Goal: Task Accomplishment & Management: Complete application form

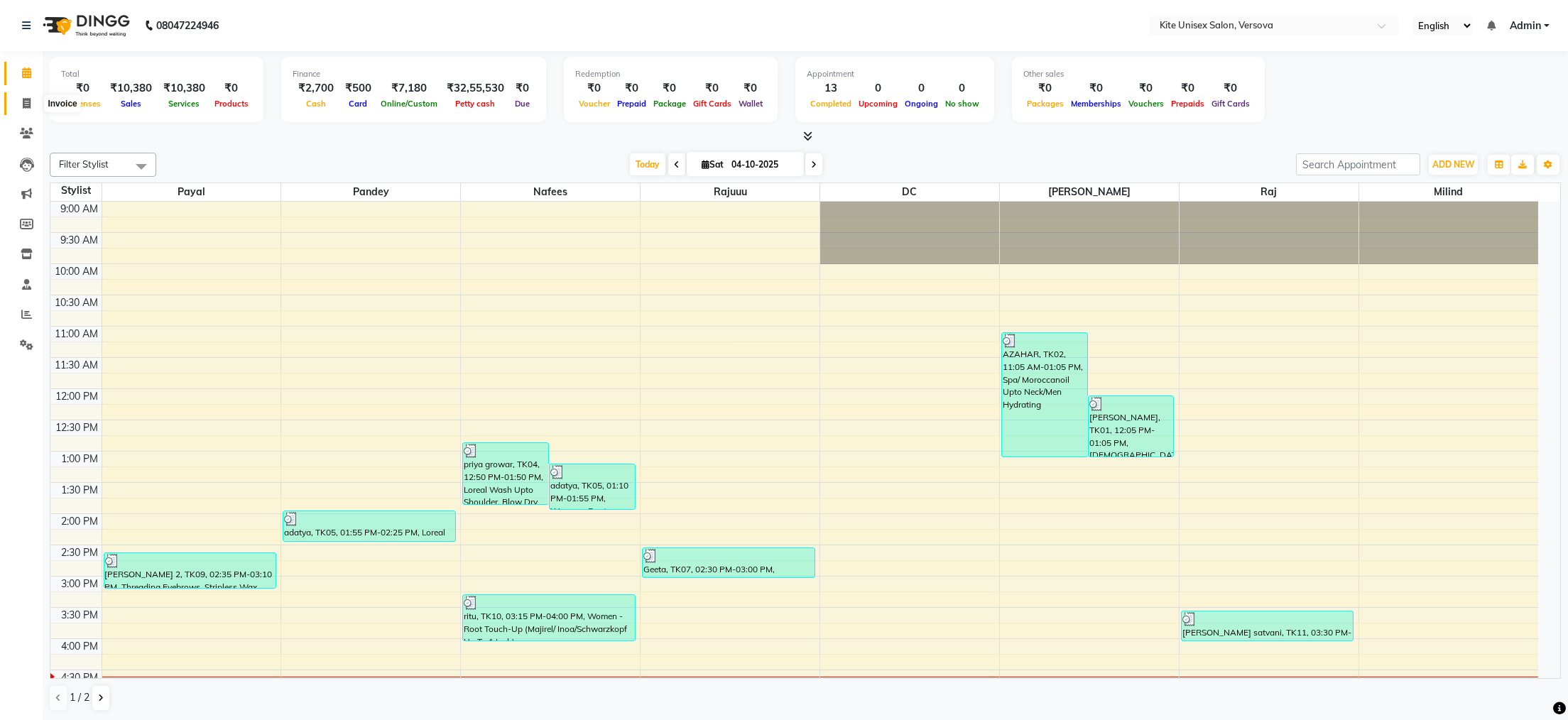
click at [25, 100] on icon at bounding box center [26, 104] width 8 height 11
select select "service"
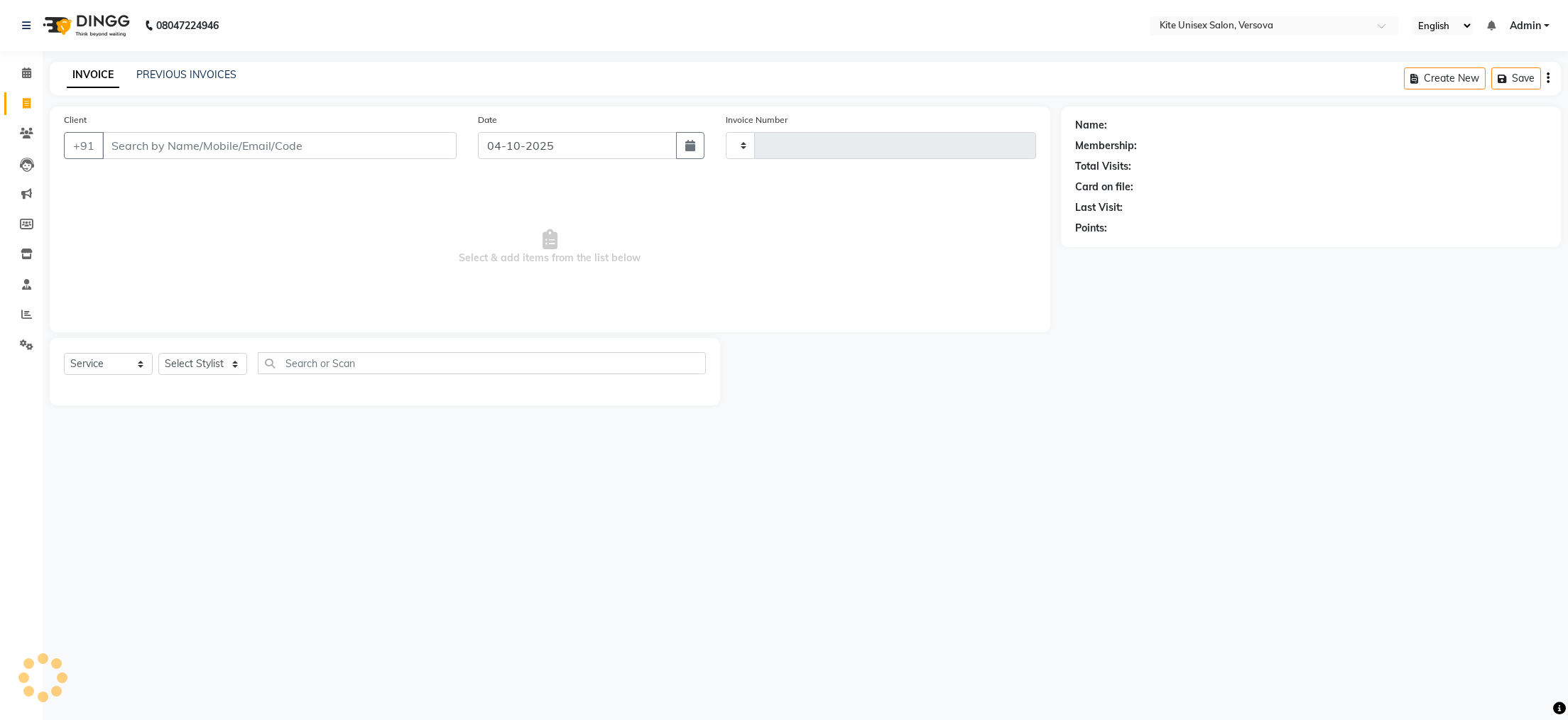
type input "2965"
select select "6093"
click at [138, 145] on input "Client" at bounding box center [279, 146] width 354 height 27
click at [1566, 719] on html "08047224946 Select Location × Kite Unisex Salon, Versova English ENGLISH Españo…" at bounding box center [784, 360] width 1568 height 720
click at [181, 145] on input "Client" at bounding box center [279, 146] width 354 height 27
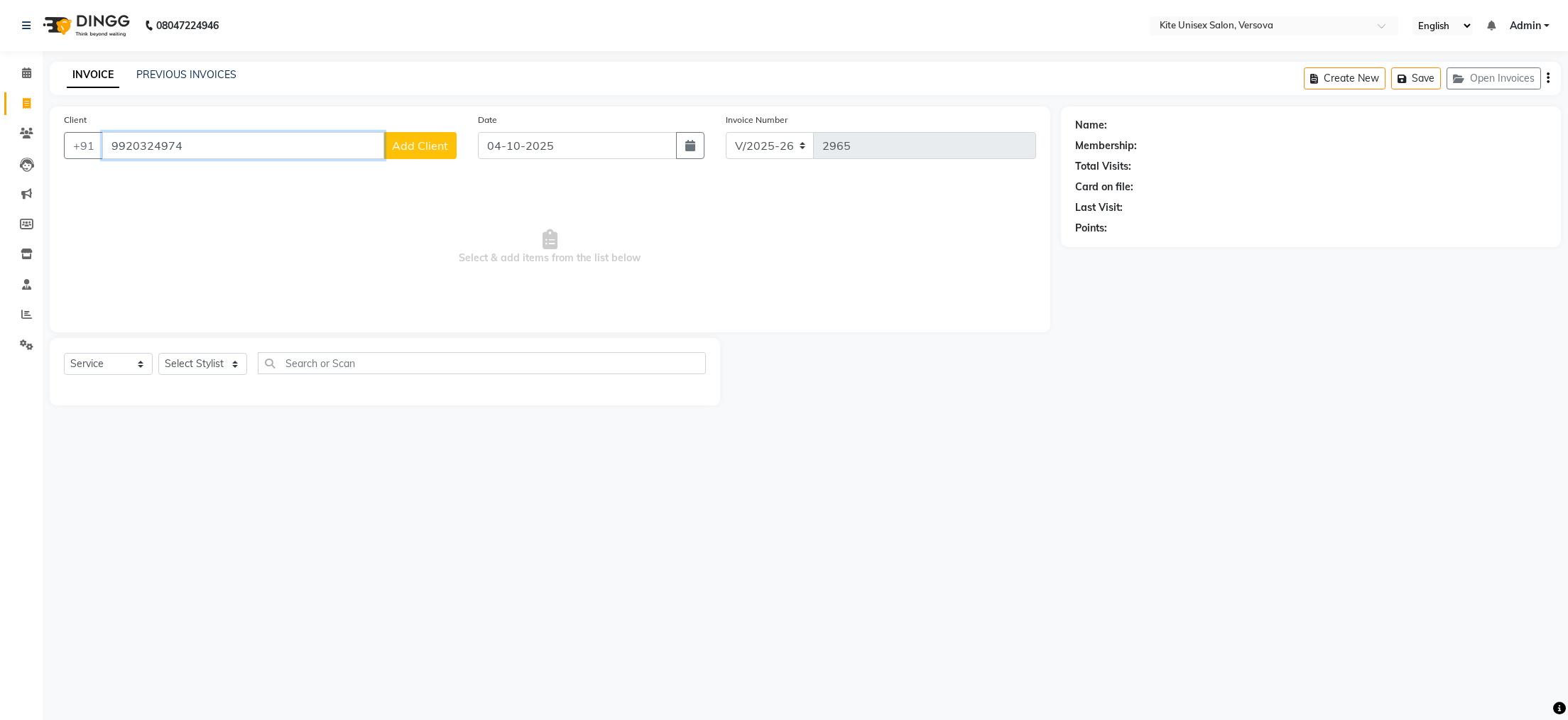
type input "9920324974"
click at [286, 357] on input "text" at bounding box center [481, 363] width 448 height 22
type input "h"
click at [219, 363] on select "Select Stylist [PERSON_NAME] DC [PERSON_NAME] [PERSON_NAME] [PERSON_NAME] Rajuu…" at bounding box center [203, 363] width 88 height 22
select select "44266"
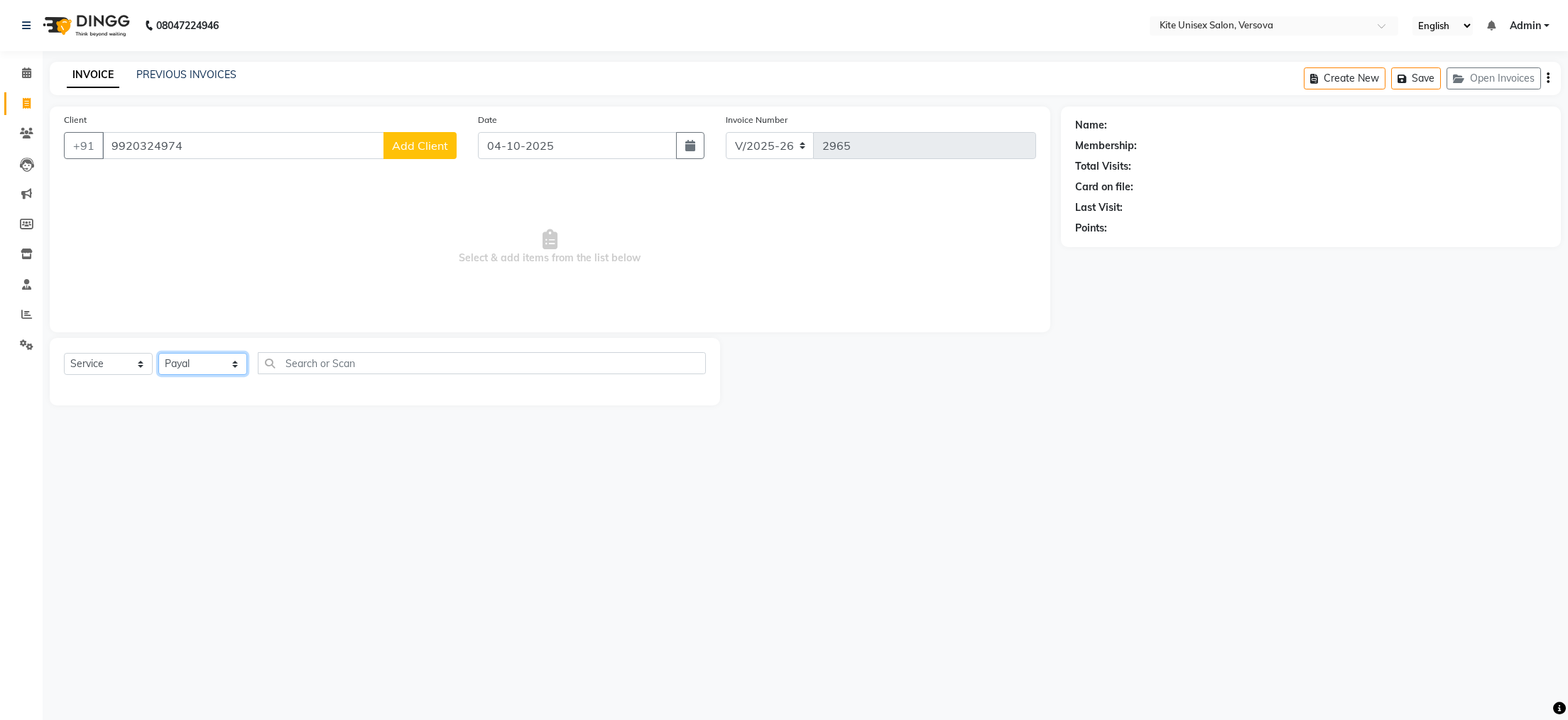
click at [159, 354] on select "Select Stylist [PERSON_NAME] DC [PERSON_NAME] [PERSON_NAME] [PERSON_NAME] Rajuu…" at bounding box center [203, 363] width 88 height 22
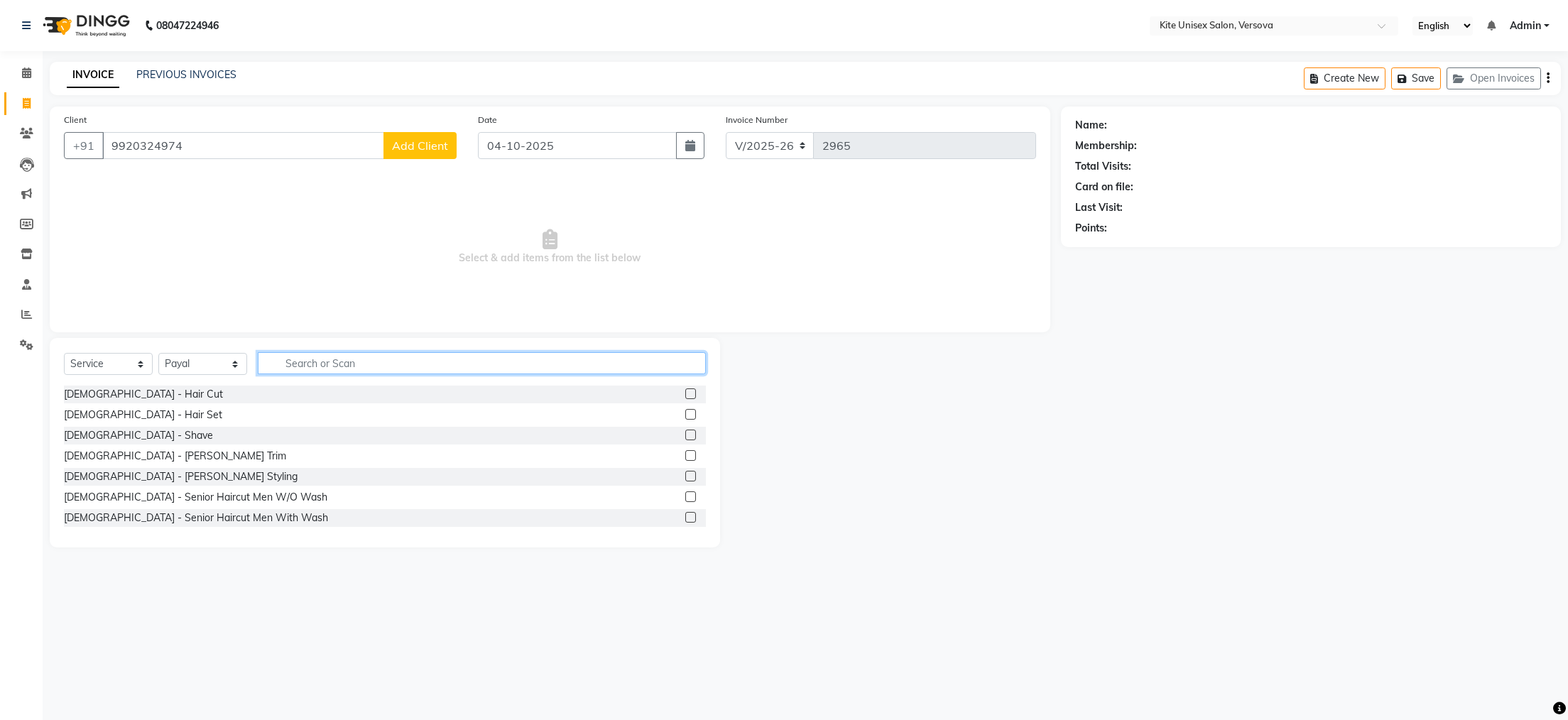
click at [307, 361] on input "text" at bounding box center [481, 363] width 448 height 22
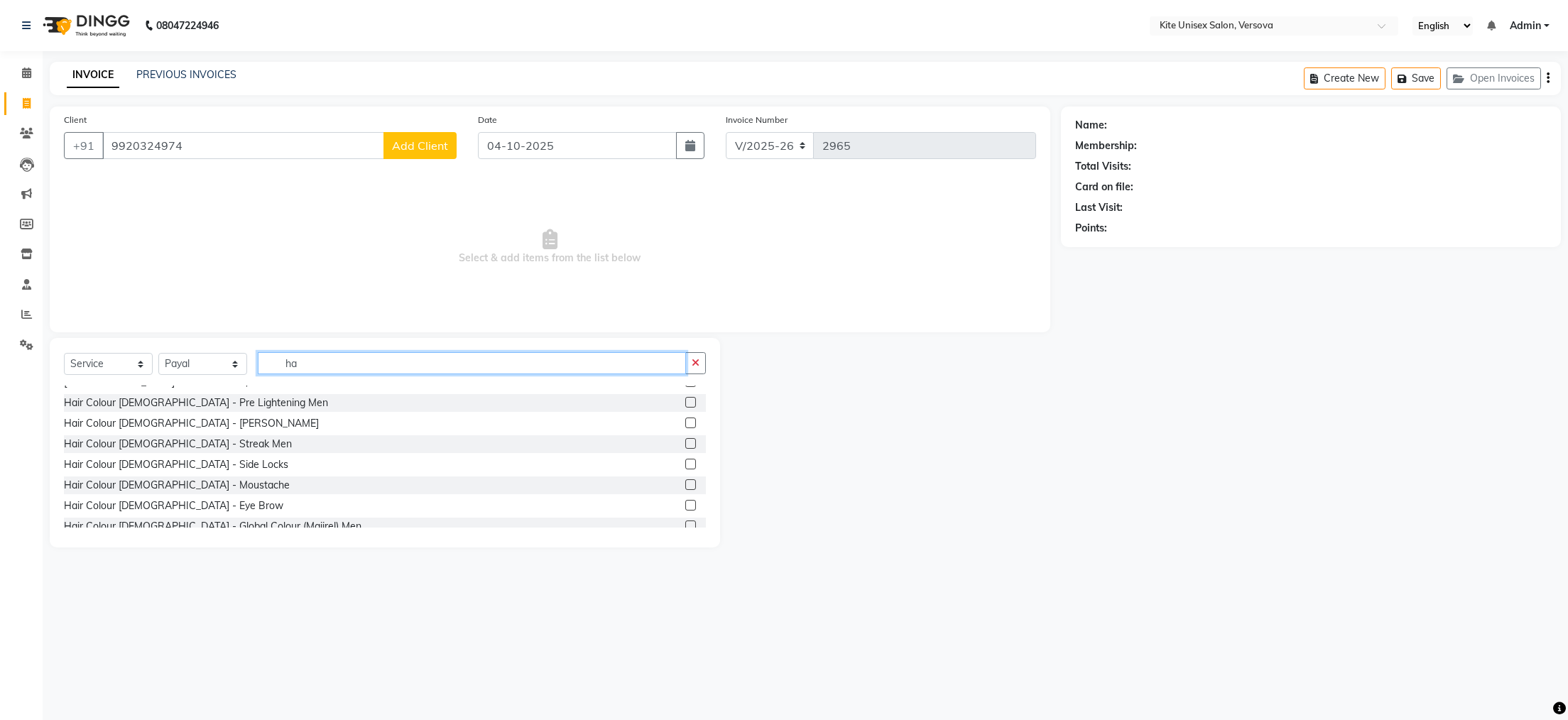
scroll to position [142, 0]
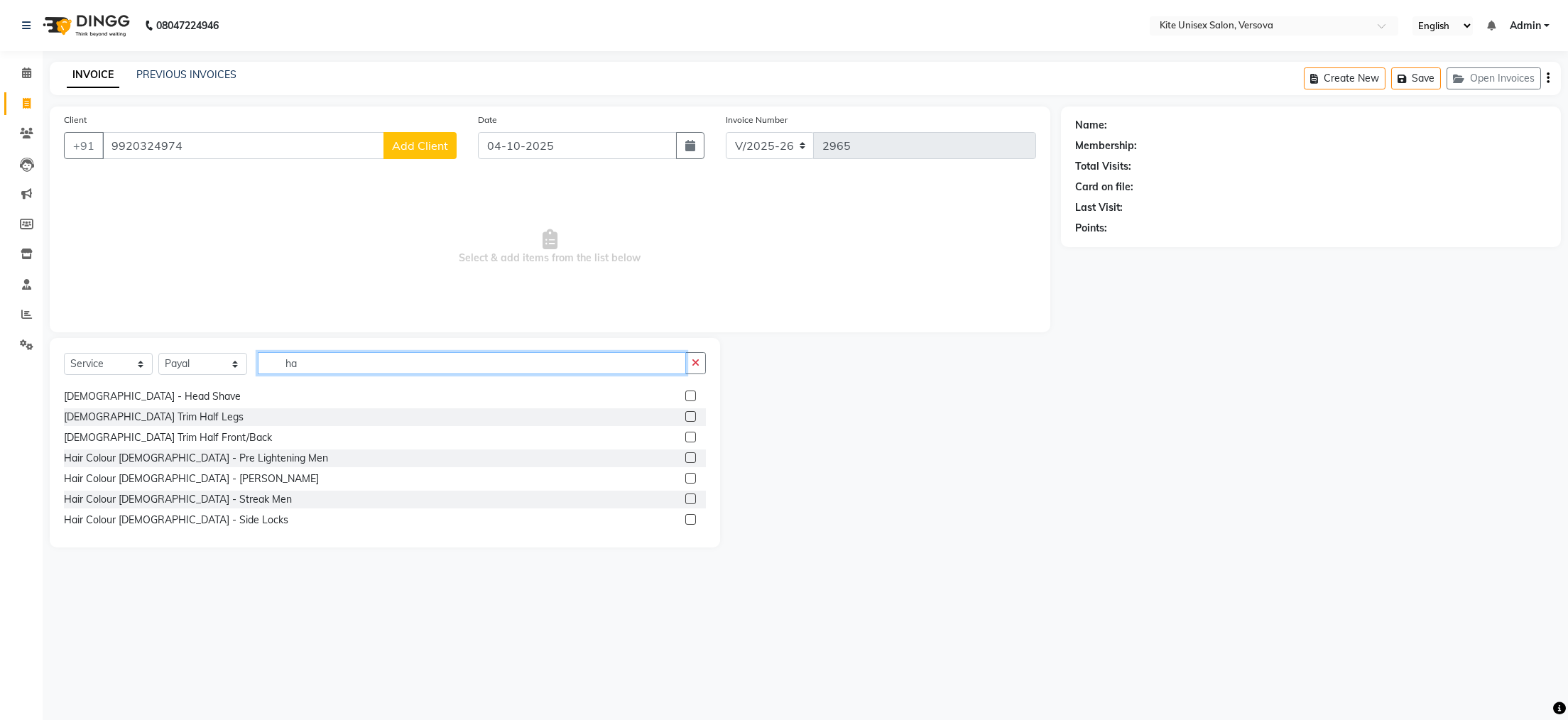
type input "h"
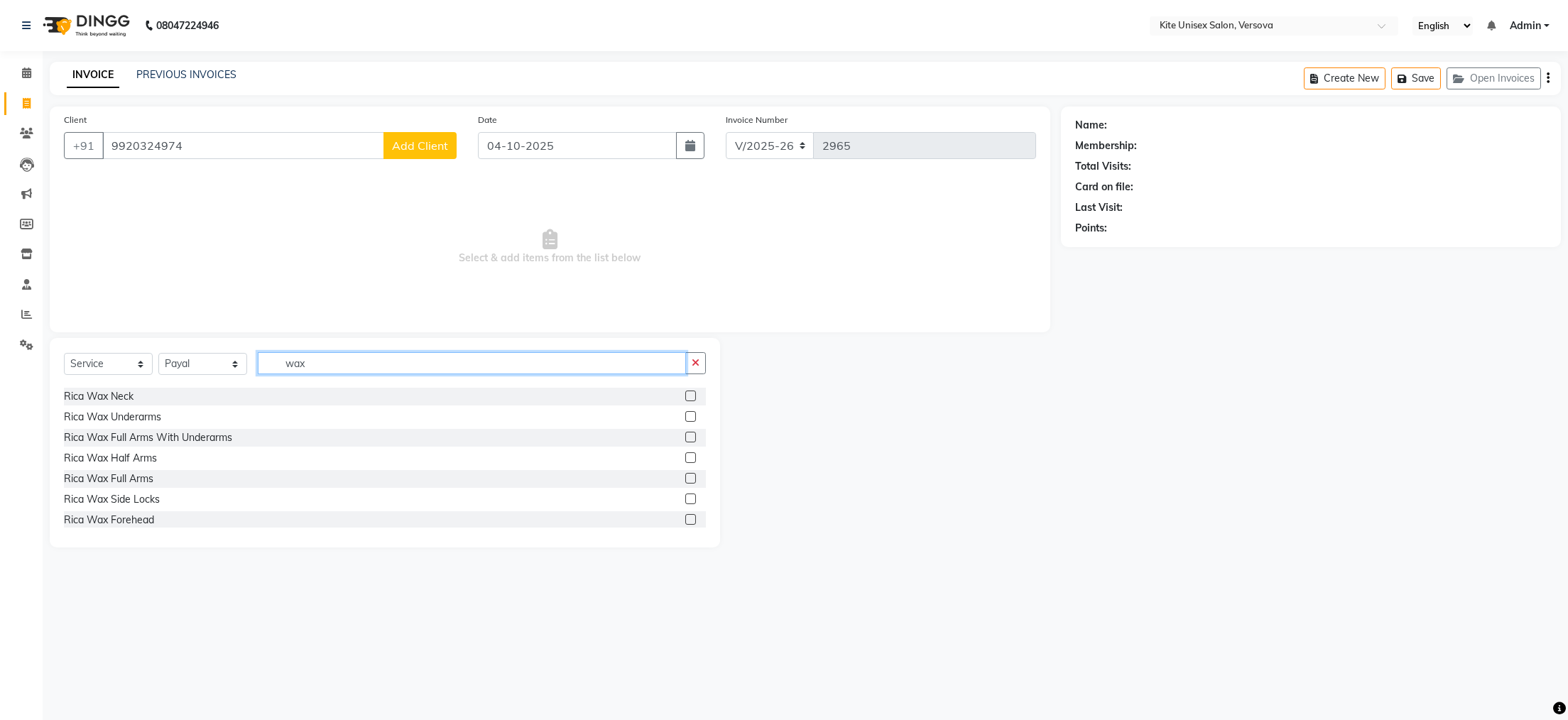
scroll to position [284, 0]
type input "wax"
click at [685, 521] on label at bounding box center [691, 521] width 11 height 11
click at [685, 521] on input "checkbox" at bounding box center [690, 522] width 9 height 9
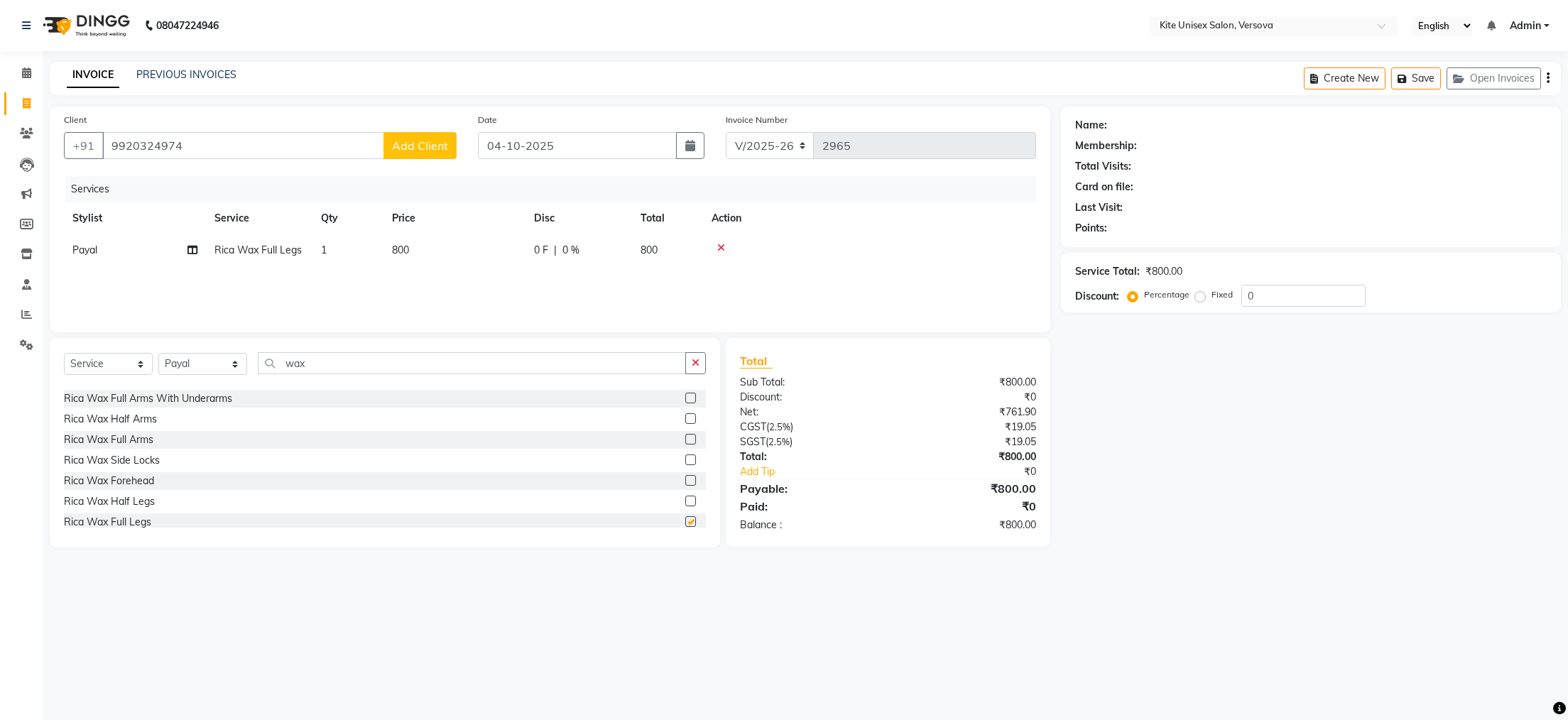
checkbox input "false"
click at [685, 437] on label at bounding box center [691, 439] width 11 height 11
click at [685, 437] on input "checkbox" at bounding box center [690, 440] width 9 height 9
checkbox input "false"
click at [668, 277] on td "500" at bounding box center [668, 282] width 71 height 32
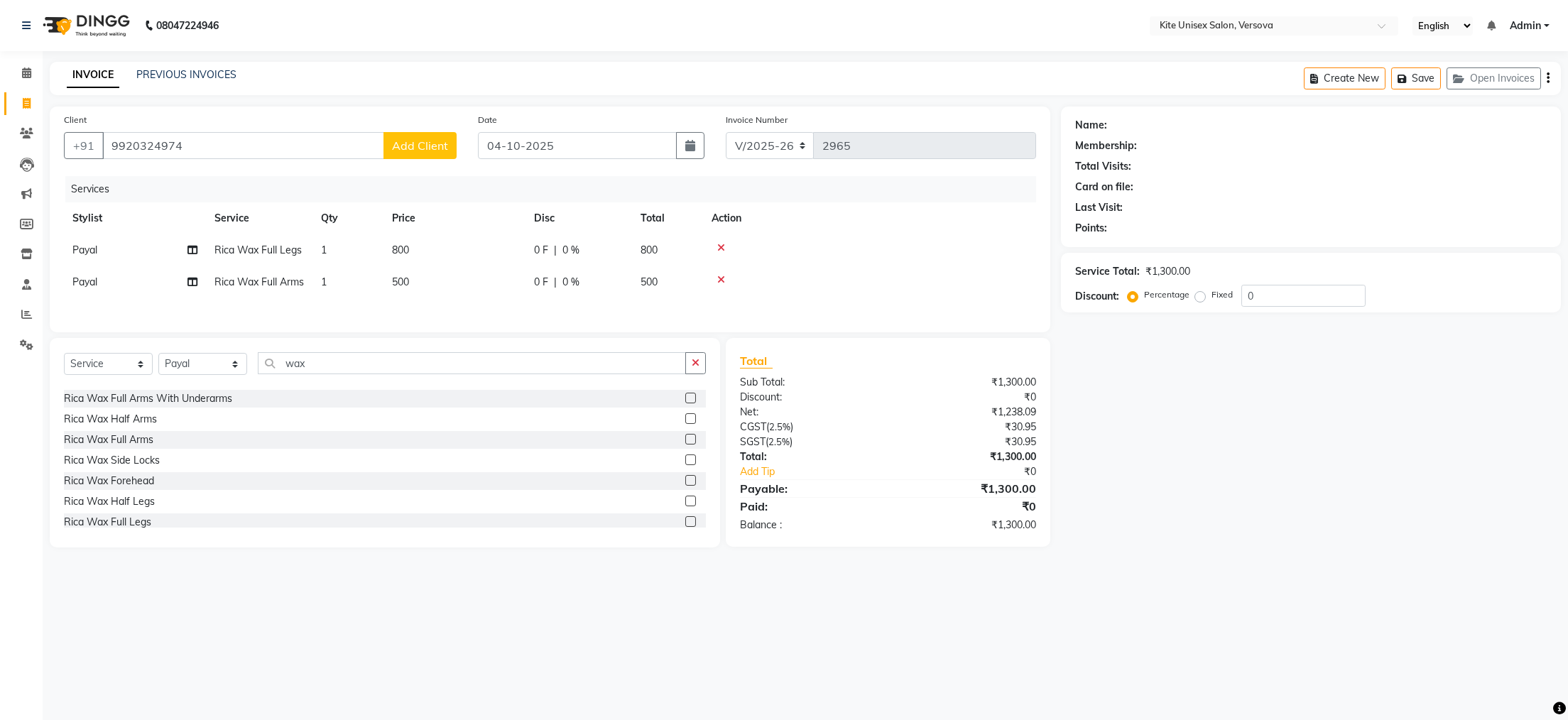
select select "44266"
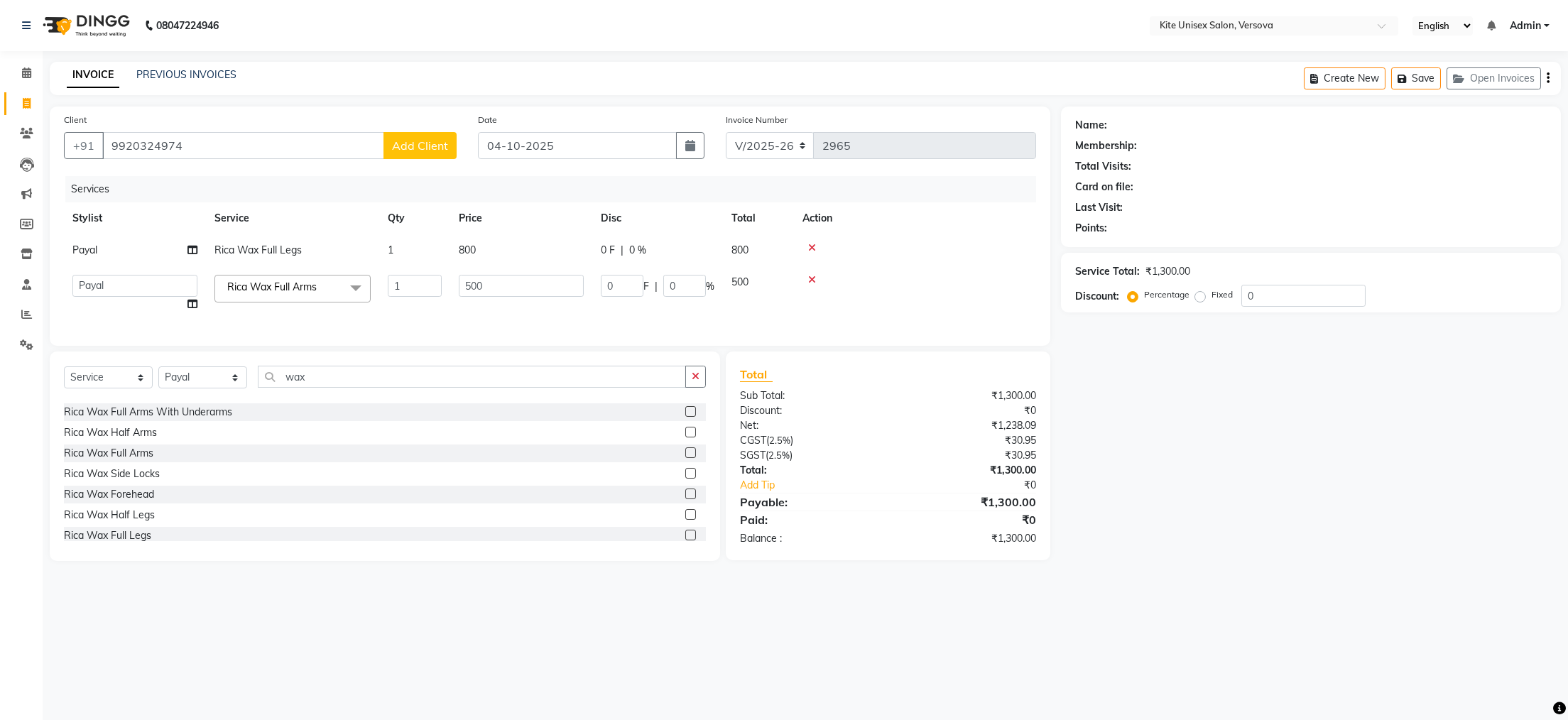
click at [747, 272] on td "500" at bounding box center [759, 292] width 71 height 54
click at [517, 278] on input "500" at bounding box center [521, 286] width 125 height 22
type input "5"
type input "700"
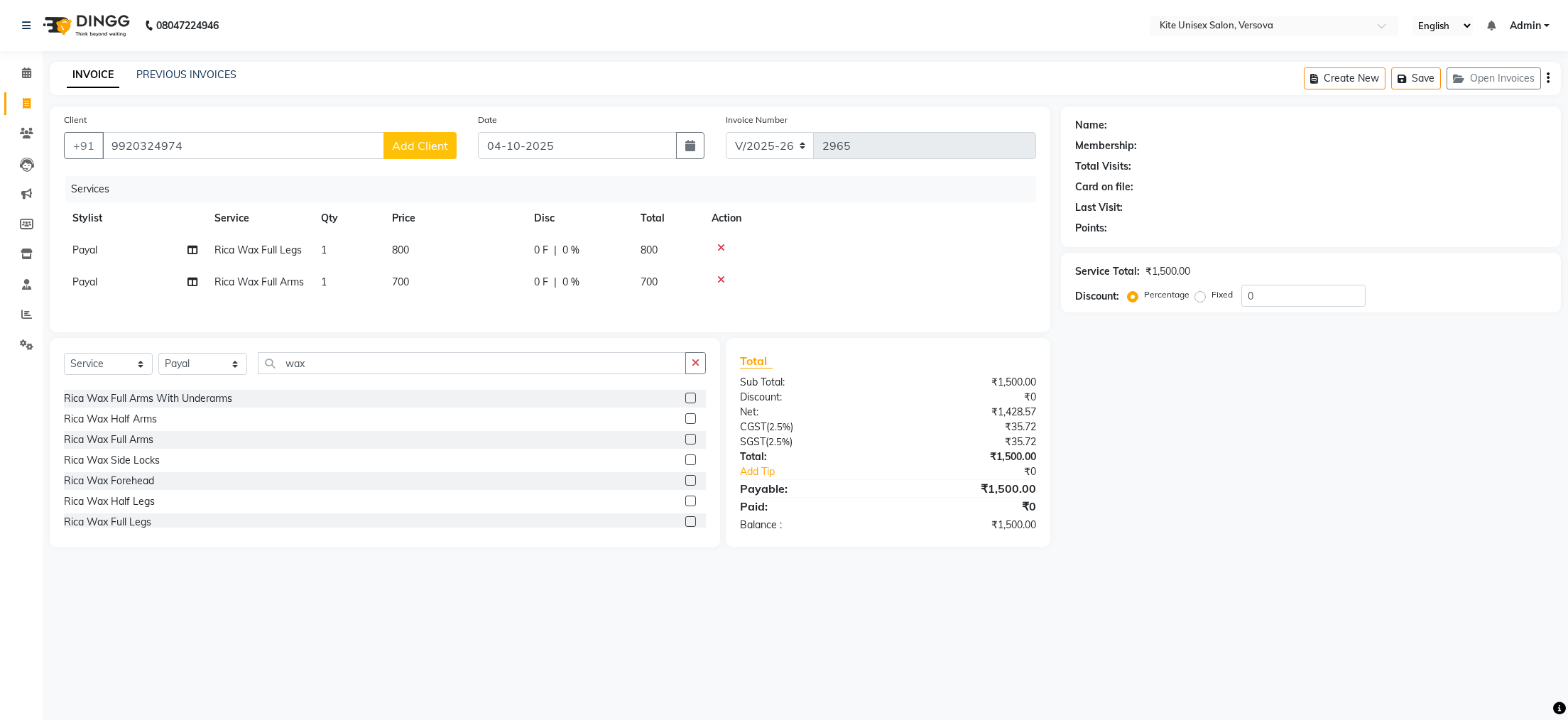
click at [526, 569] on main "INVOICE PREVIOUS INVOICES Create New Save Open Invoices Client [PHONE_NUMBER] A…" at bounding box center [805, 315] width 1526 height 507
click at [206, 375] on select "Select Stylist [PERSON_NAME] DC [PERSON_NAME] [PERSON_NAME] [PERSON_NAME] Rajuu…" at bounding box center [203, 363] width 88 height 22
click at [159, 375] on select "Select Stylist [PERSON_NAME] DC [PERSON_NAME] [PERSON_NAME] [PERSON_NAME] Rajuu…" at bounding box center [203, 363] width 88 height 22
click at [519, 650] on div "08047224946 Select Location × Kite Unisex Salon, Versova English ENGLISH Españo…" at bounding box center [784, 360] width 1568 height 720
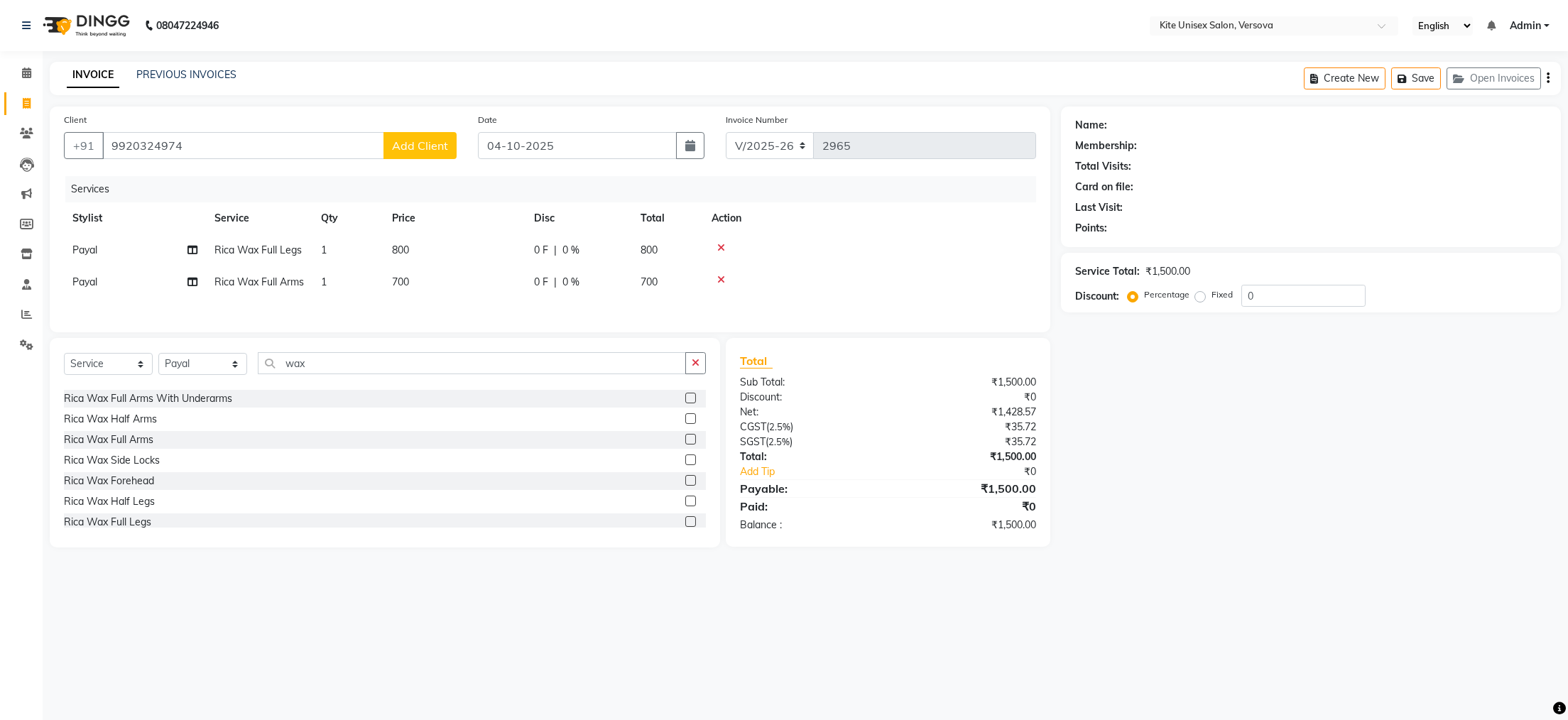
click at [519, 650] on div "08047224946 Select Location × Kite Unisex Salon, Versova English ENGLISH Españo…" at bounding box center [784, 360] width 1568 height 720
click at [241, 147] on input "9920324974" at bounding box center [243, 146] width 282 height 27
click at [474, 616] on div "08047224946 Select Location × Kite Unisex Salon, Versova English ENGLISH Españo…" at bounding box center [784, 360] width 1568 height 720
click at [503, 605] on div "08047224946 Select Location × Kite Unisex Salon, Versova English ENGLISH Españo…" at bounding box center [784, 360] width 1568 height 720
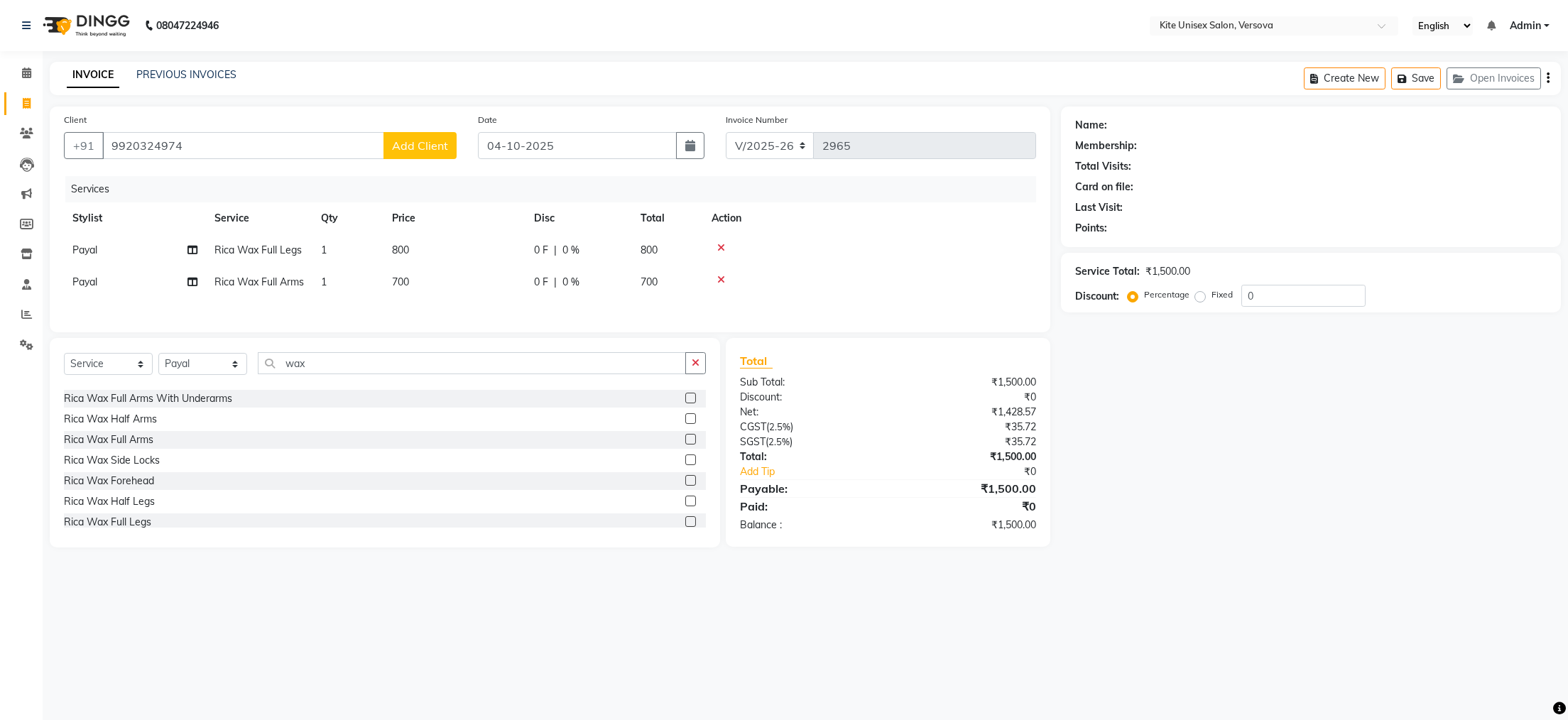
click at [533, 601] on div "08047224946 Select Location × Kite Unisex Salon, Versova English ENGLISH Españo…" at bounding box center [784, 360] width 1568 height 720
click at [534, 598] on div "08047224946 Select Location × Kite Unisex Salon, Versova English ENGLISH Españo…" at bounding box center [784, 360] width 1568 height 720
click at [397, 153] on button "Add Client" at bounding box center [420, 146] width 73 height 27
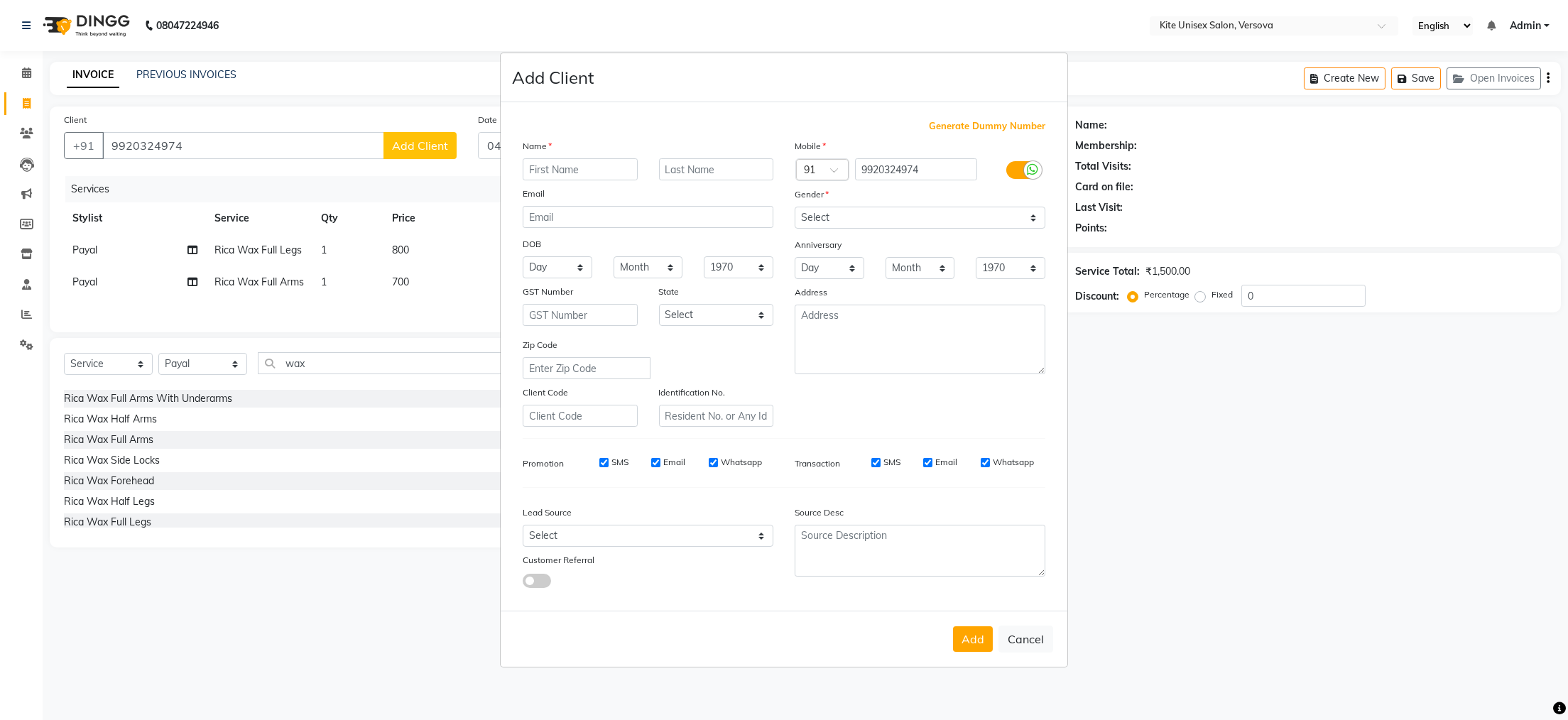
click at [532, 165] on input "text" at bounding box center [580, 169] width 115 height 22
type input "z"
type input "javed"
click at [1036, 218] on select "Select [DEMOGRAPHIC_DATA] [DEMOGRAPHIC_DATA] Other Prefer Not To Say" at bounding box center [920, 218] width 251 height 22
select select "[DEMOGRAPHIC_DATA]"
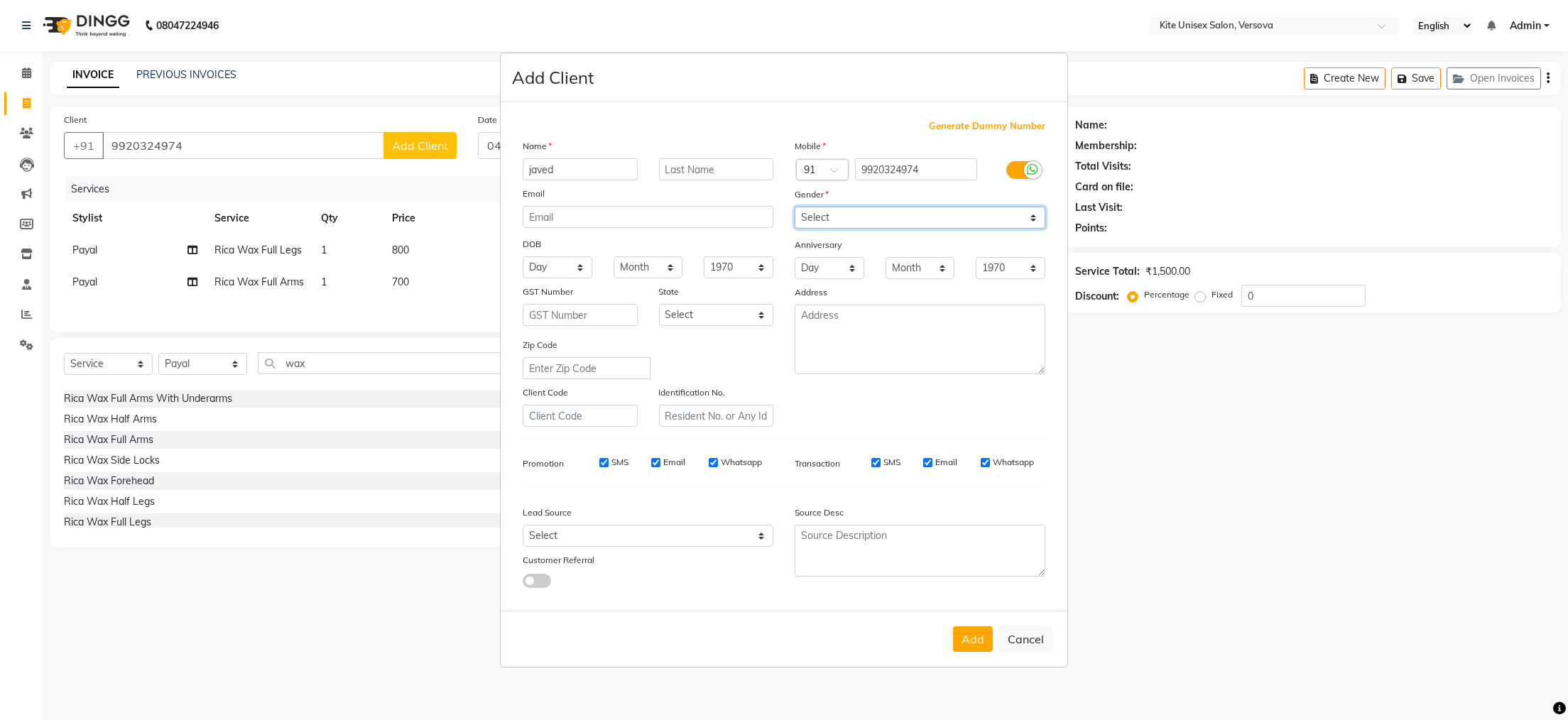
click at [795, 207] on select "Select [DEMOGRAPHIC_DATA] [DEMOGRAPHIC_DATA] Other Prefer Not To Say" at bounding box center [920, 218] width 251 height 22
click at [974, 647] on button "Add" at bounding box center [973, 639] width 40 height 26
select select
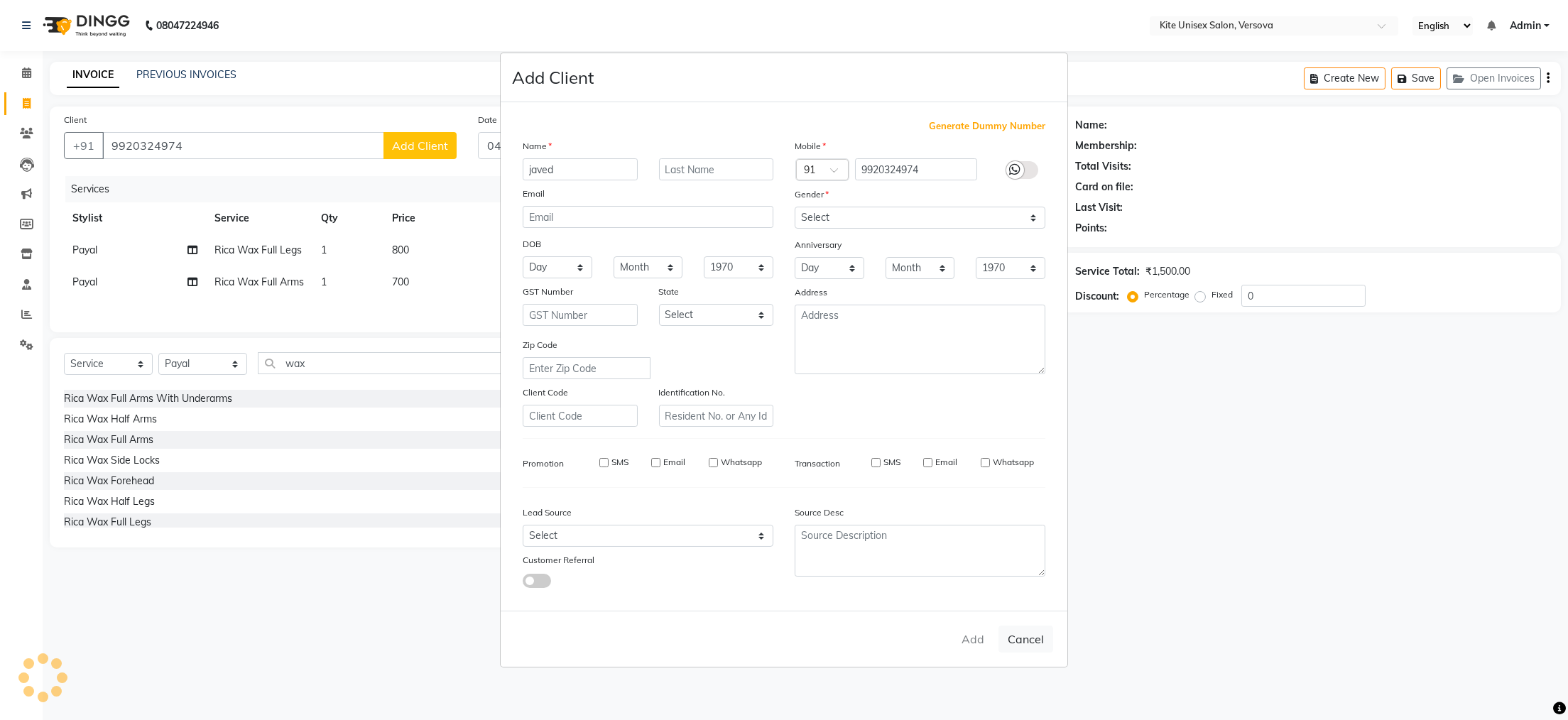
select select
checkbox input "false"
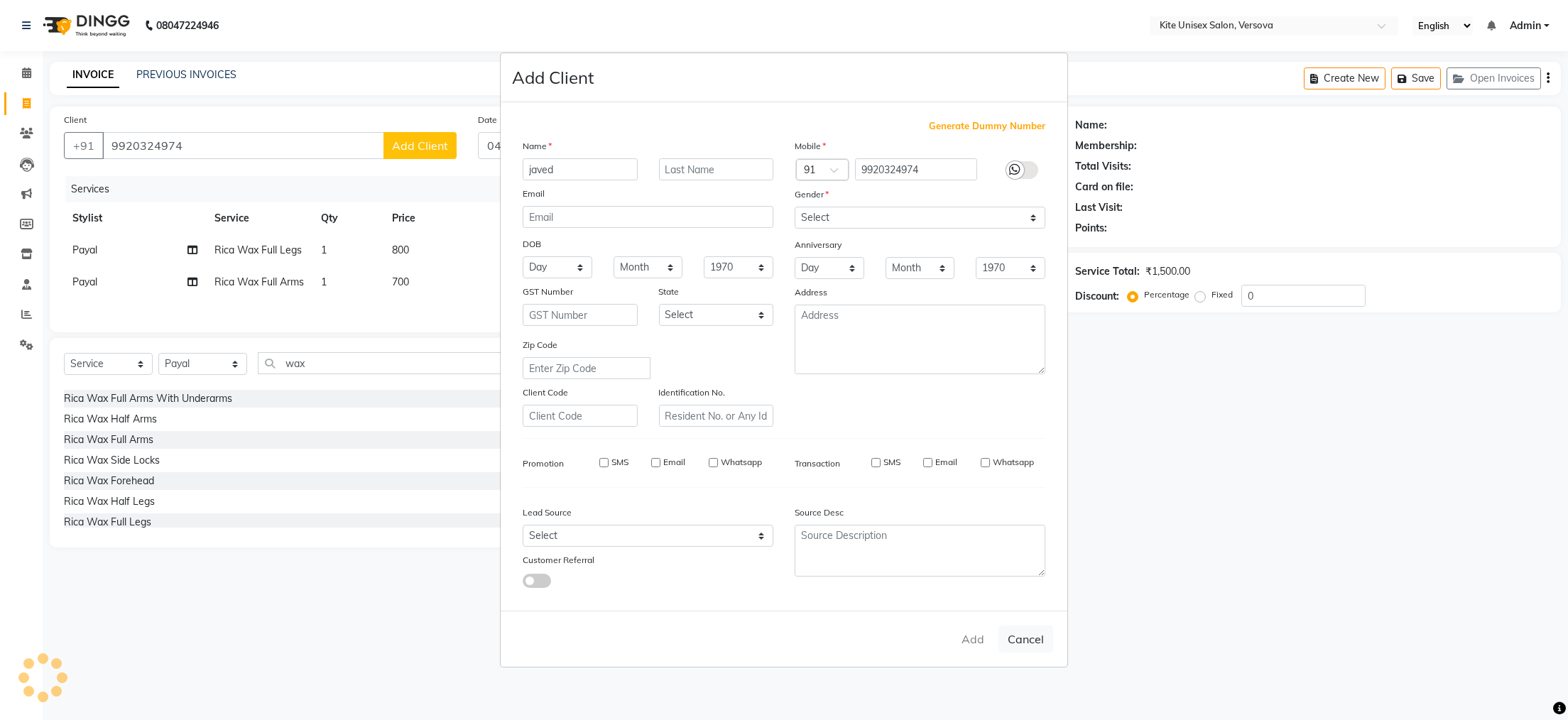
checkbox input "false"
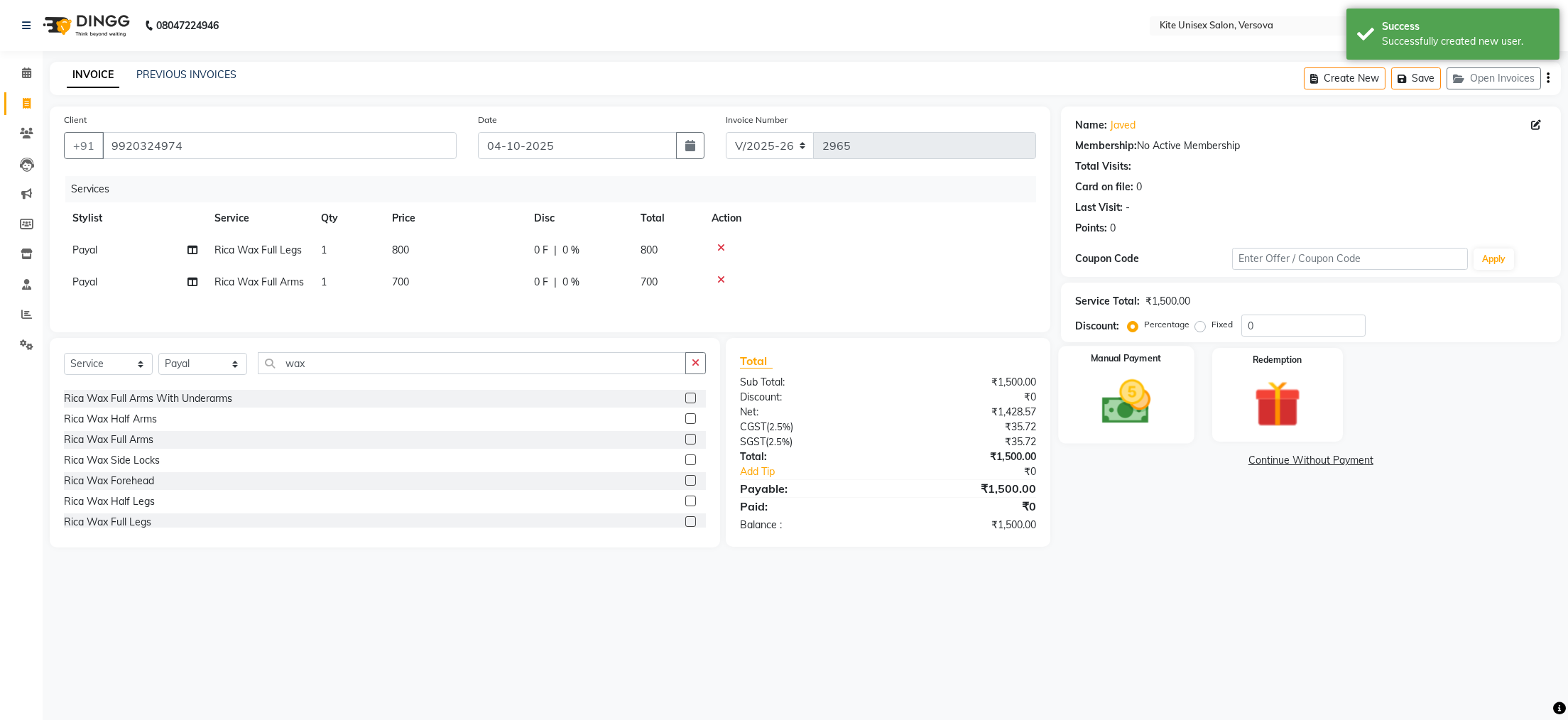
click at [1138, 431] on div "Manual Payment" at bounding box center [1127, 395] width 136 height 98
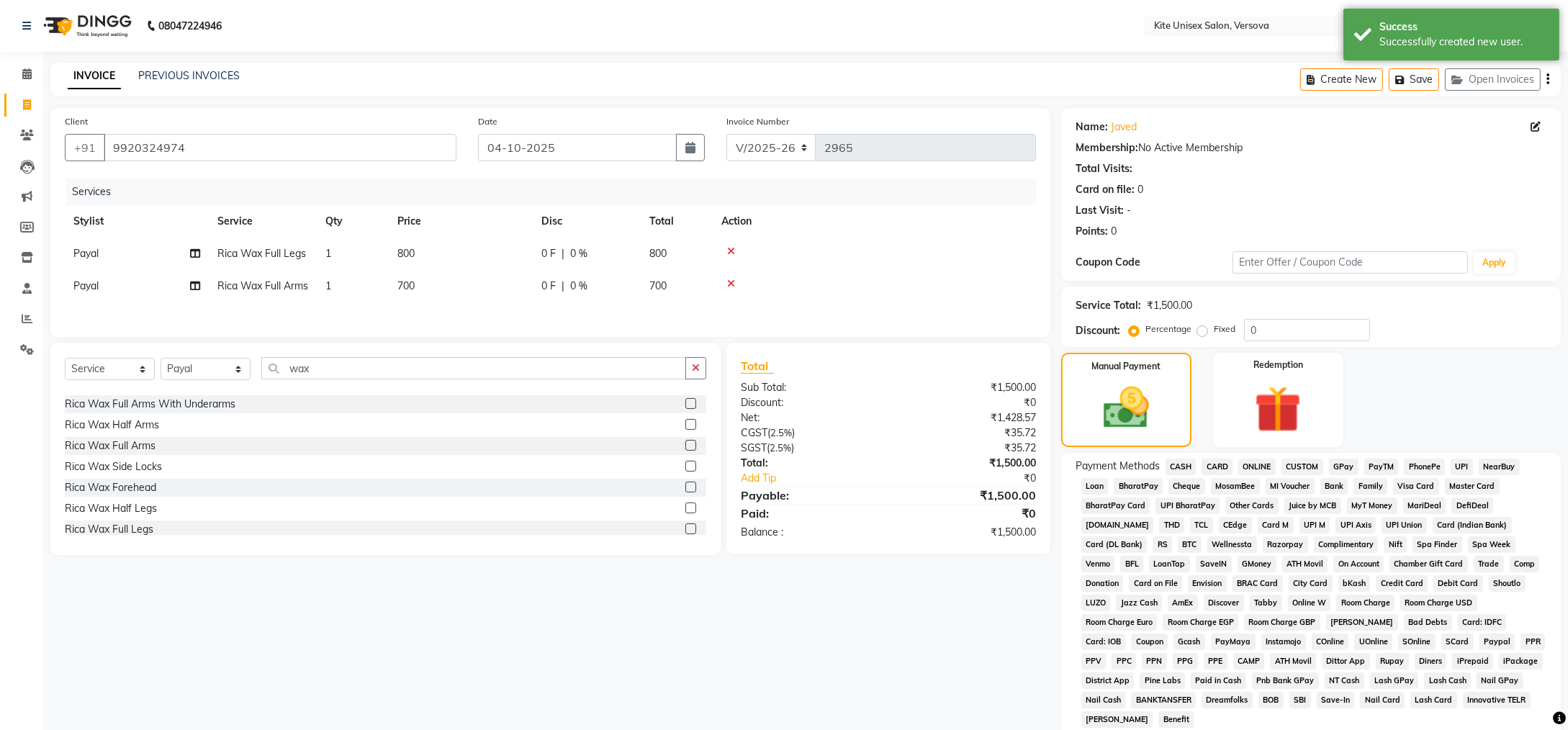
click at [1335, 465] on span "GPay" at bounding box center [1344, 467] width 30 height 17
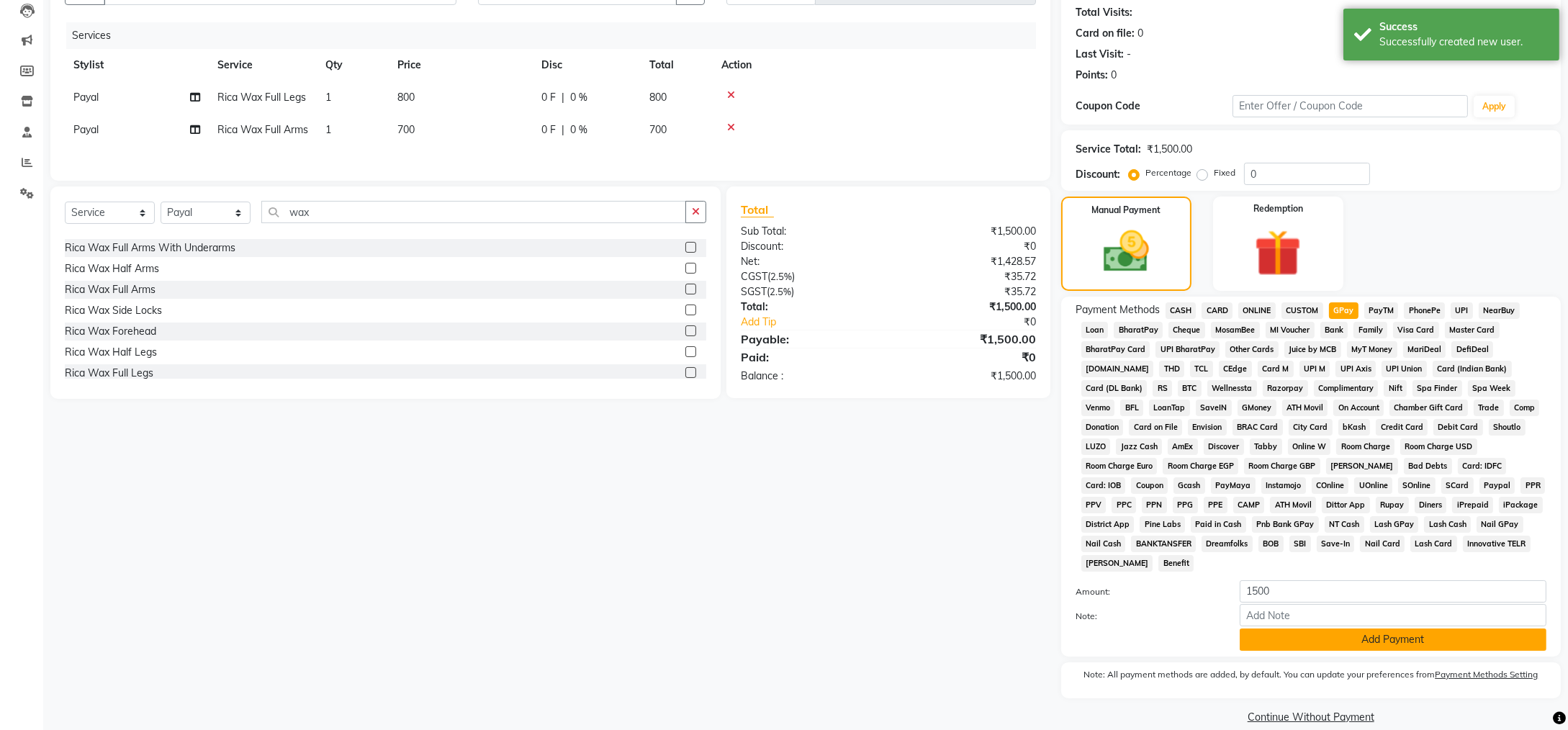
click at [1304, 629] on button "Add Payment" at bounding box center [1393, 640] width 306 height 22
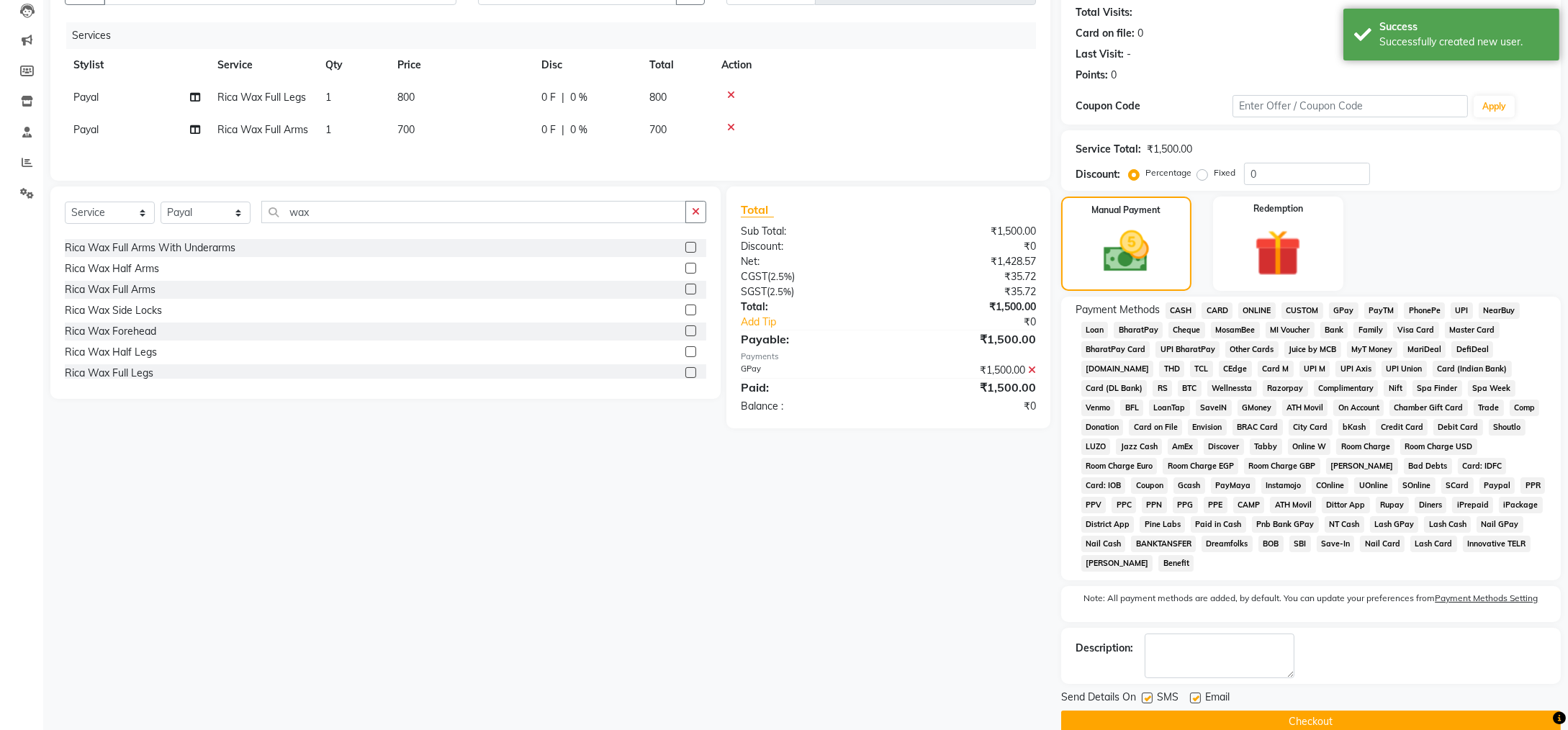
scroll to position [160, 0]
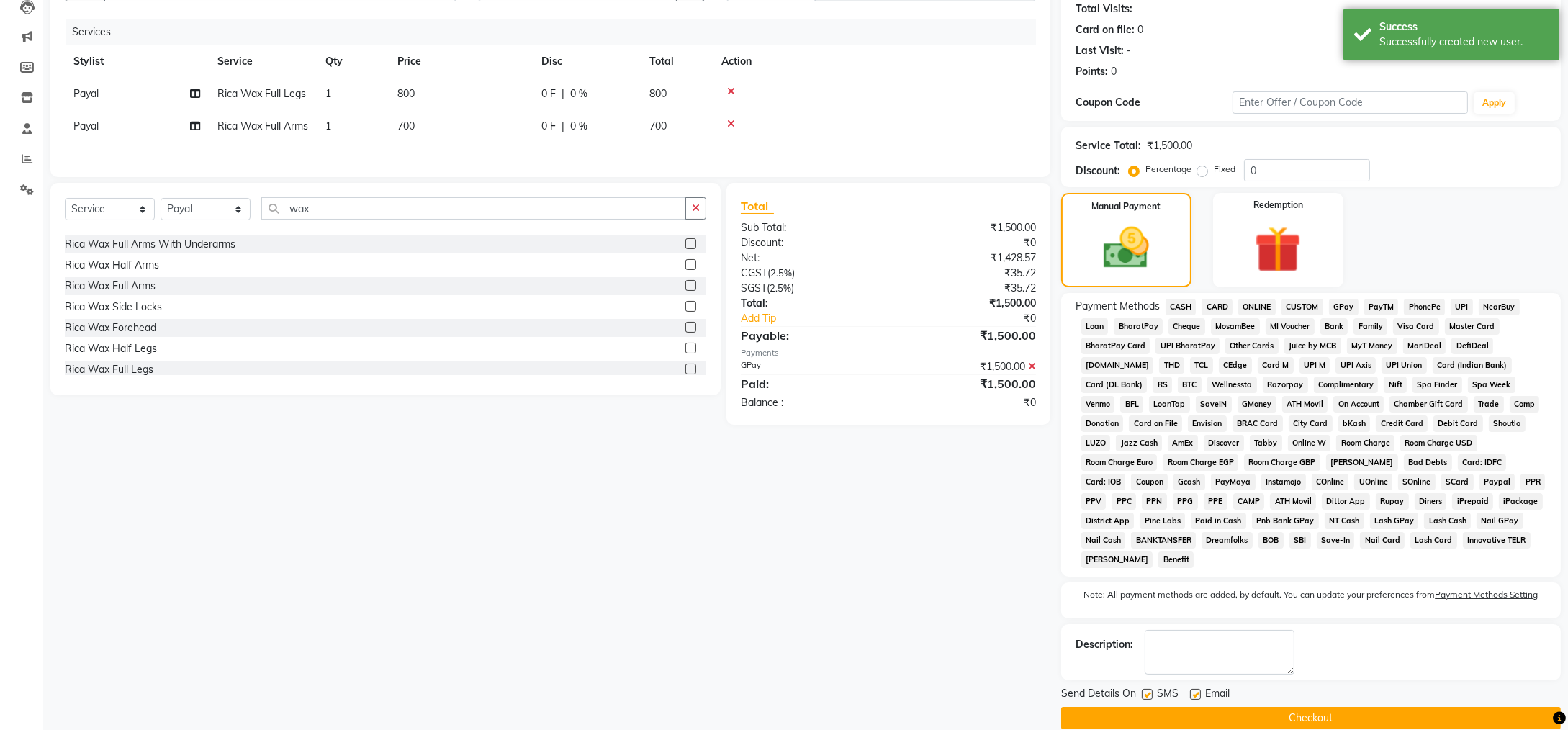
click at [1296, 707] on button "Checkout" at bounding box center [1311, 718] width 499 height 22
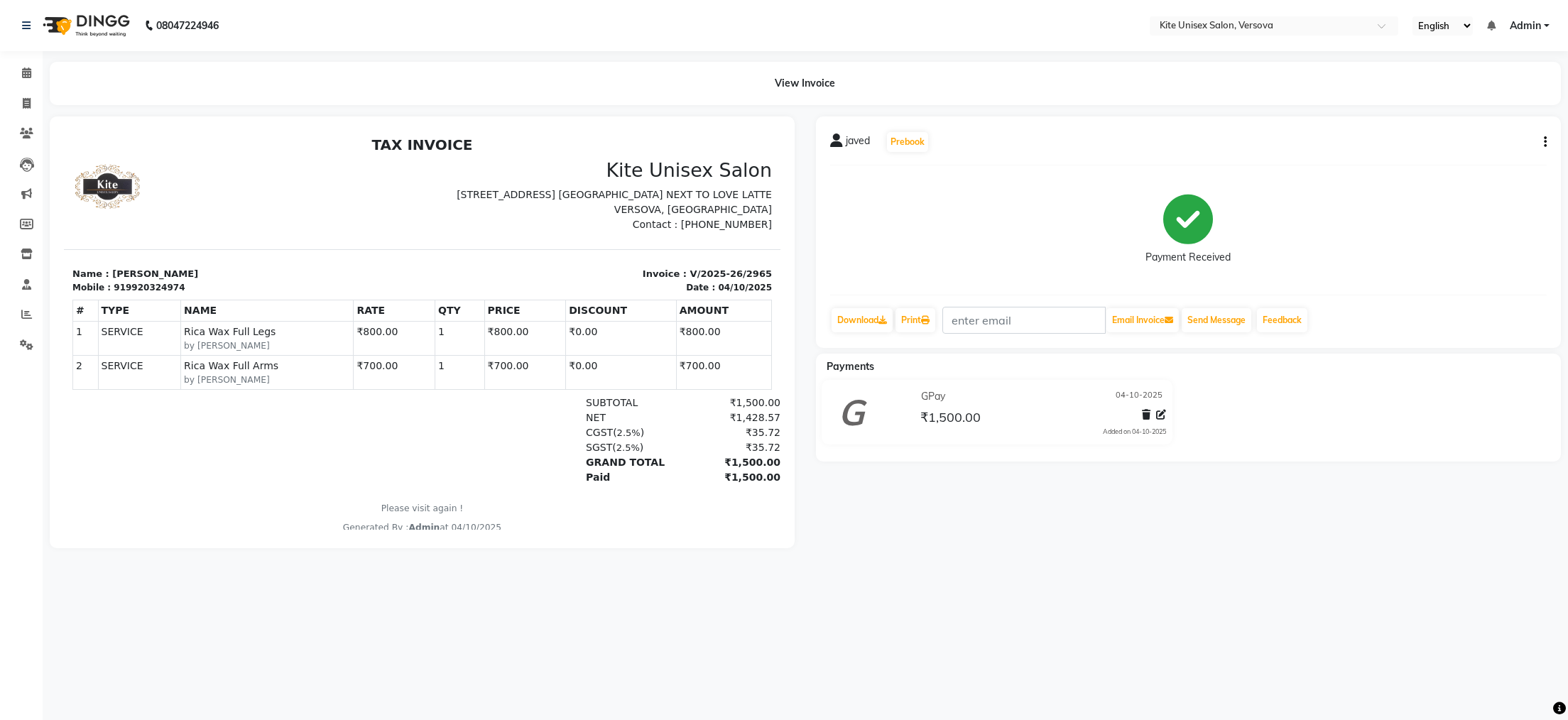
select select "service"
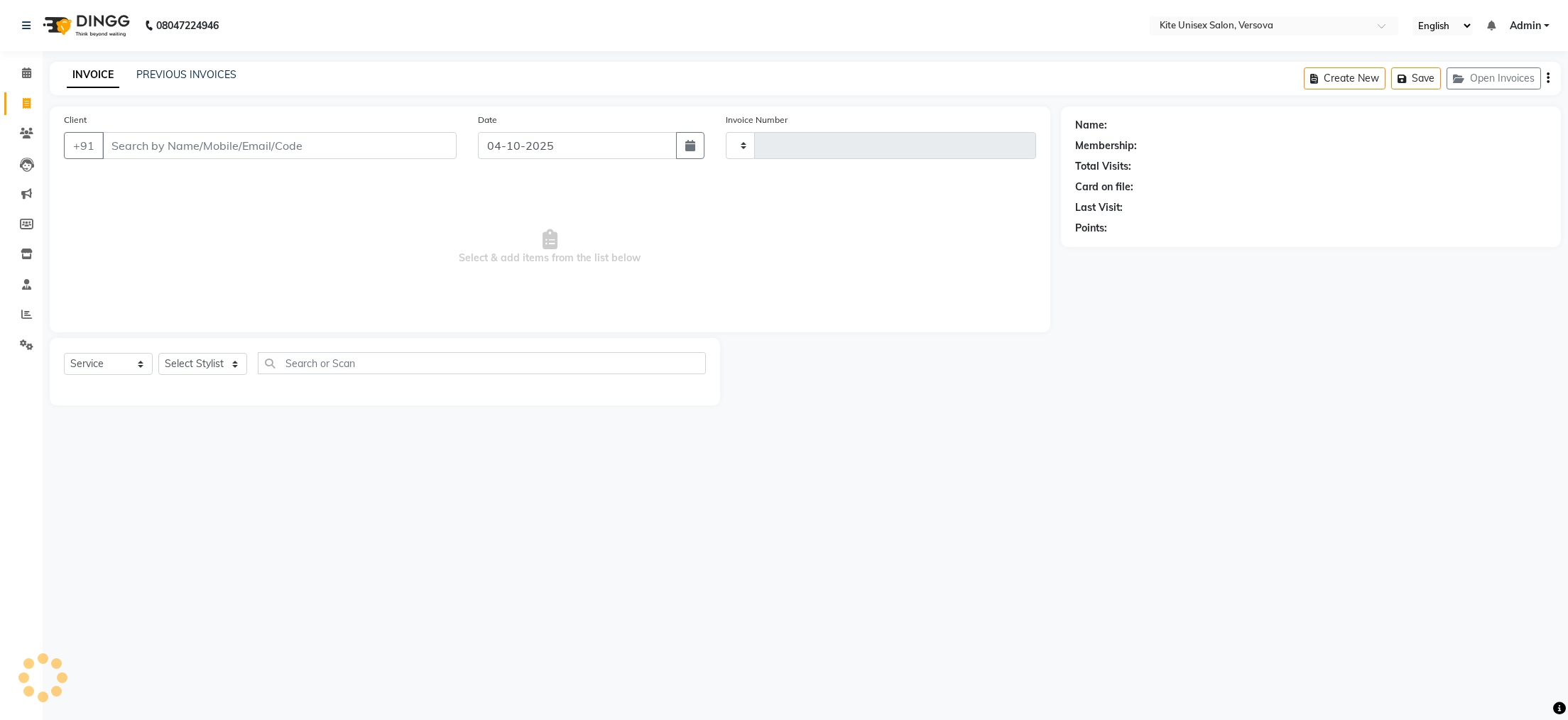
type input "2966"
select select "6093"
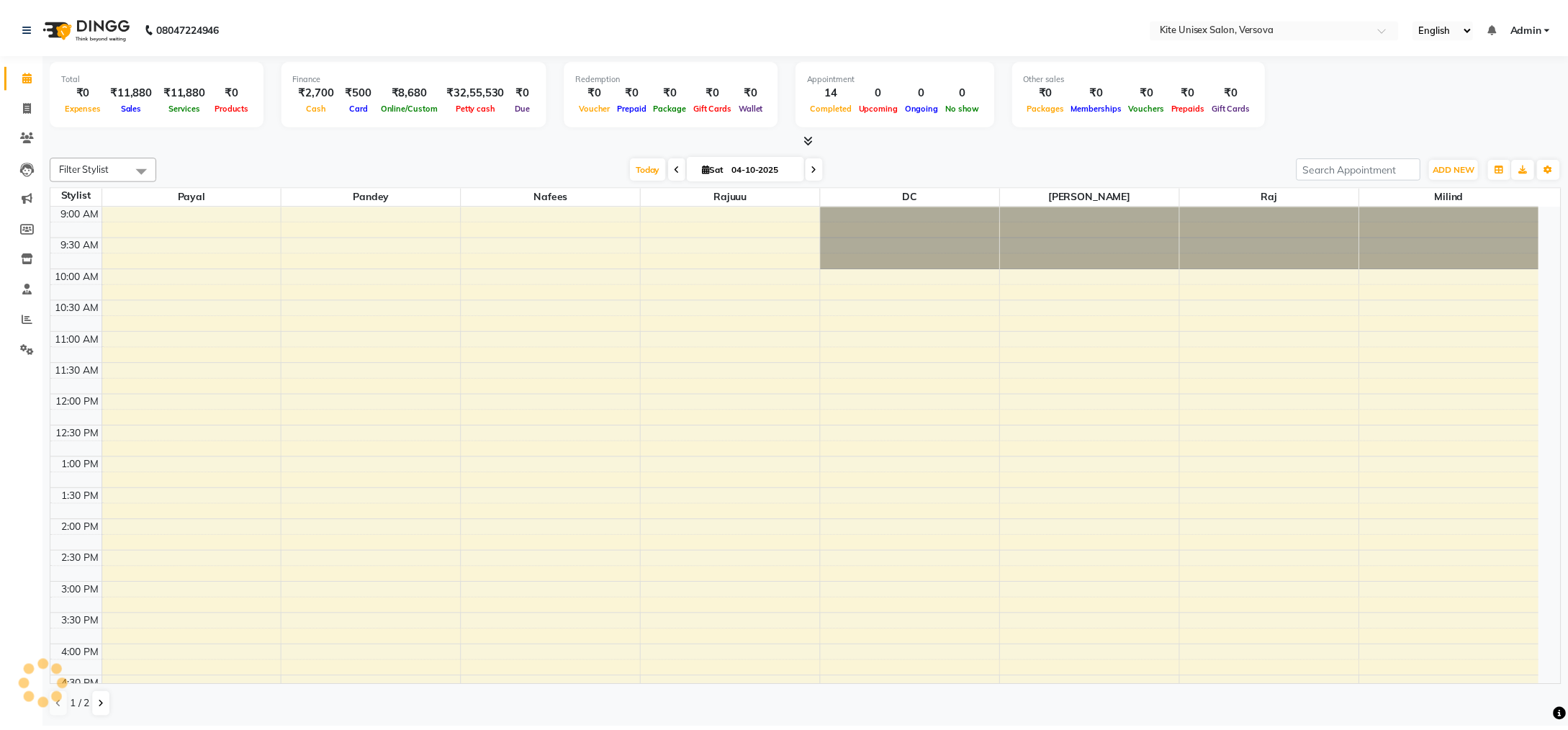
scroll to position [383, 0]
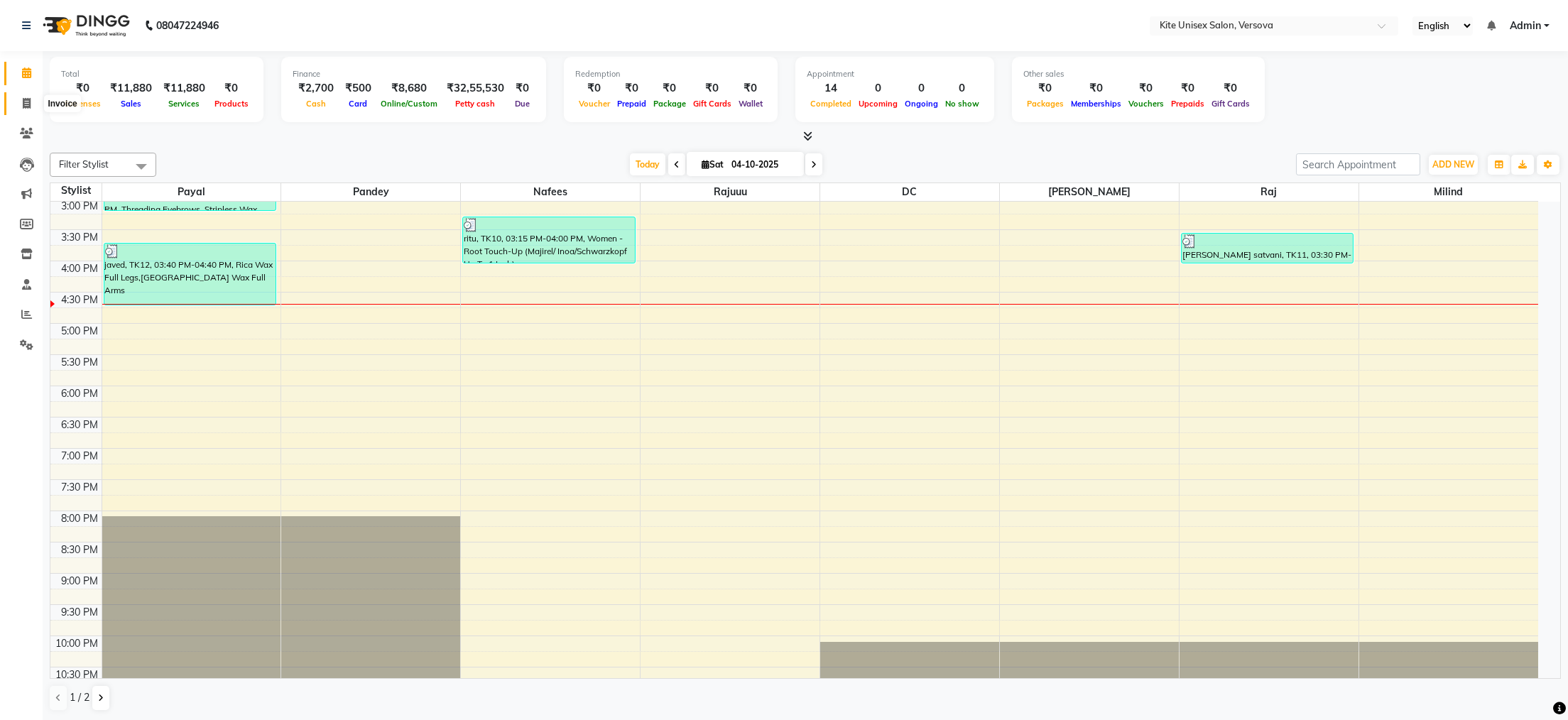
click at [29, 101] on icon at bounding box center [26, 104] width 8 height 11
select select "service"
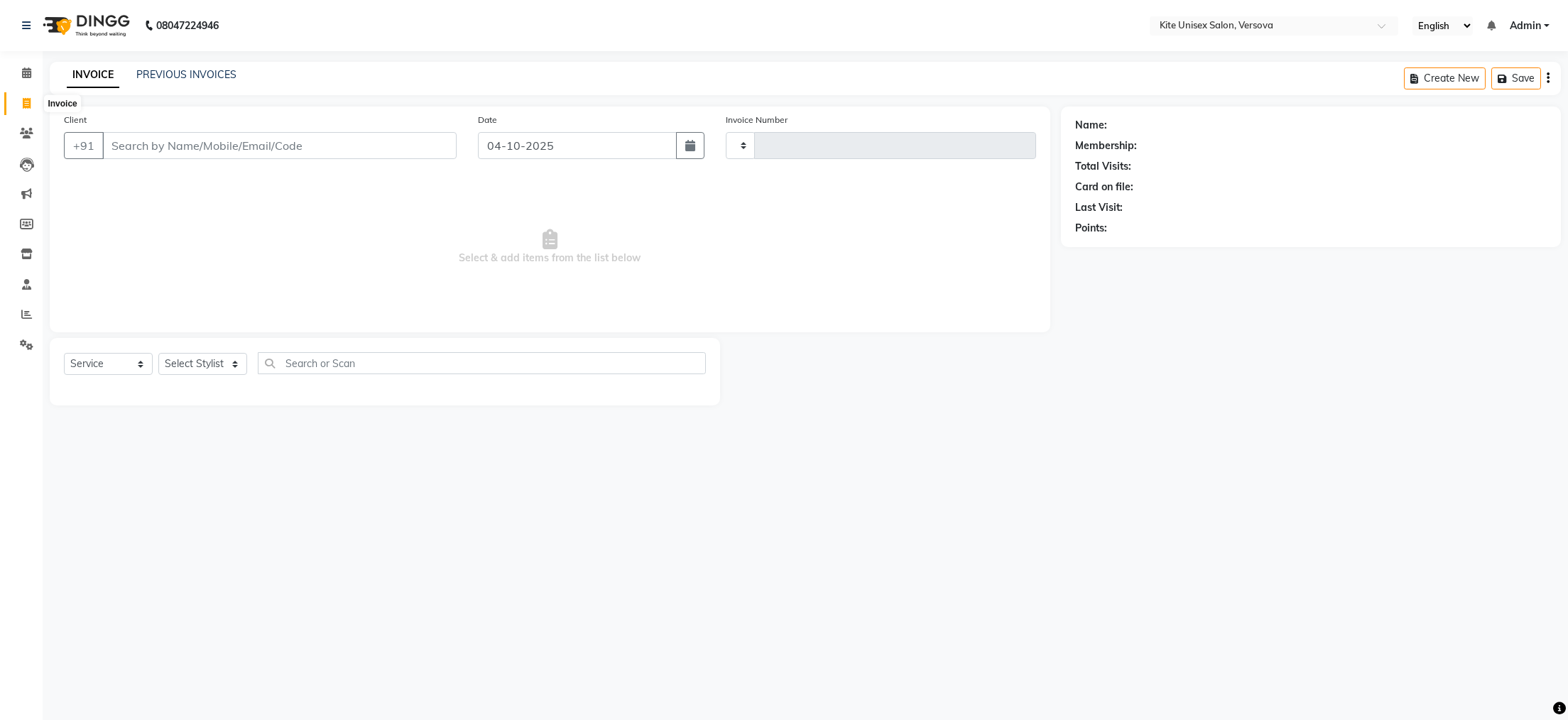
type input "2966"
select select "6093"
click at [134, 142] on input "Client" at bounding box center [279, 146] width 354 height 27
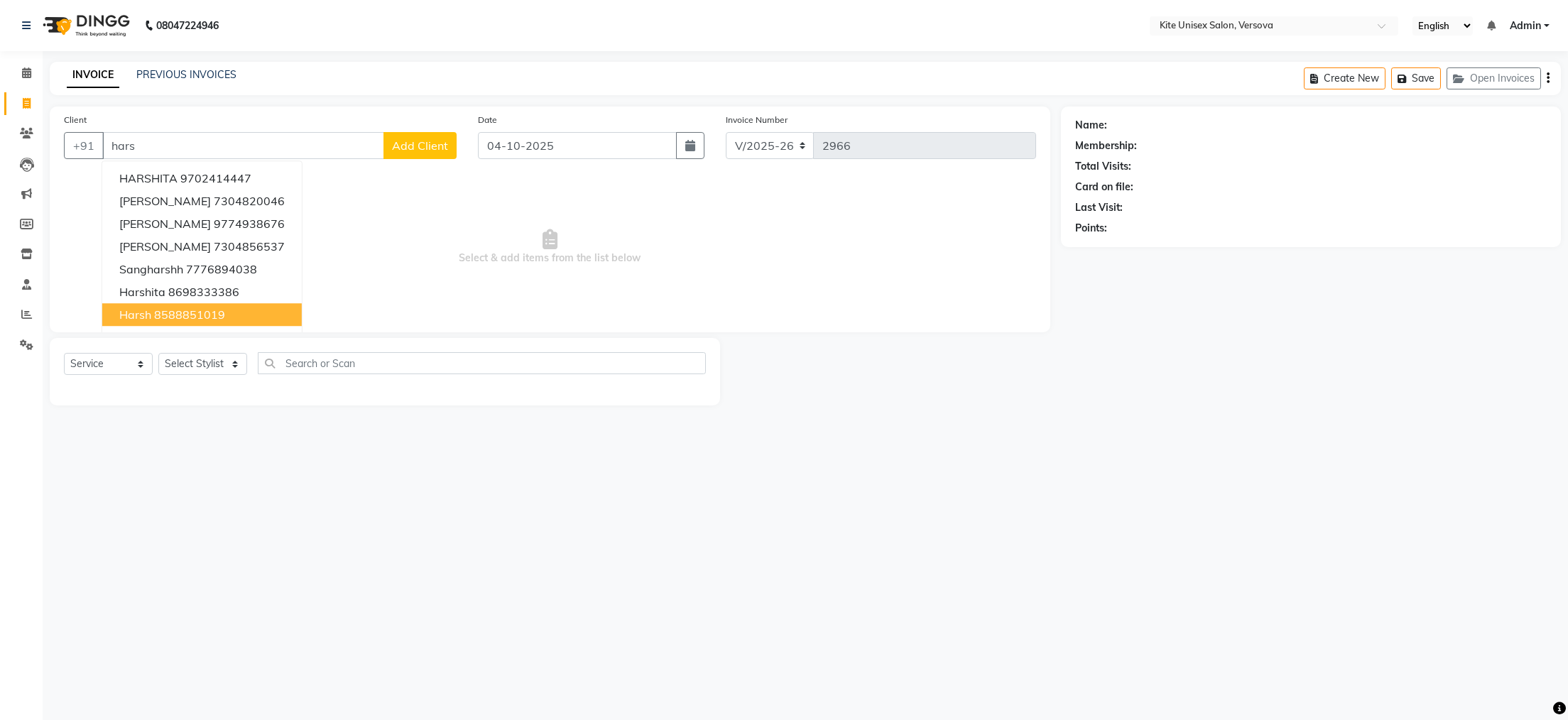
click at [197, 315] on ngb-highlight "8588851019" at bounding box center [190, 314] width 71 height 14
type input "8588851019"
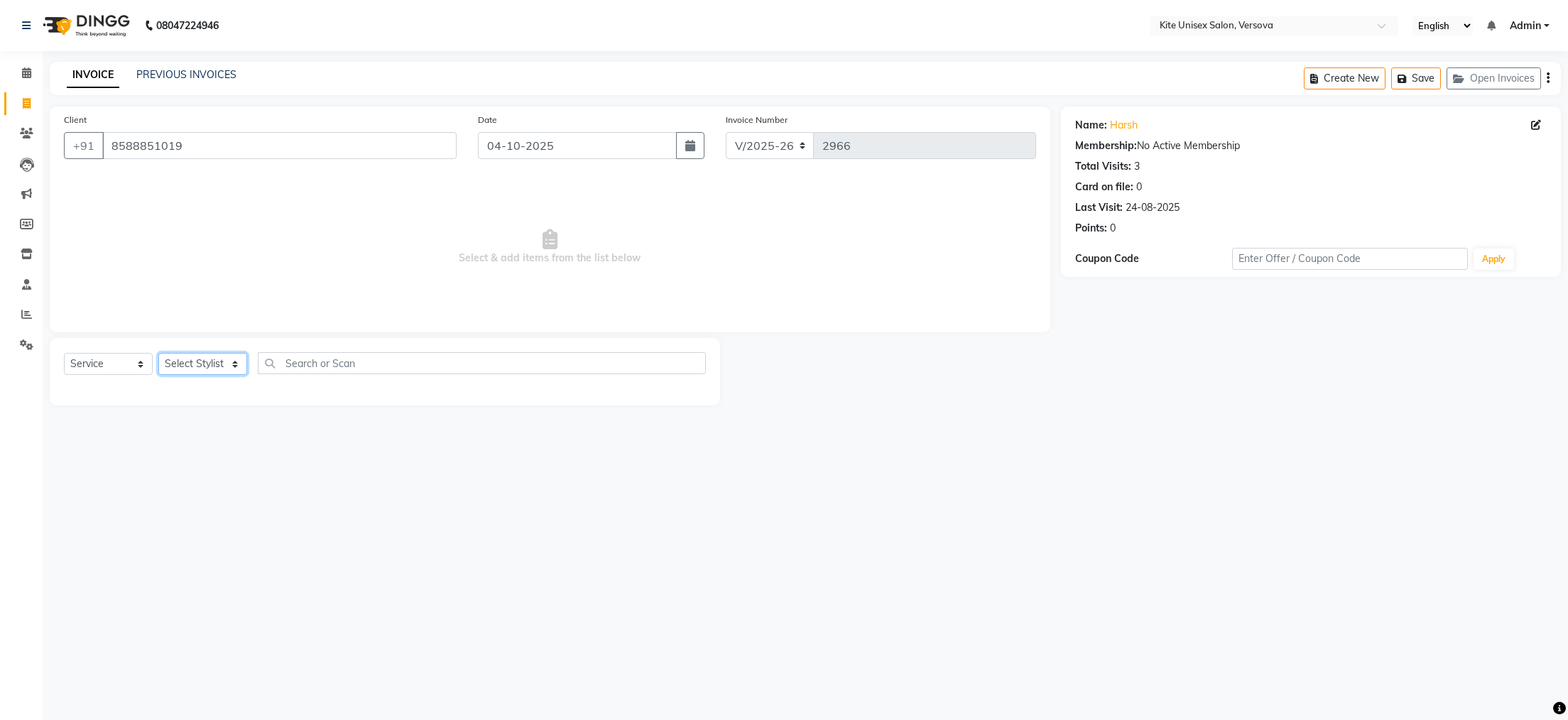
click at [215, 360] on select "Select Stylist [PERSON_NAME] DC [PERSON_NAME] [PERSON_NAME] [PERSON_NAME] Rajuu…" at bounding box center [203, 363] width 88 height 22
select select "88898"
click at [159, 354] on select "Select Stylist [PERSON_NAME] DC [PERSON_NAME] [PERSON_NAME] [PERSON_NAME] Rajuu…" at bounding box center [203, 363] width 88 height 22
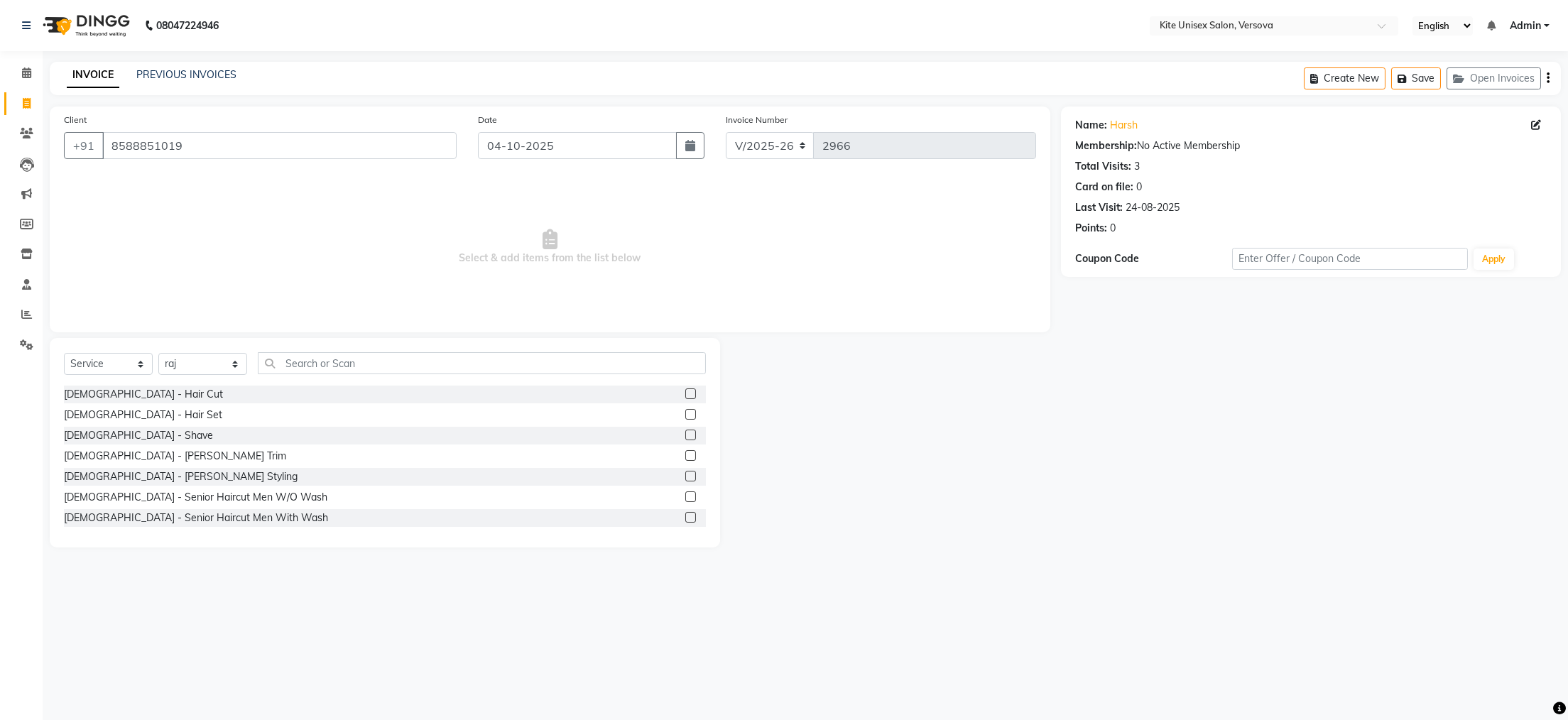
click at [685, 414] on label at bounding box center [691, 414] width 11 height 11
click at [685, 414] on input "checkbox" at bounding box center [690, 415] width 9 height 9
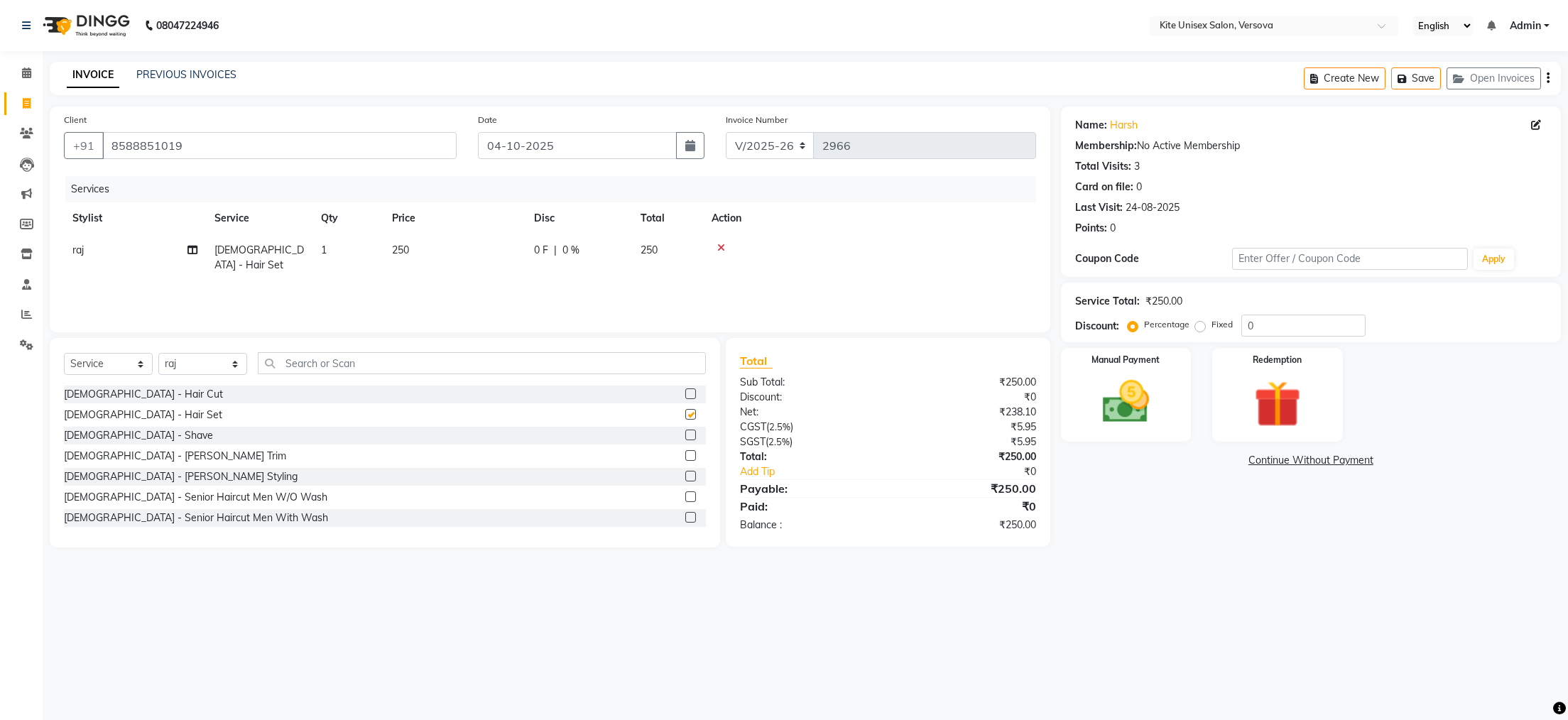
checkbox input "false"
click at [722, 249] on icon at bounding box center [721, 247] width 8 height 10
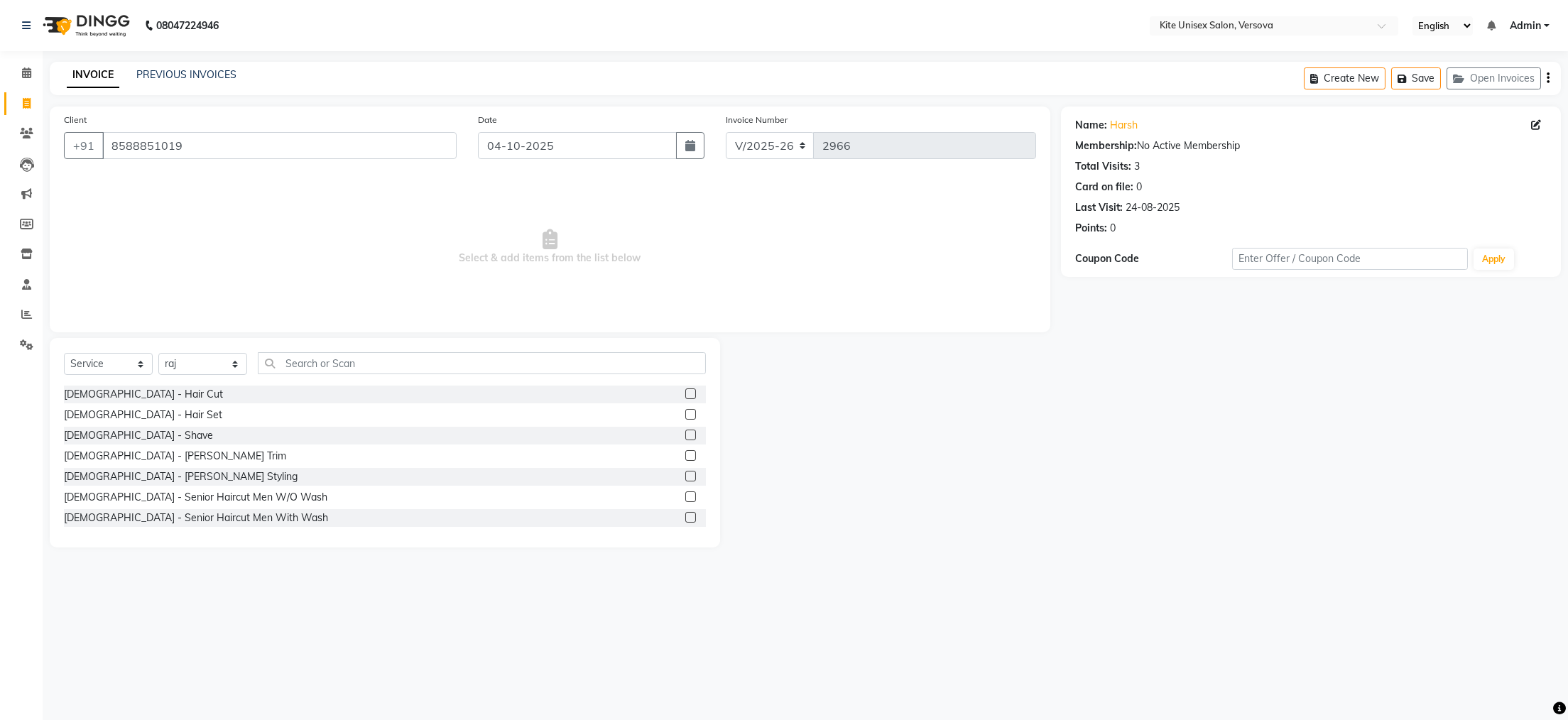
click at [685, 453] on label at bounding box center [691, 456] width 11 height 11
click at [685, 453] on input "checkbox" at bounding box center [690, 456] width 9 height 9
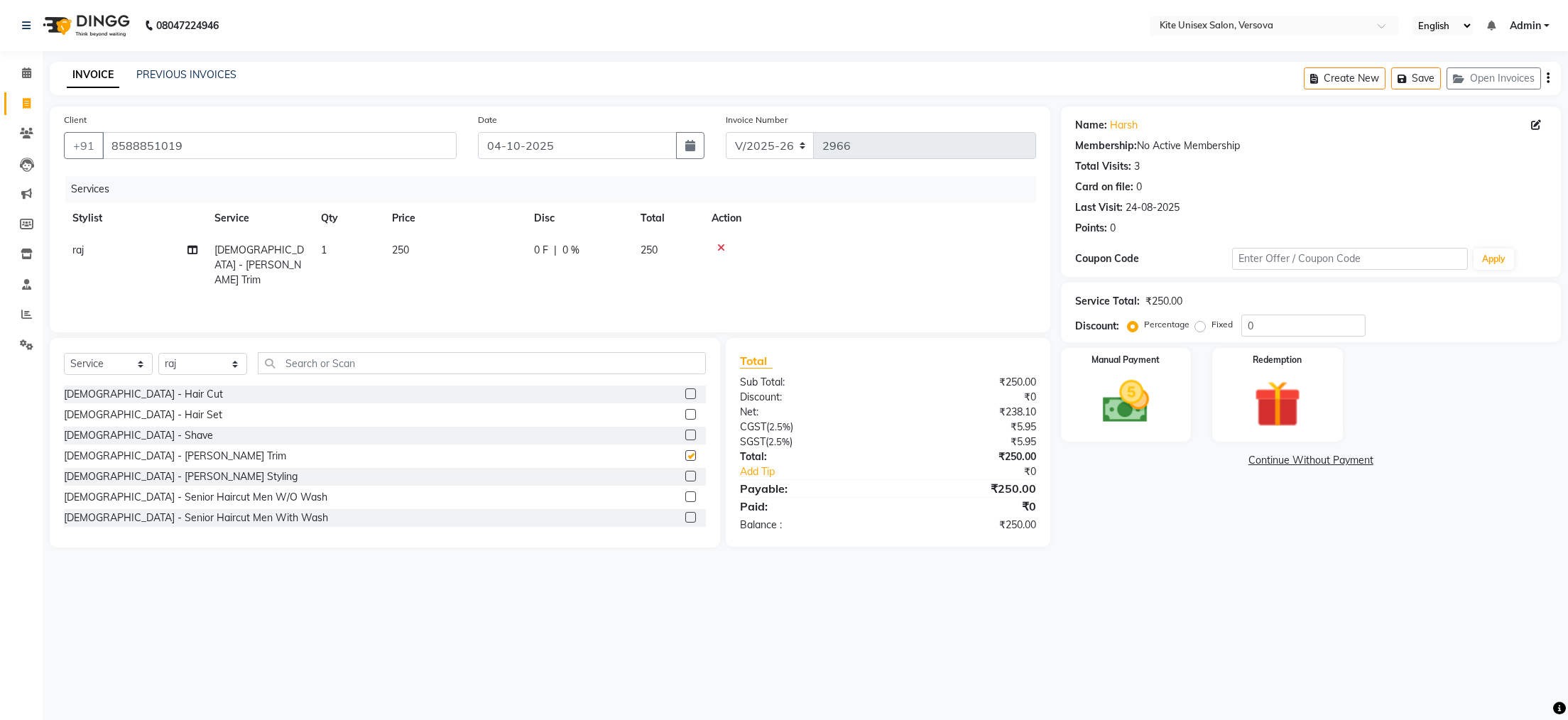
checkbox input "false"
click at [230, 360] on select "Select Stylist [PERSON_NAME] DC [PERSON_NAME] [PERSON_NAME] [PERSON_NAME] Rajuu…" at bounding box center [203, 363] width 88 height 22
select select "51986"
click at [159, 354] on select "Select Stylist [PERSON_NAME] DC [PERSON_NAME] [PERSON_NAME] [PERSON_NAME] Rajuu…" at bounding box center [203, 363] width 88 height 22
click at [288, 363] on input "text" at bounding box center [481, 363] width 448 height 22
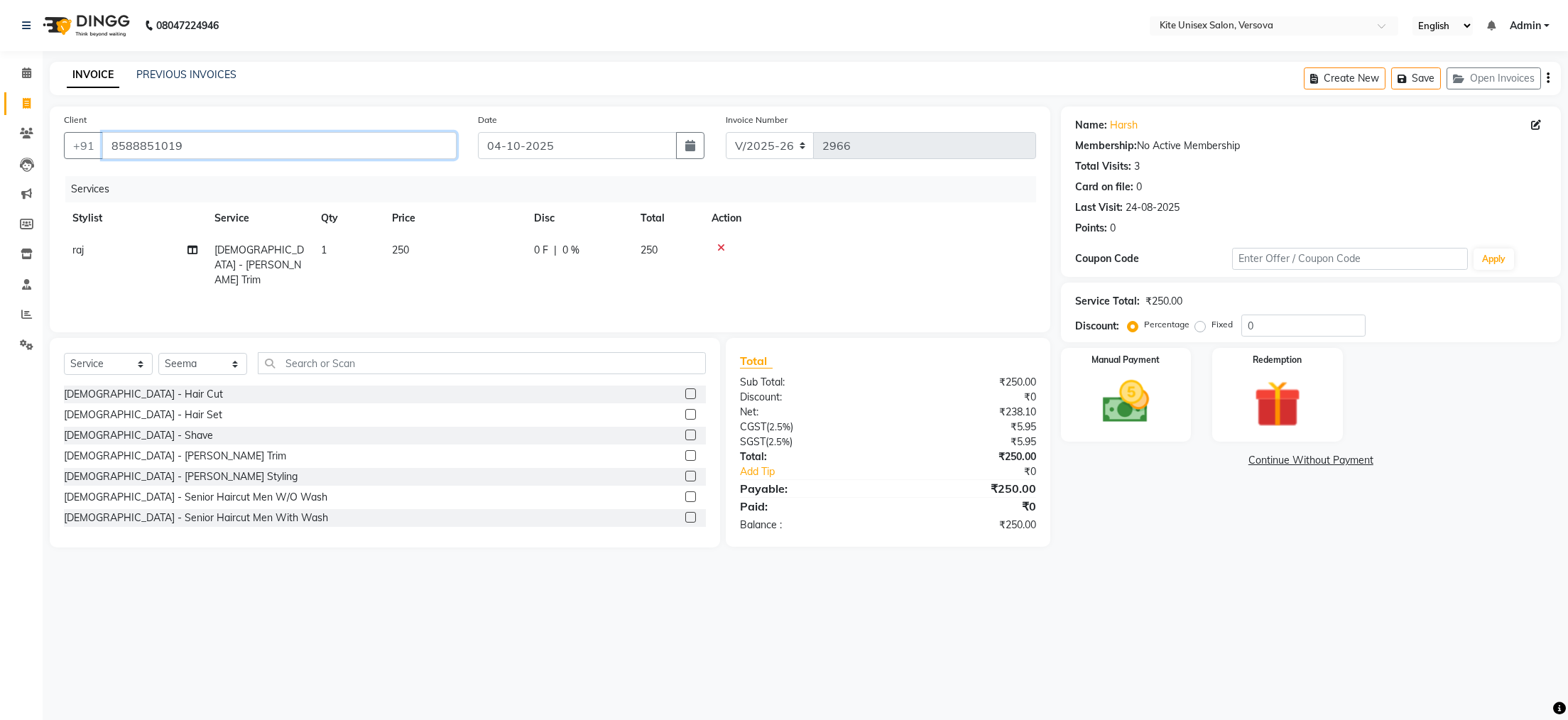
click at [334, 151] on input "8588851019" at bounding box center [279, 146] width 354 height 27
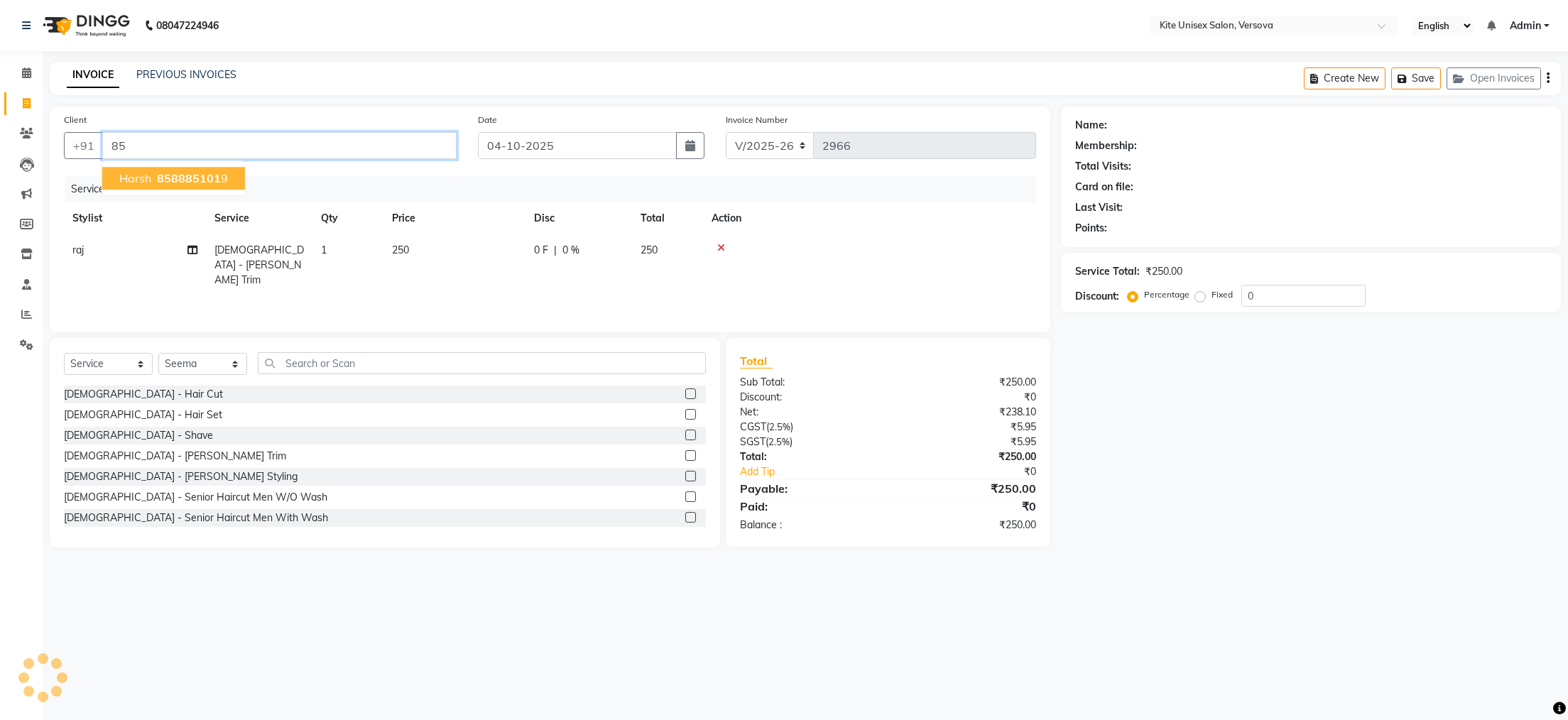
type input "8"
type input "h"
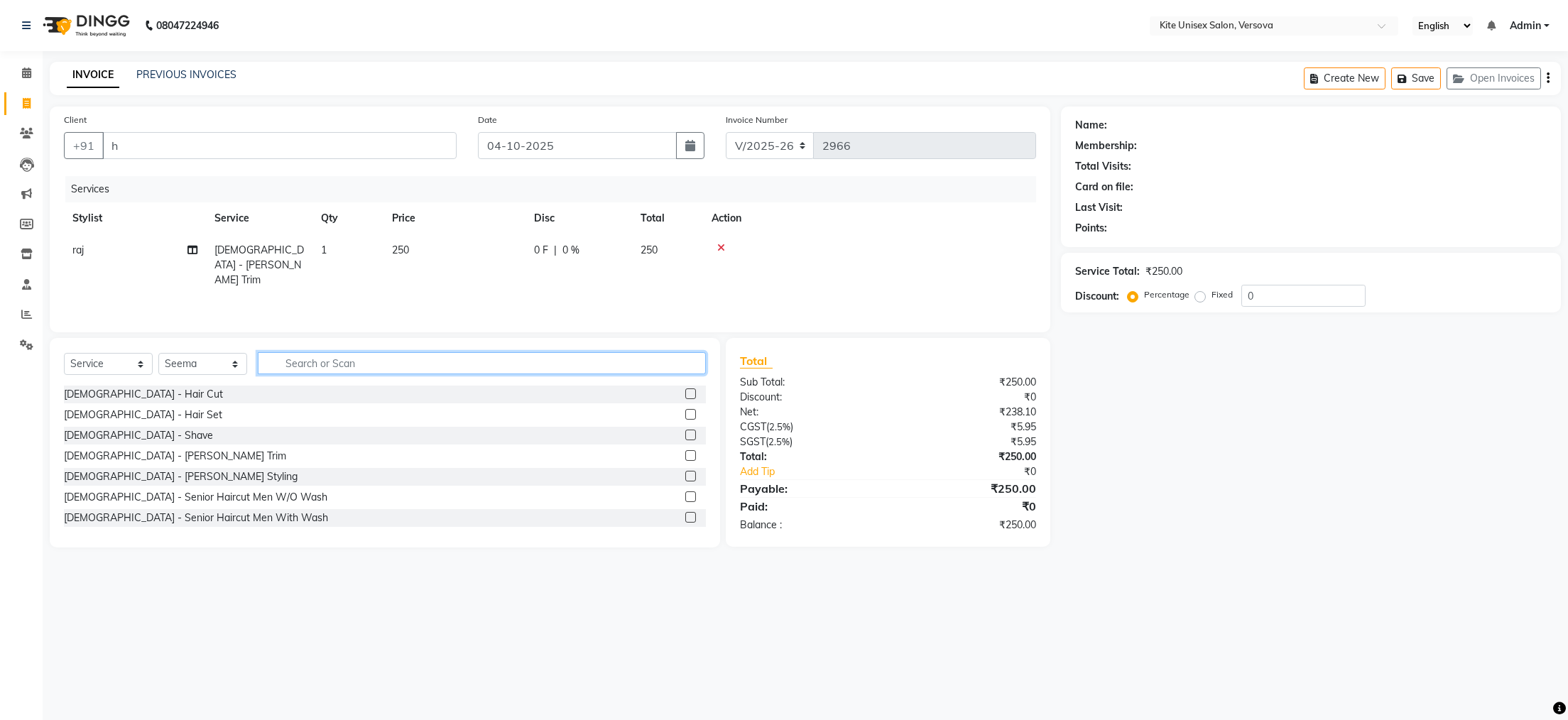
click at [308, 364] on input "text" at bounding box center [481, 363] width 448 height 22
type input "a"
click at [154, 144] on input "h" at bounding box center [279, 146] width 354 height 27
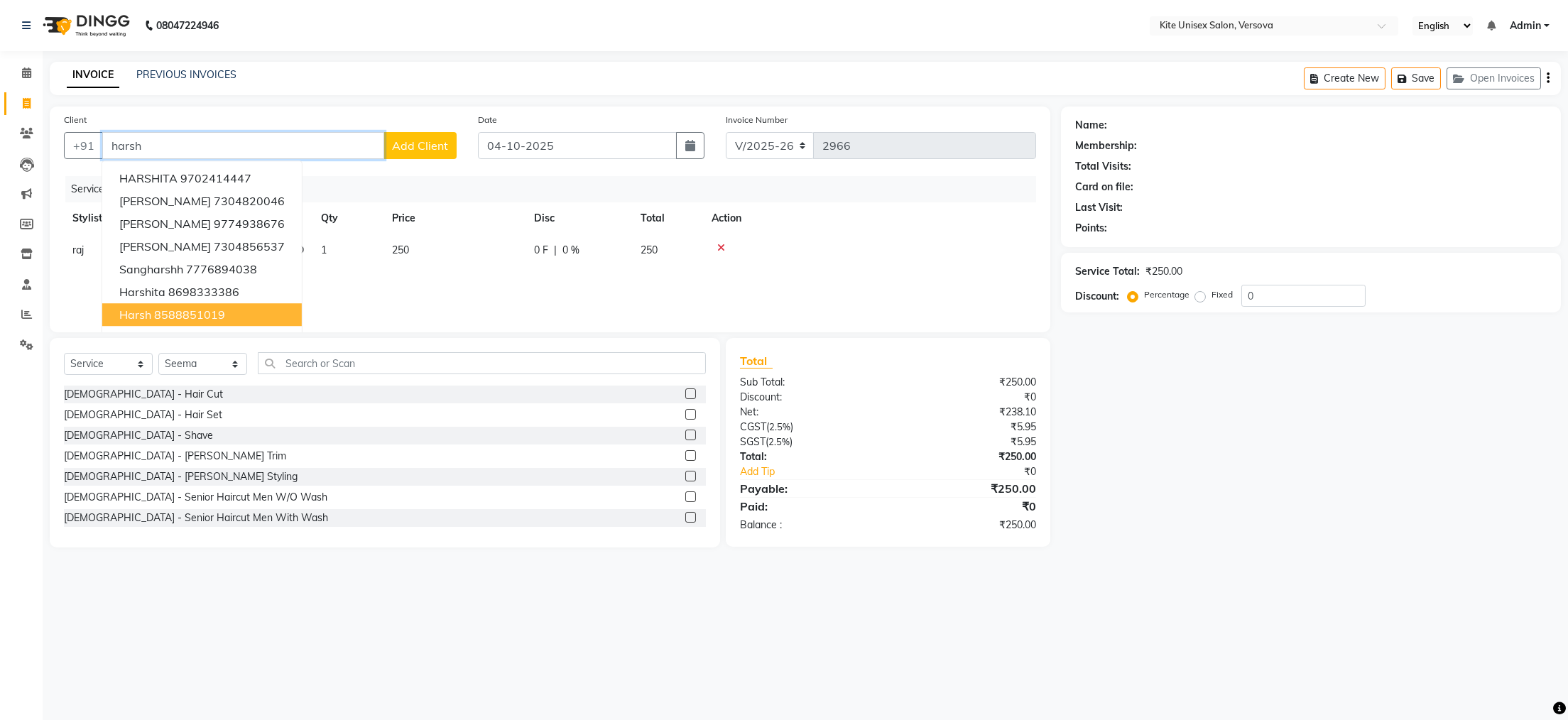
click at [172, 314] on ngb-highlight "8588851019" at bounding box center [190, 314] width 71 height 14
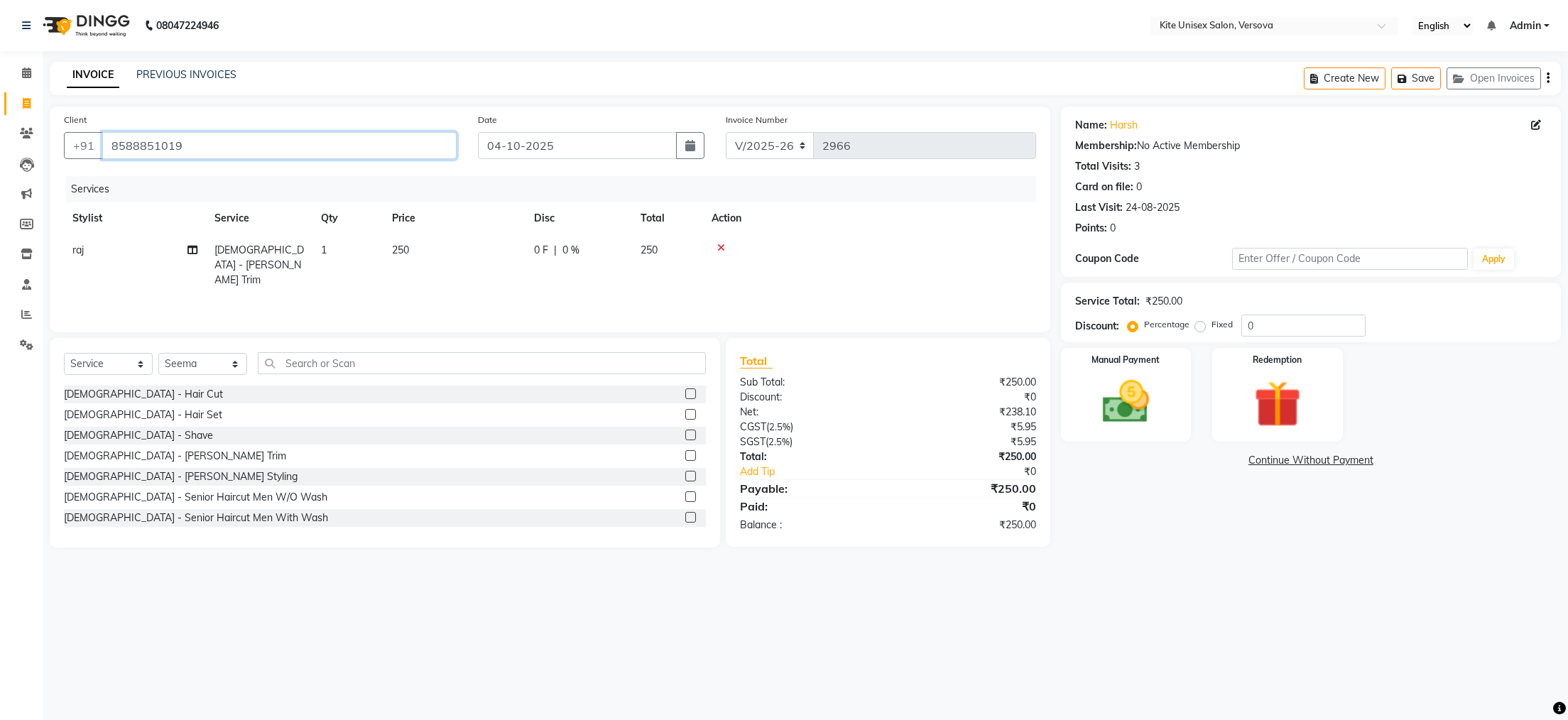
click at [193, 136] on input "8588851019" at bounding box center [279, 146] width 354 height 27
click at [226, 148] on input "8588851019" at bounding box center [279, 146] width 354 height 27
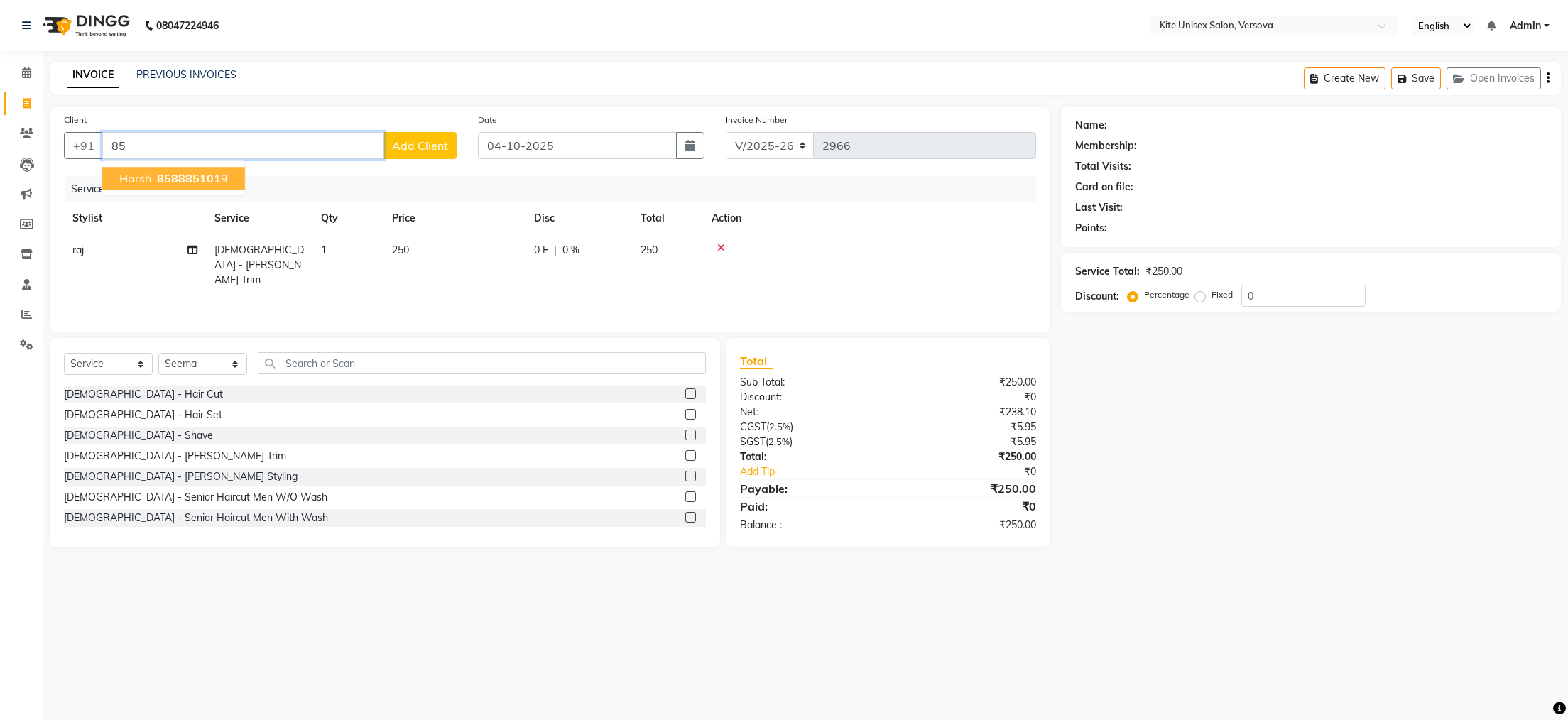
type input "8"
click at [169, 145] on input "Client" at bounding box center [279, 146] width 354 height 27
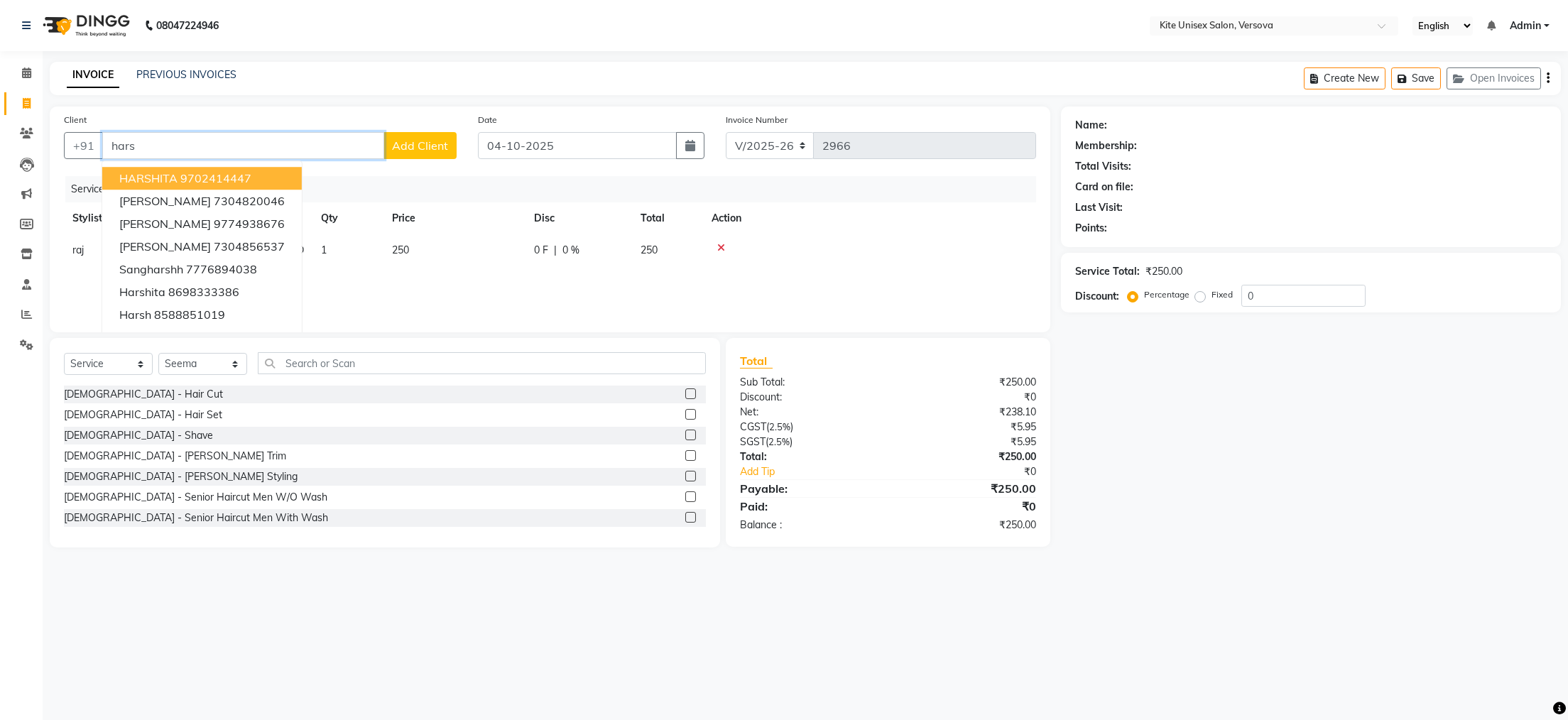
click at [190, 141] on input "hars" at bounding box center [243, 146] width 282 height 27
type input "h"
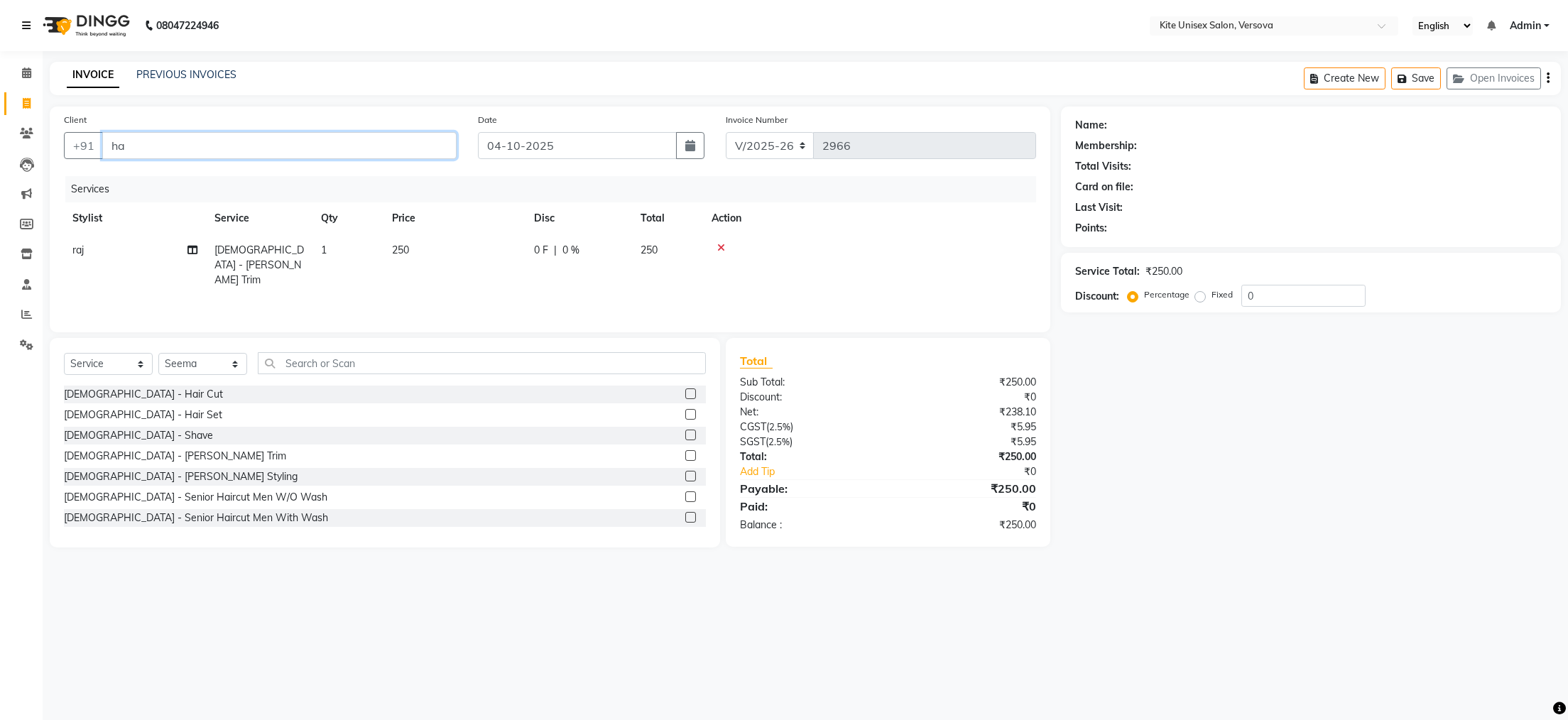
type input "h"
click at [139, 176] on span "harsh" at bounding box center [135, 178] width 32 height 14
type input "9998908315"
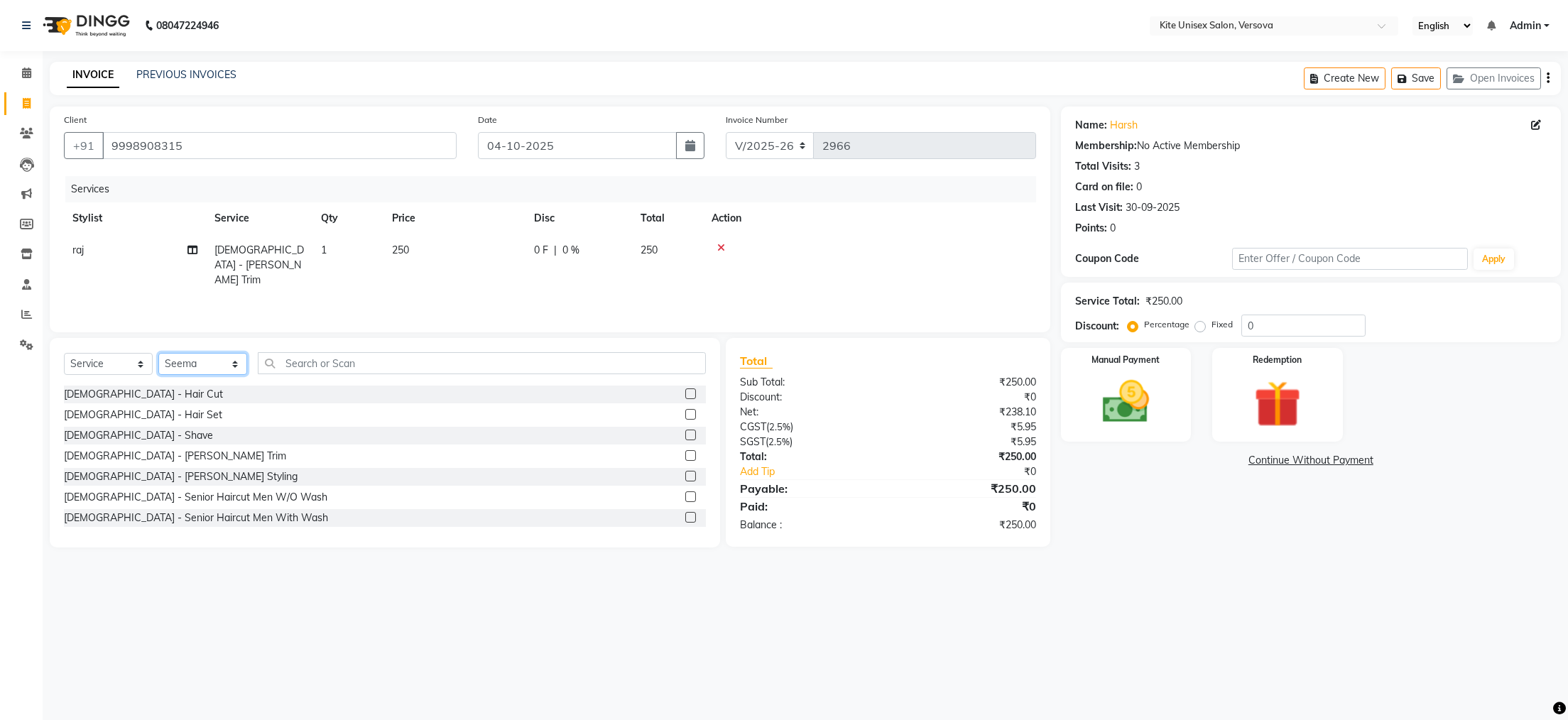
click at [229, 361] on select "Select Stylist [PERSON_NAME] DC [PERSON_NAME] [PERSON_NAME] [PERSON_NAME] Rajuu…" at bounding box center [203, 363] width 88 height 22
select select "88898"
click at [159, 354] on select "Select Stylist [PERSON_NAME] DC [PERSON_NAME] [PERSON_NAME] [PERSON_NAME] Rajuu…" at bounding box center [203, 363] width 88 height 22
click at [685, 453] on label at bounding box center [691, 456] width 11 height 11
click at [685, 453] on input "checkbox" at bounding box center [690, 456] width 9 height 9
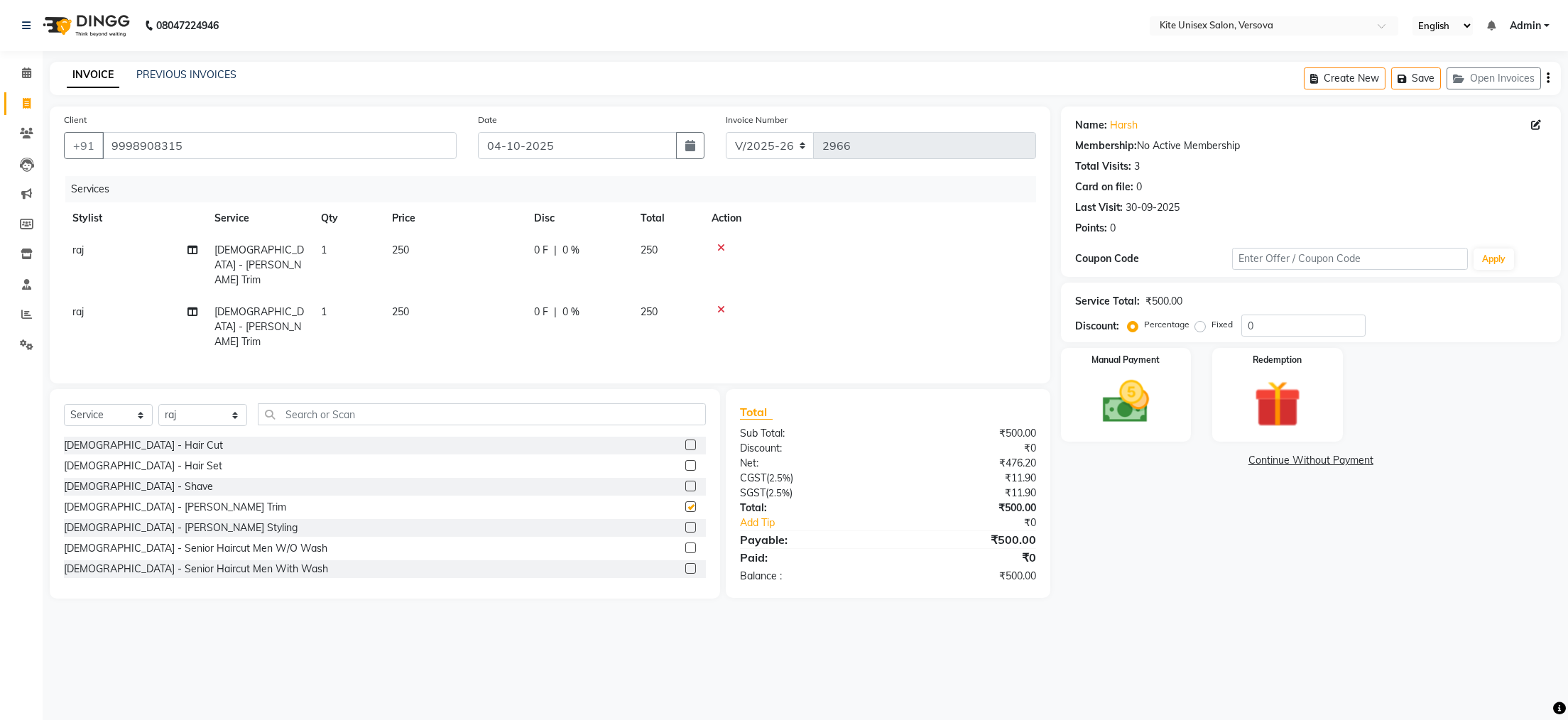
checkbox input "false"
click at [718, 246] on icon at bounding box center [721, 247] width 8 height 10
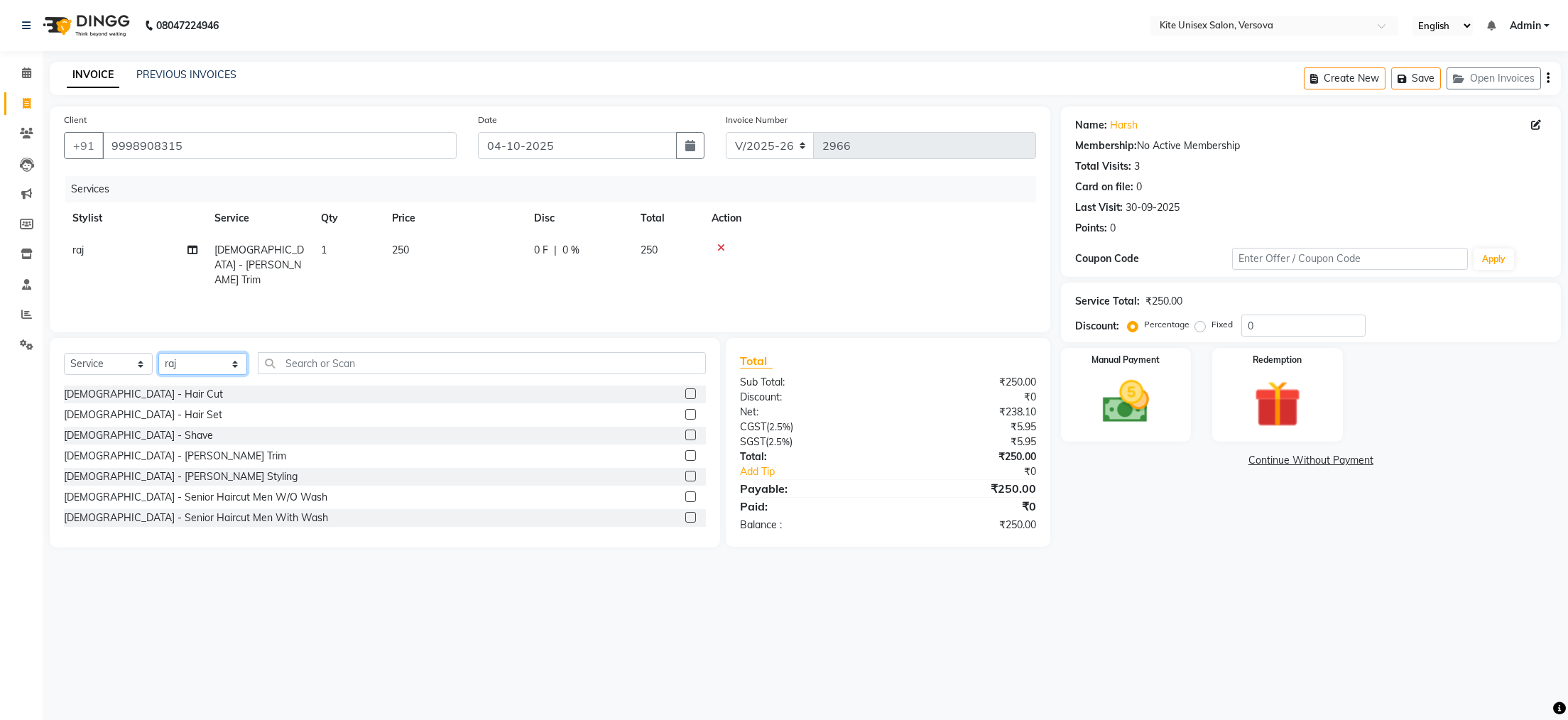
click at [231, 354] on select "Select Stylist [PERSON_NAME] DC [PERSON_NAME] [PERSON_NAME] [PERSON_NAME] Rajuu…" at bounding box center [203, 363] width 88 height 22
select select "51986"
click at [159, 354] on select "Select Stylist [PERSON_NAME] DC [PERSON_NAME] [PERSON_NAME] [PERSON_NAME] Rajuu…" at bounding box center [203, 363] width 88 height 22
click at [303, 369] on input "text" at bounding box center [481, 363] width 448 height 22
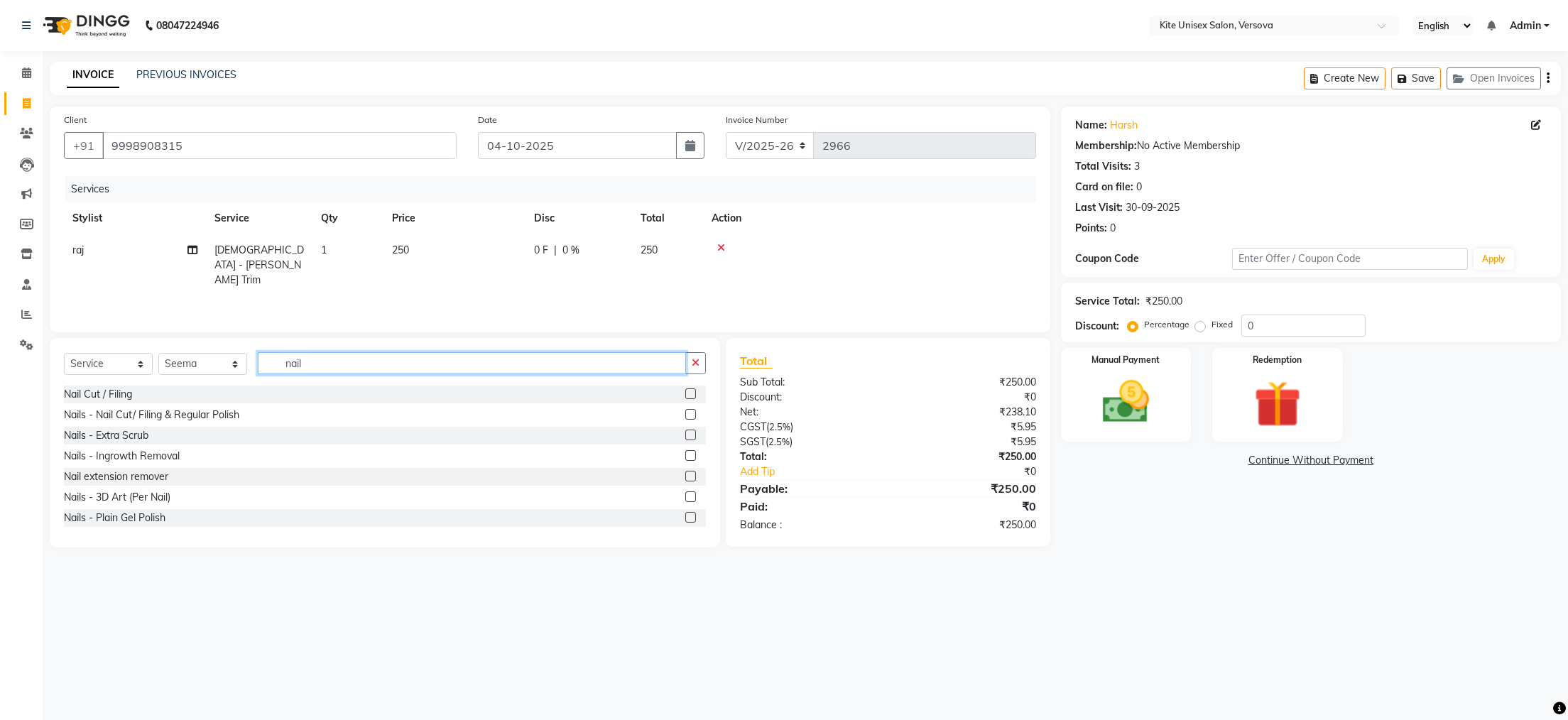
type input "nail"
click at [685, 413] on label at bounding box center [691, 414] width 11 height 11
click at [685, 413] on input "checkbox" at bounding box center [690, 415] width 9 height 9
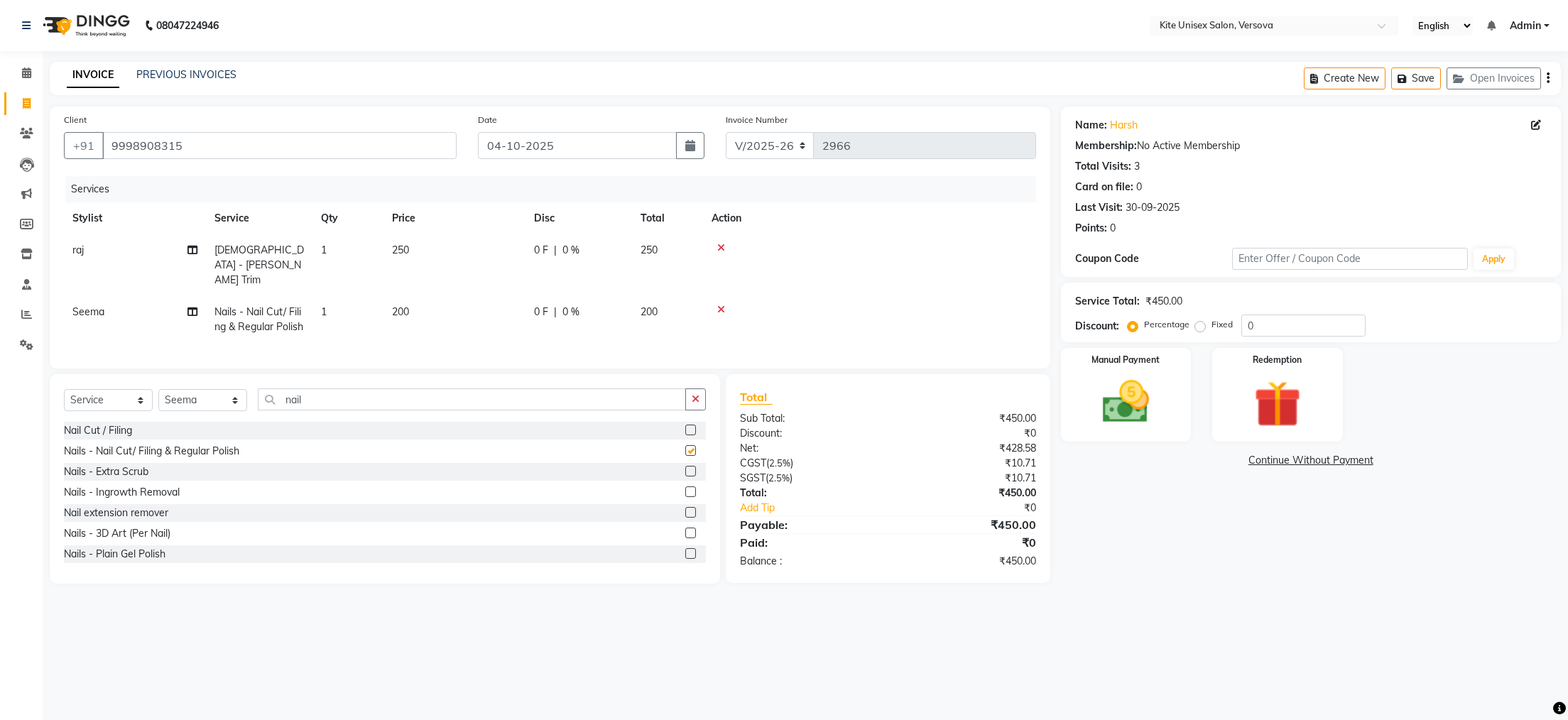
checkbox input "false"
click at [657, 305] on span "200" at bounding box center [649, 311] width 17 height 13
select select "51986"
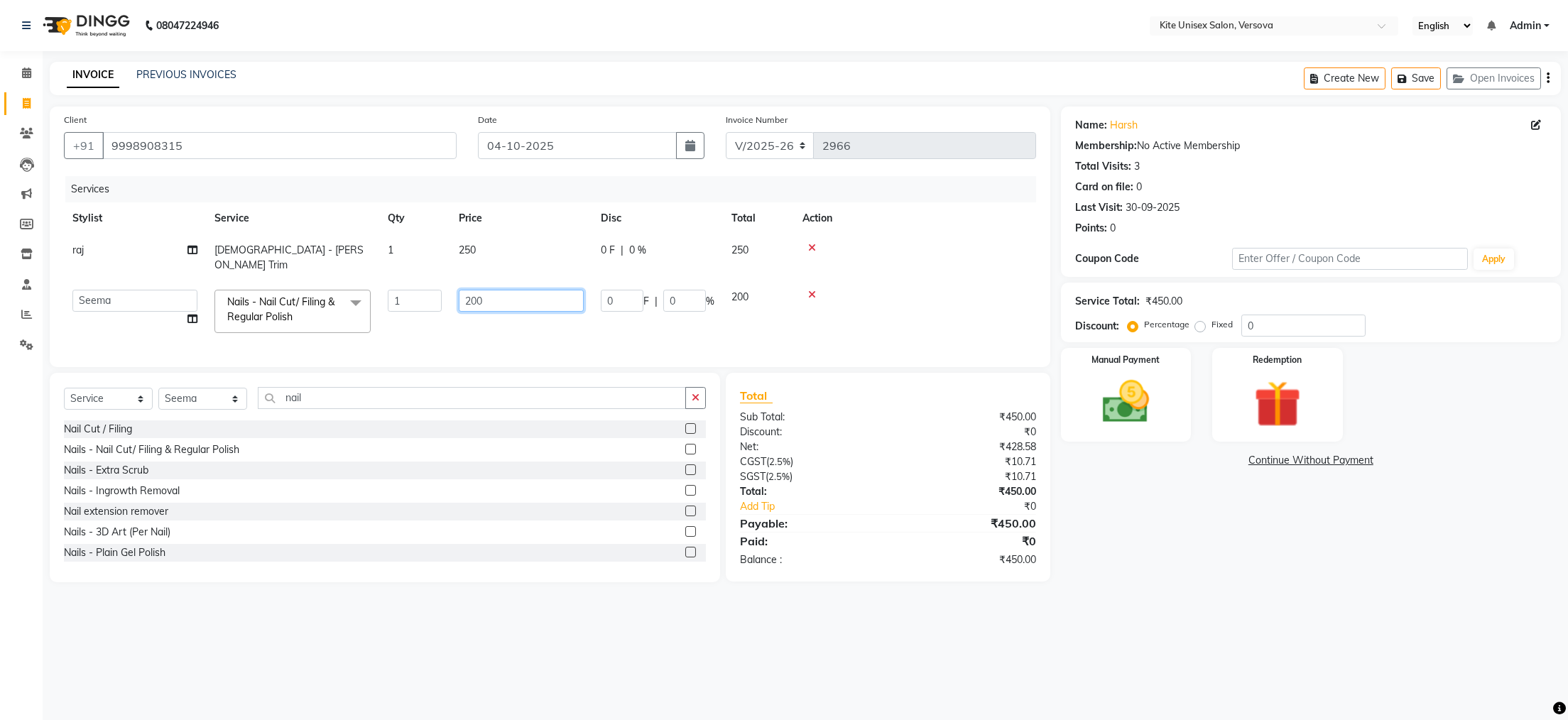
click at [580, 290] on input "200" at bounding box center [521, 301] width 125 height 22
type input "2"
type input "100"
click at [932, 658] on div "08047224946 Select Location × Kite Unisex Salon, Versova English ENGLISH Españo…" at bounding box center [784, 360] width 1568 height 720
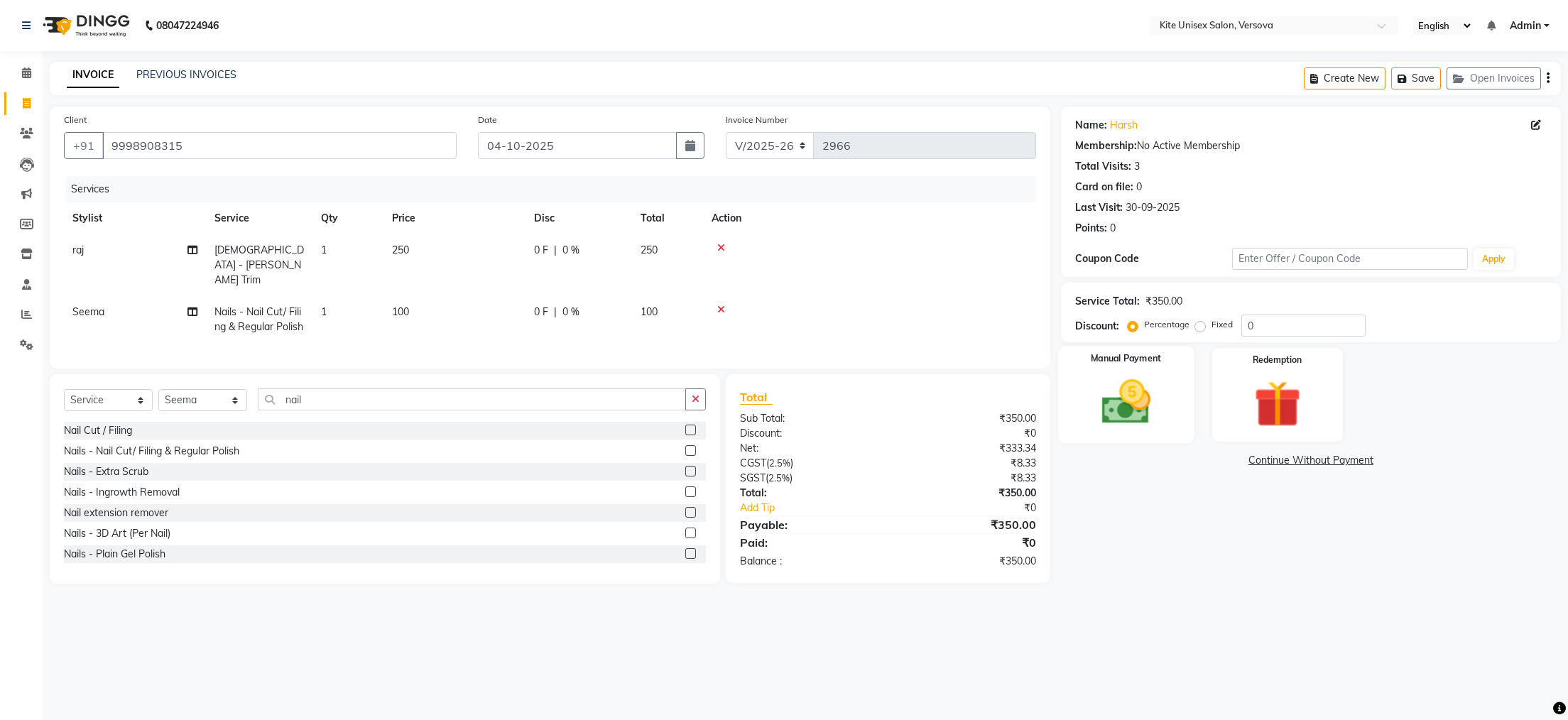
click at [1111, 419] on img at bounding box center [1125, 402] width 79 height 56
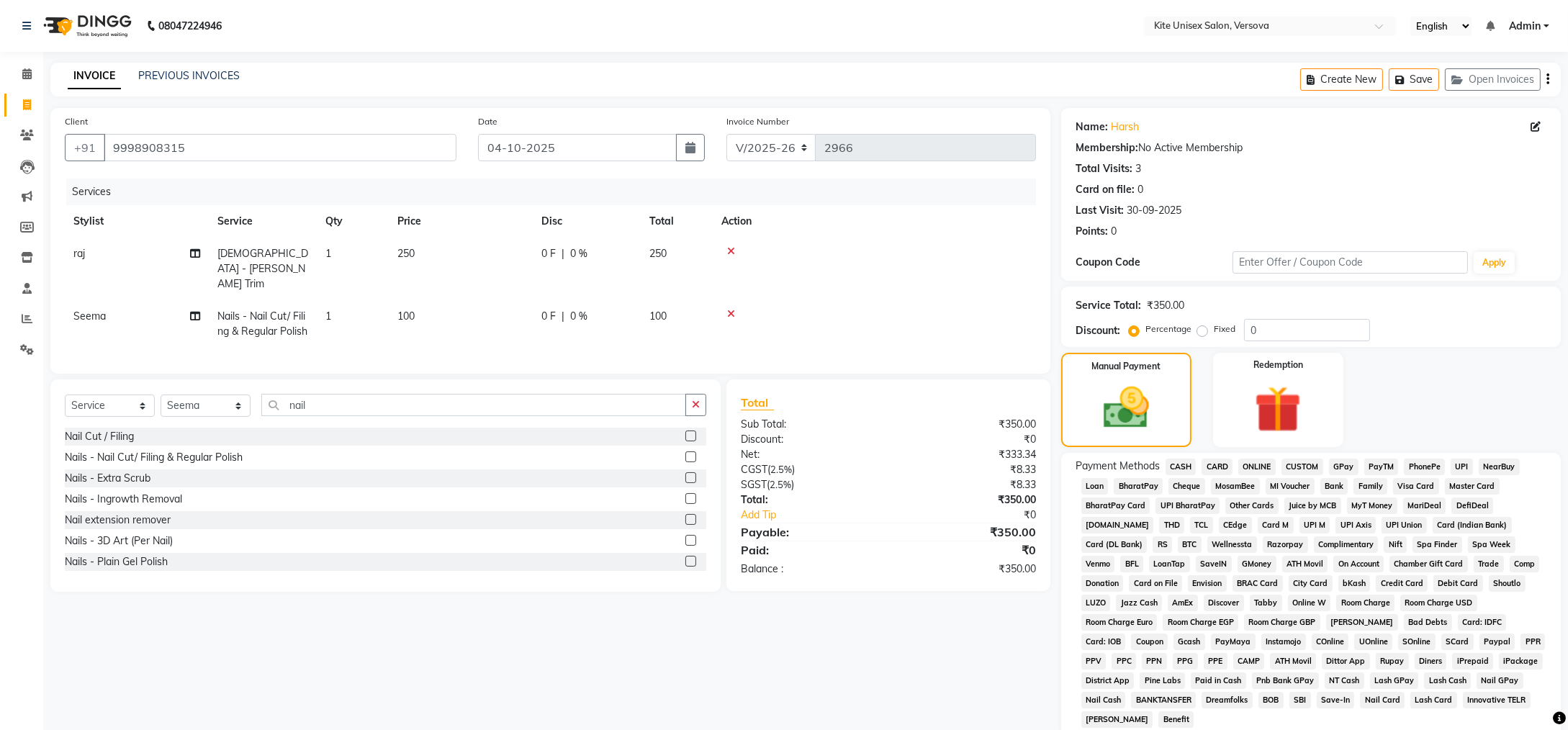
click at [1344, 465] on span "GPay" at bounding box center [1344, 467] width 30 height 17
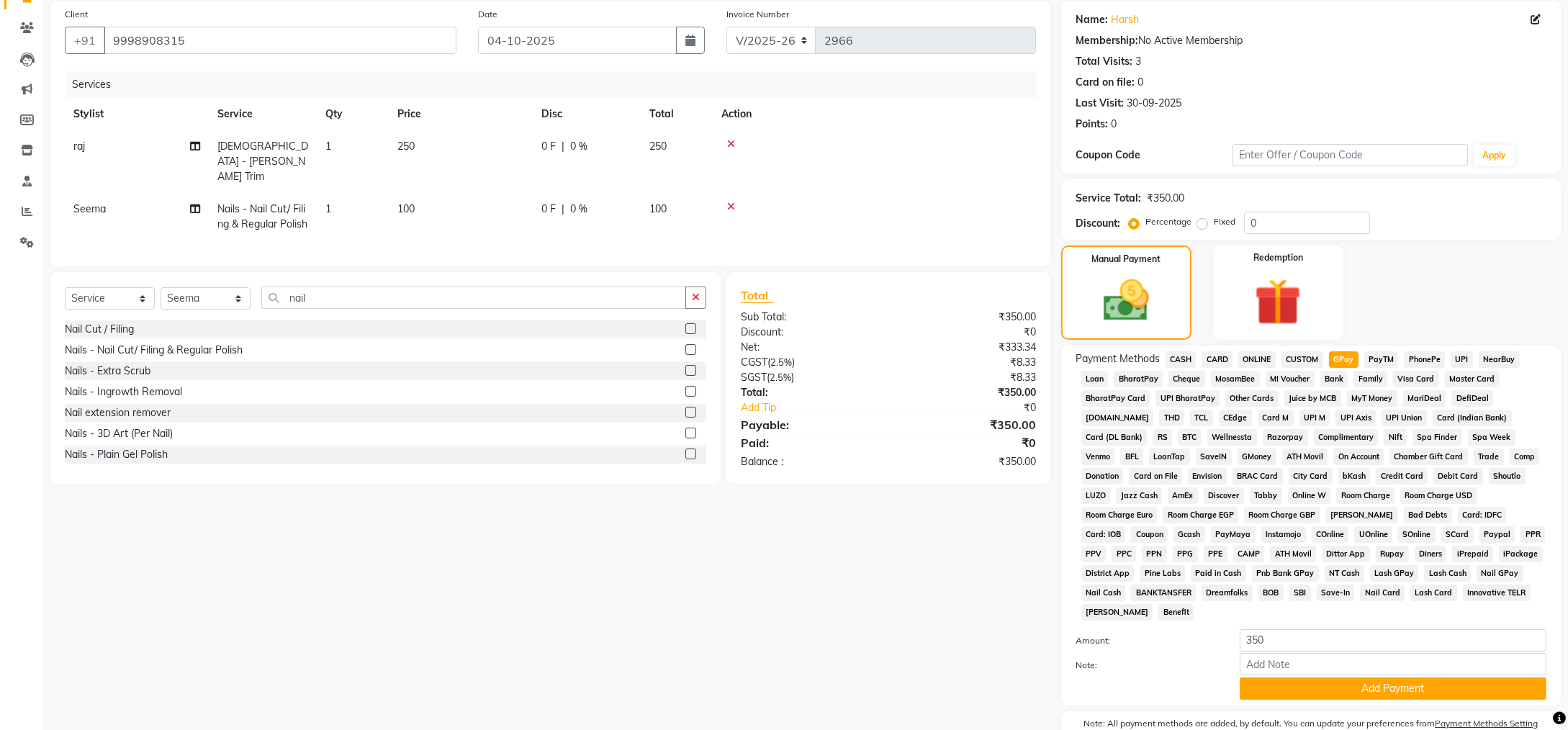
scroll to position [156, 0]
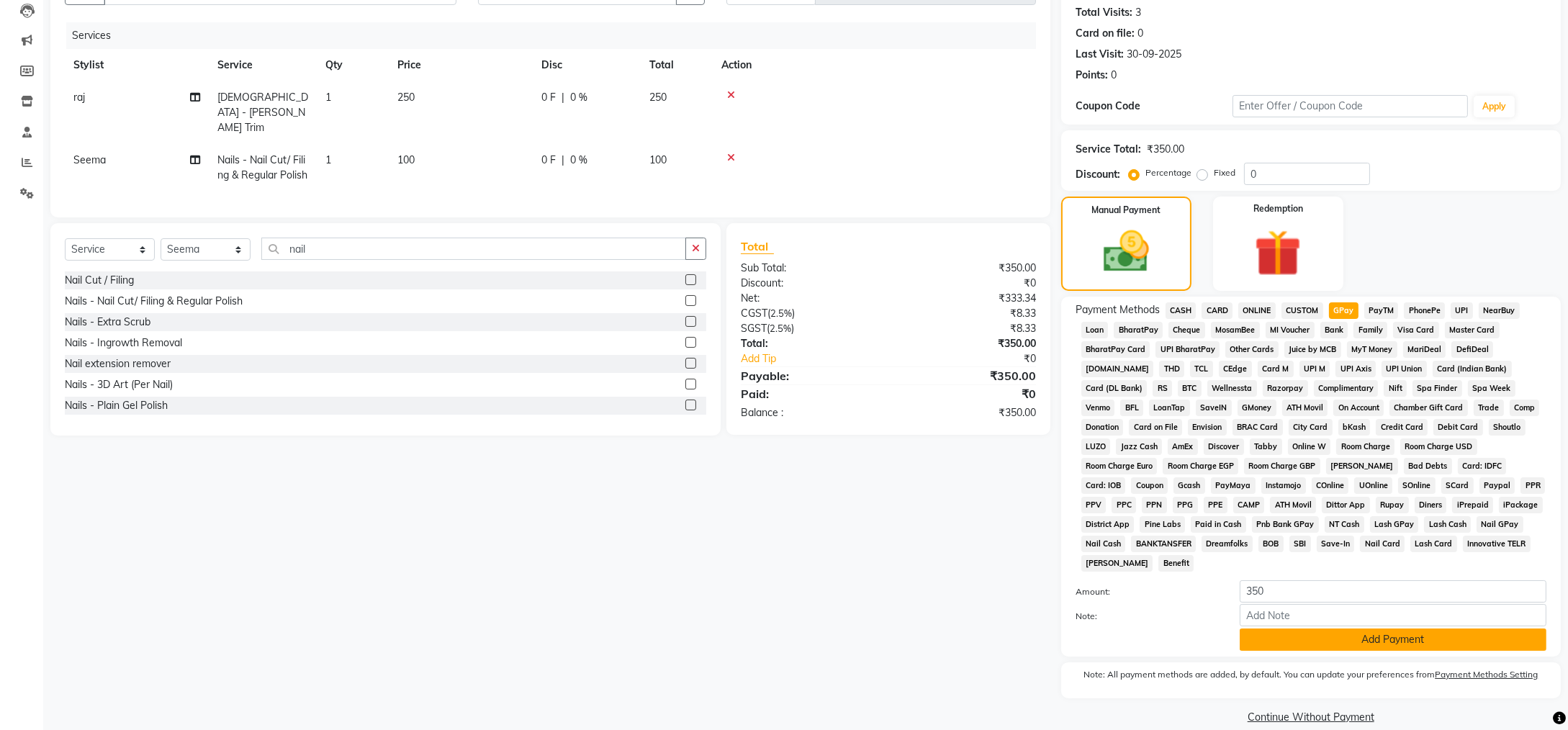
click at [1320, 629] on button "Add Payment" at bounding box center [1393, 640] width 306 height 22
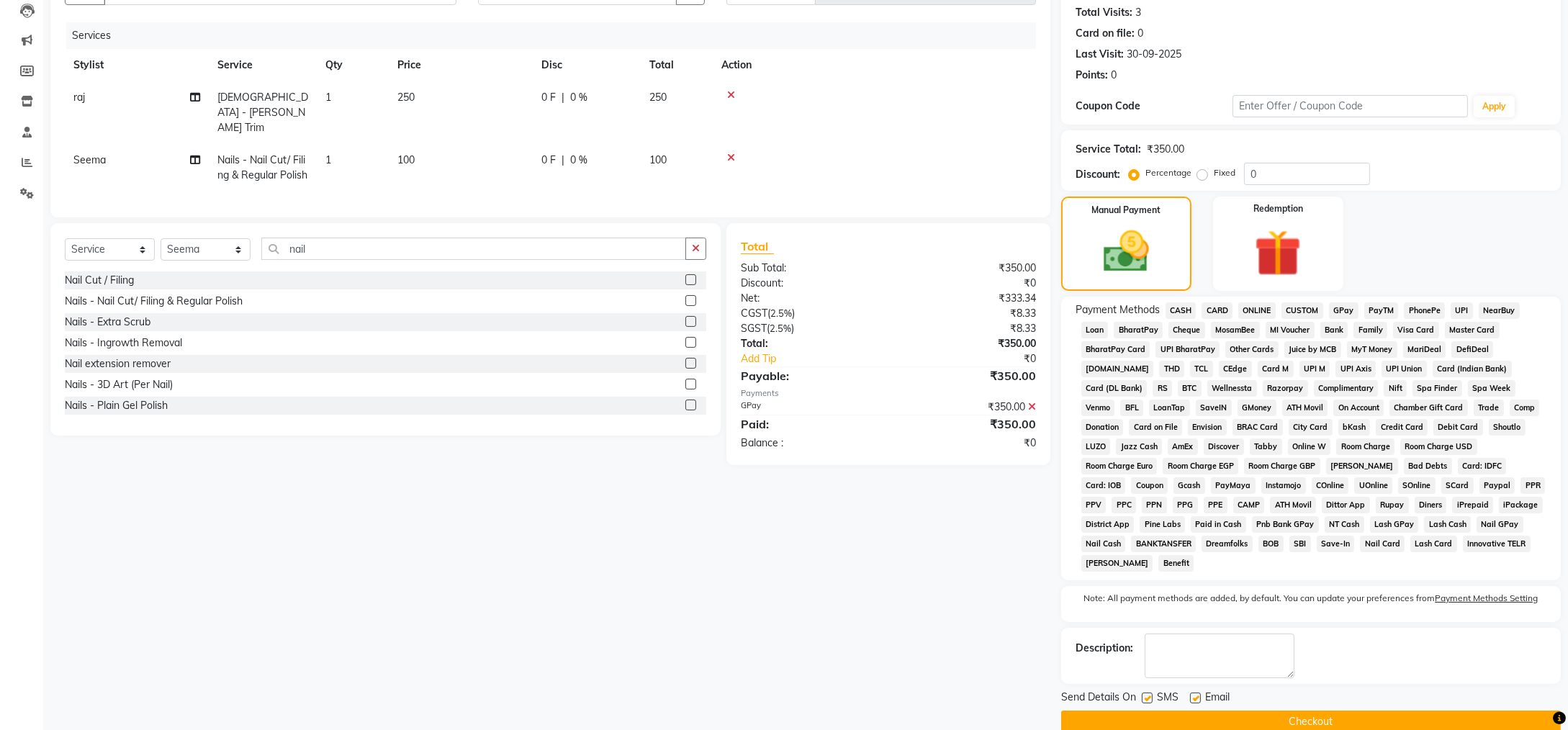
click at [1178, 711] on button "Checkout" at bounding box center [1311, 722] width 499 height 22
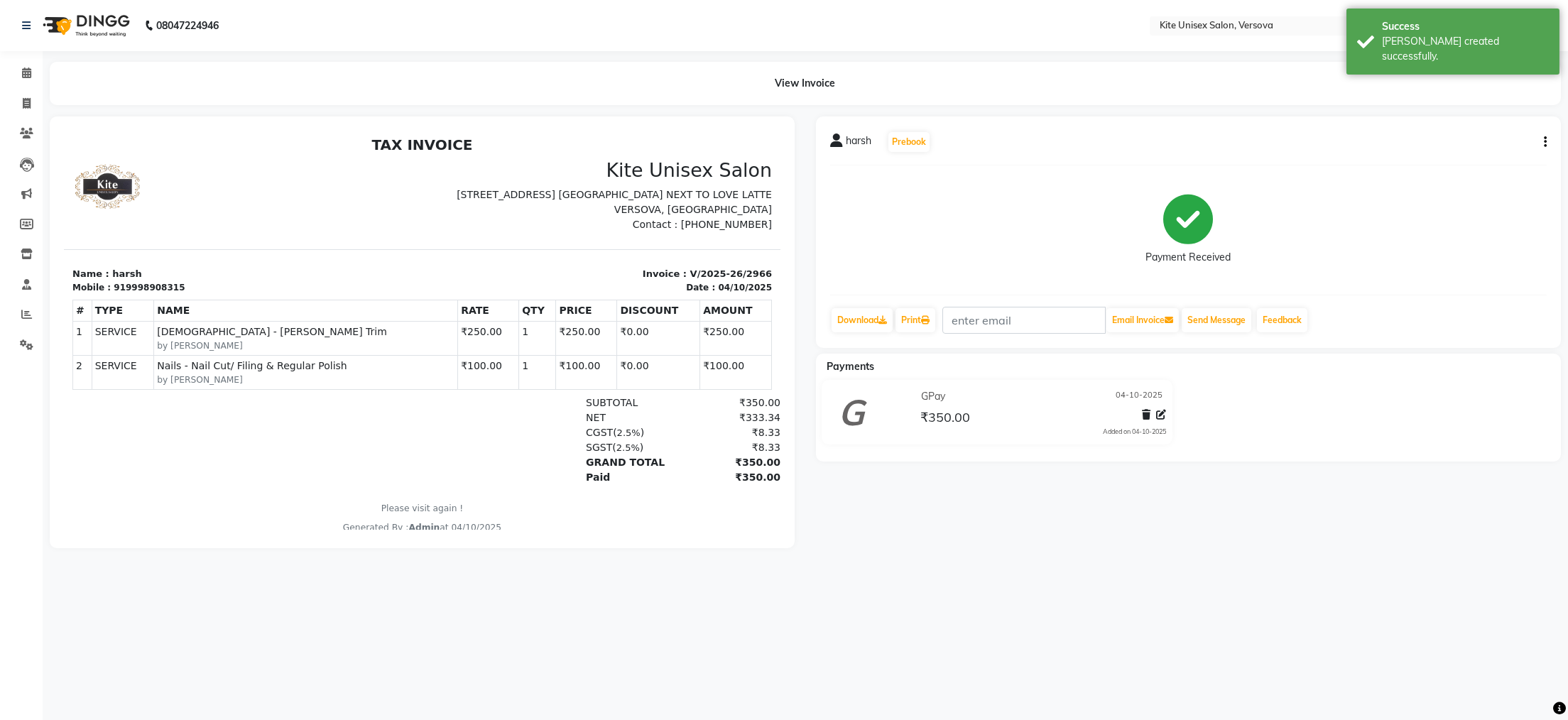
select select "service"
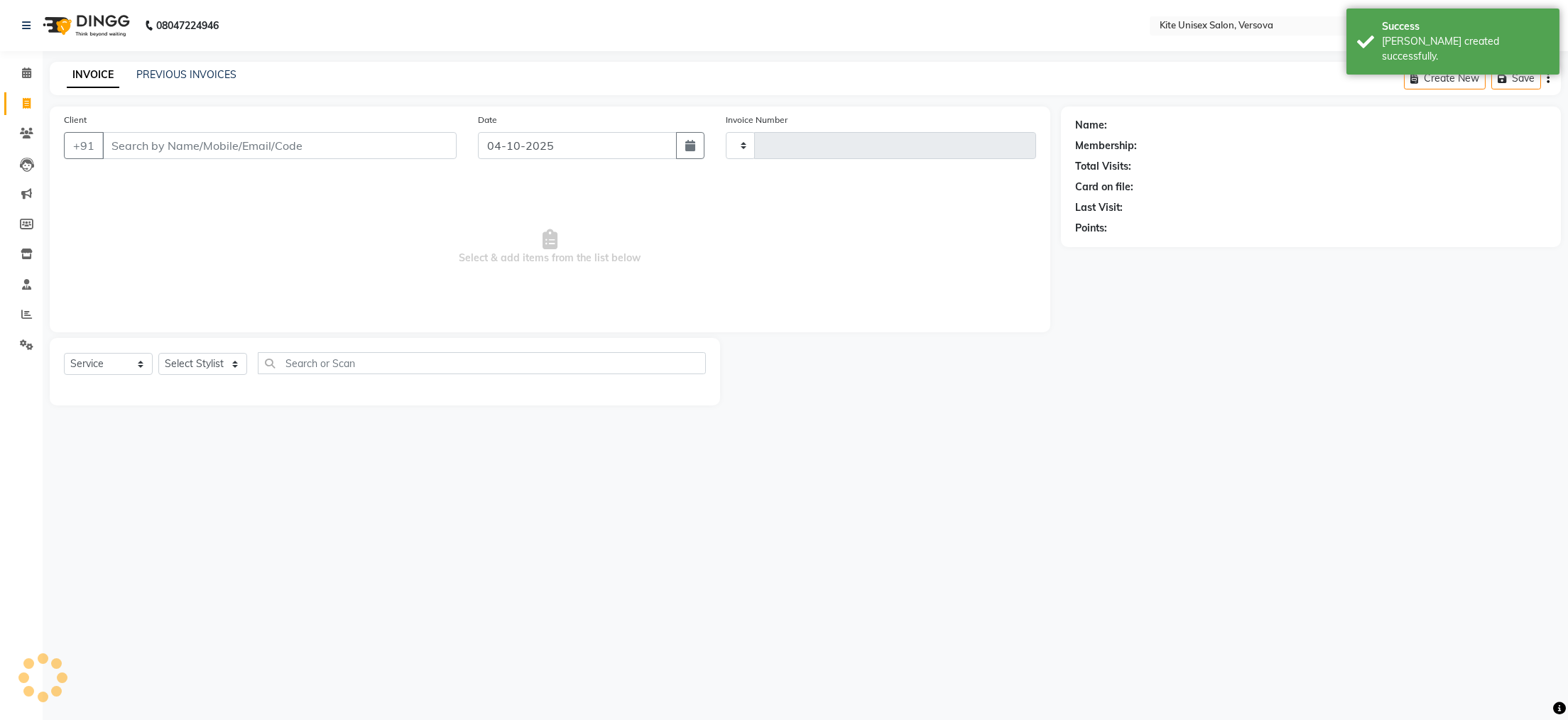
type input "2967"
select select "6093"
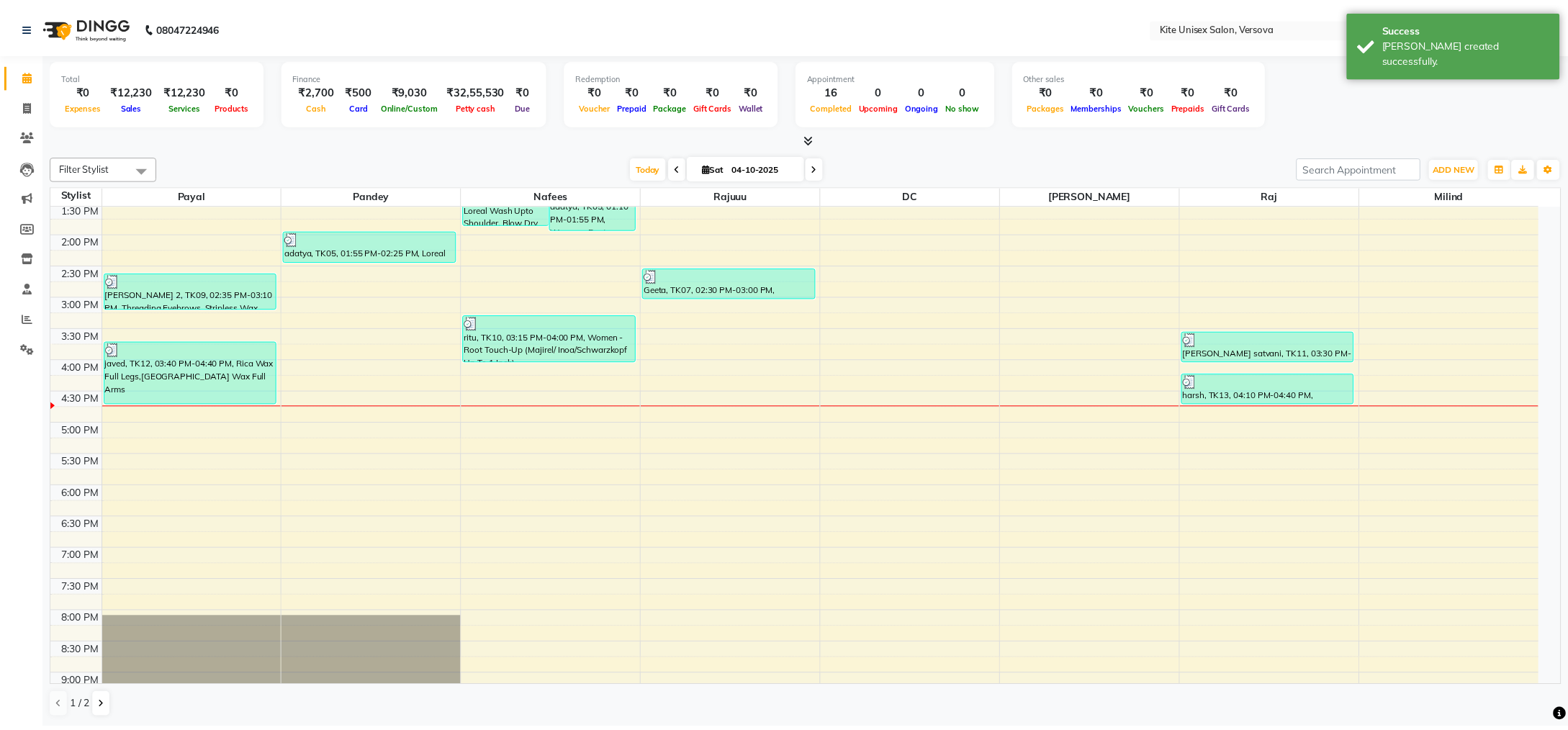
scroll to position [144, 0]
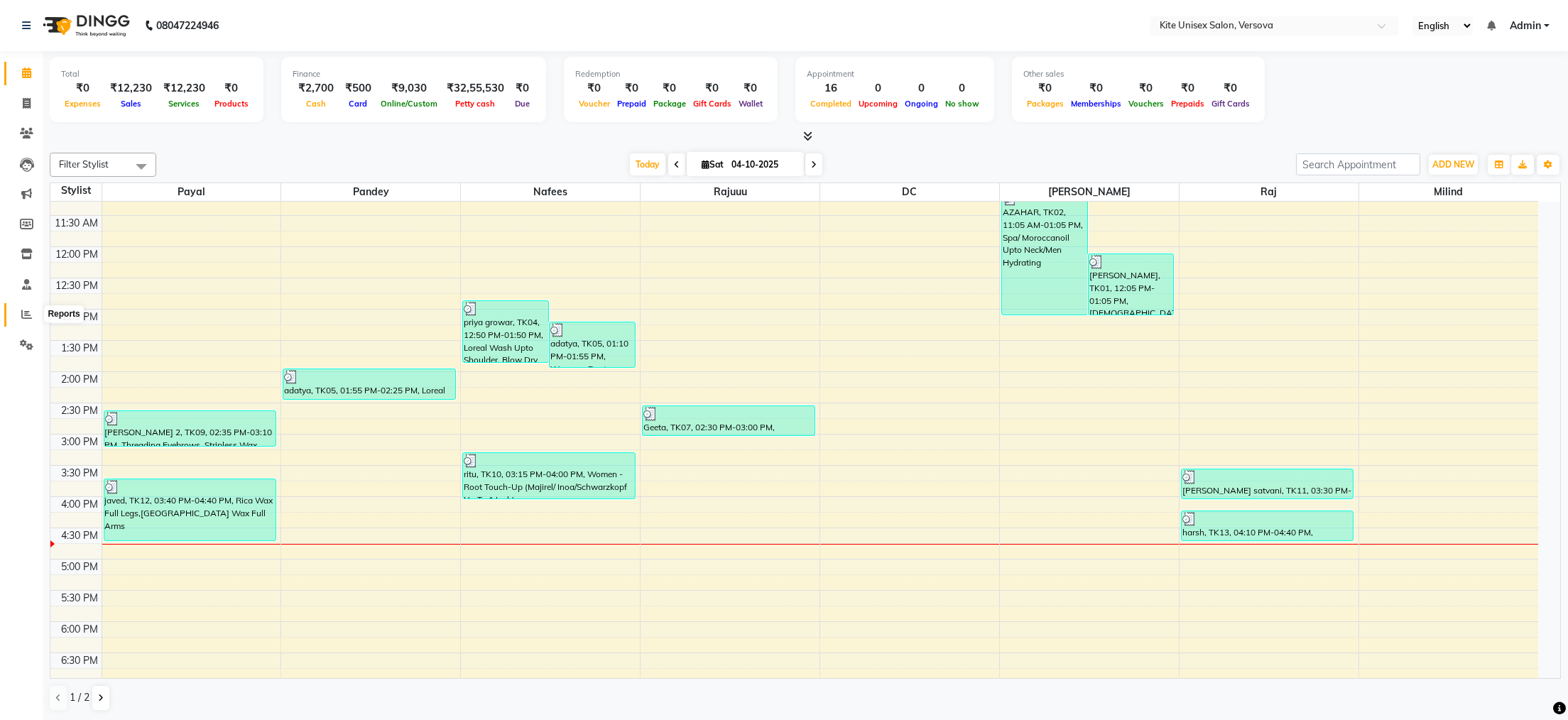
click at [21, 311] on icon at bounding box center [26, 314] width 11 height 11
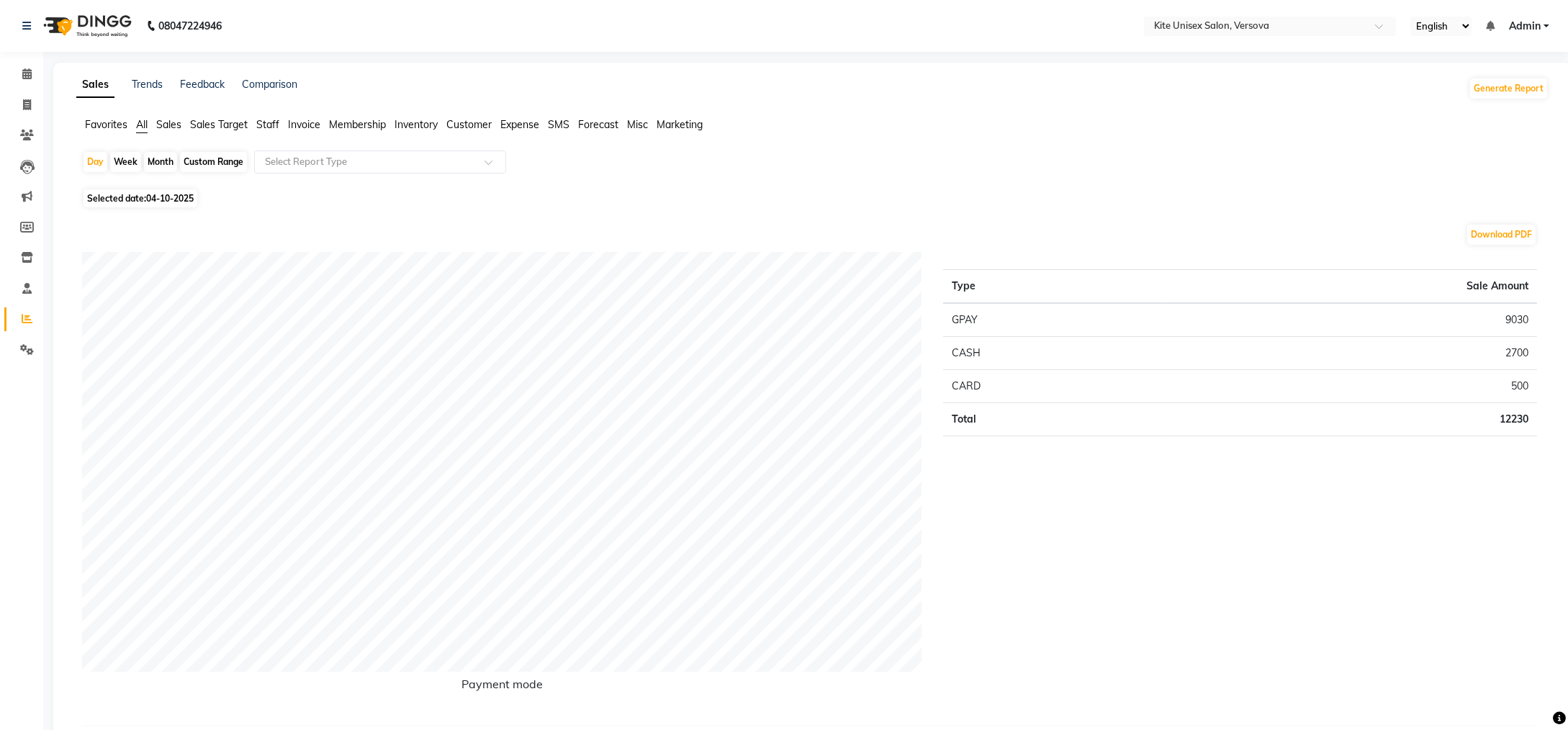
click at [173, 162] on div "Month" at bounding box center [160, 162] width 33 height 20
select select "10"
select select "2025"
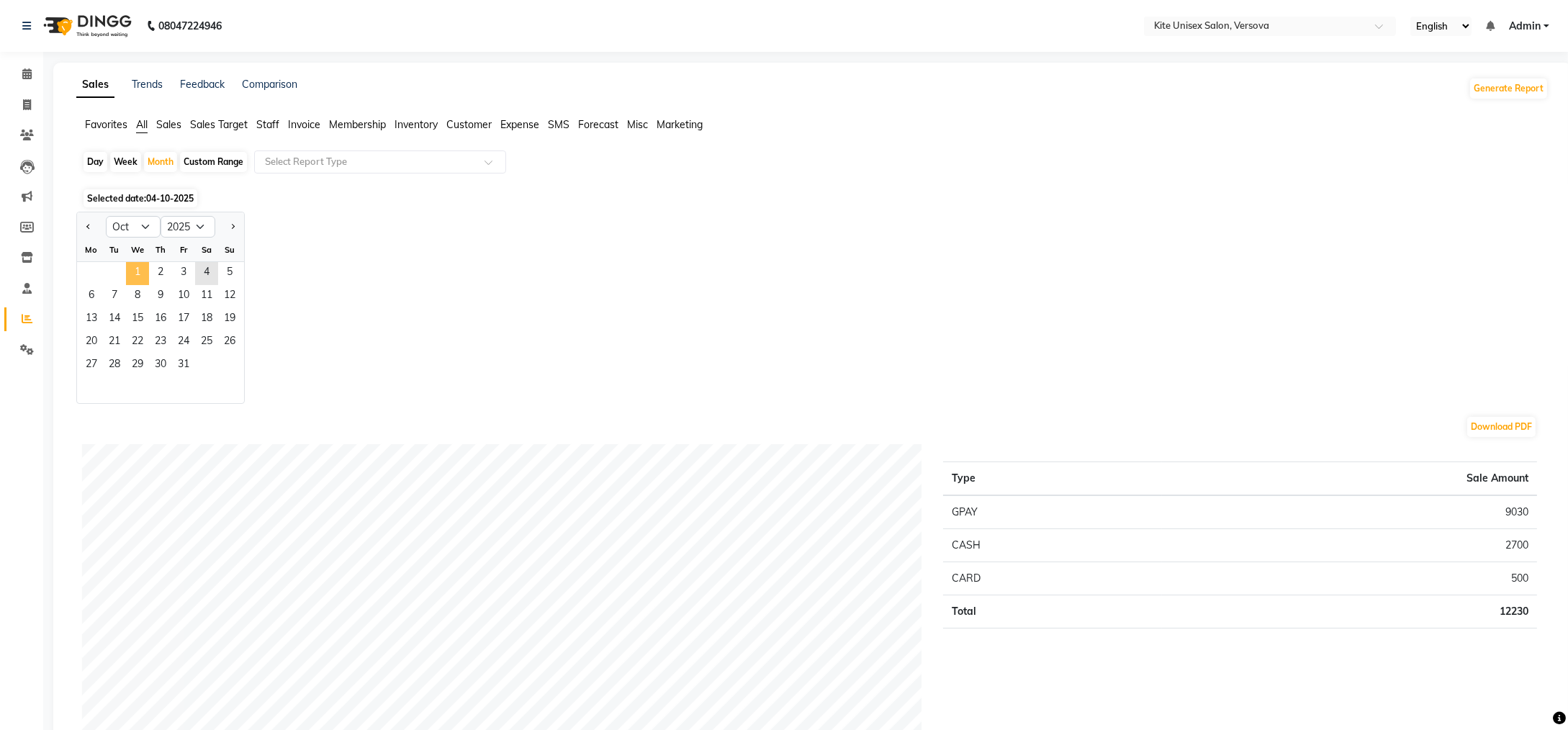
click at [134, 271] on span "1" at bounding box center [137, 273] width 23 height 23
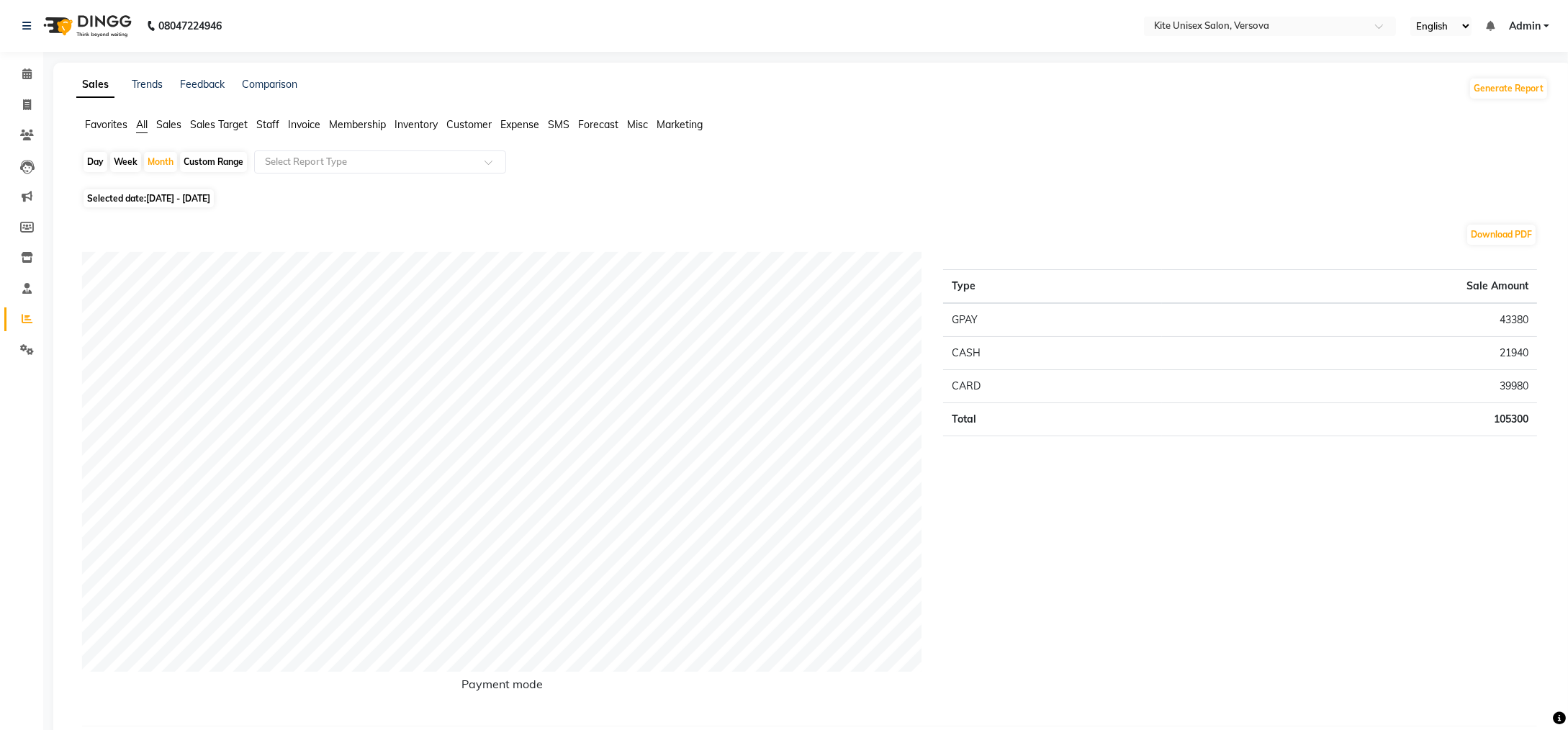
click at [277, 126] on span "Staff" at bounding box center [268, 124] width 23 height 13
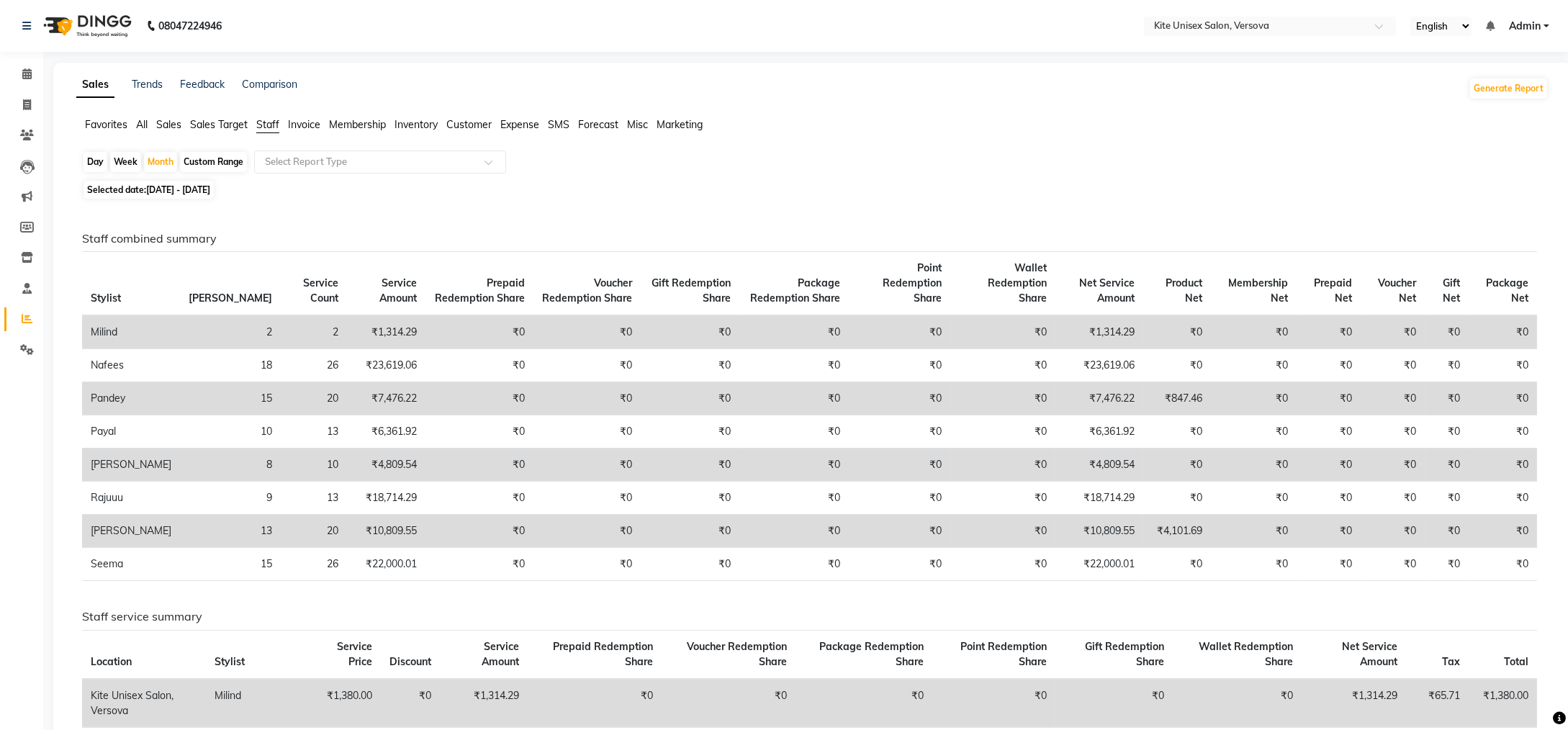
scroll to position [576, 0]
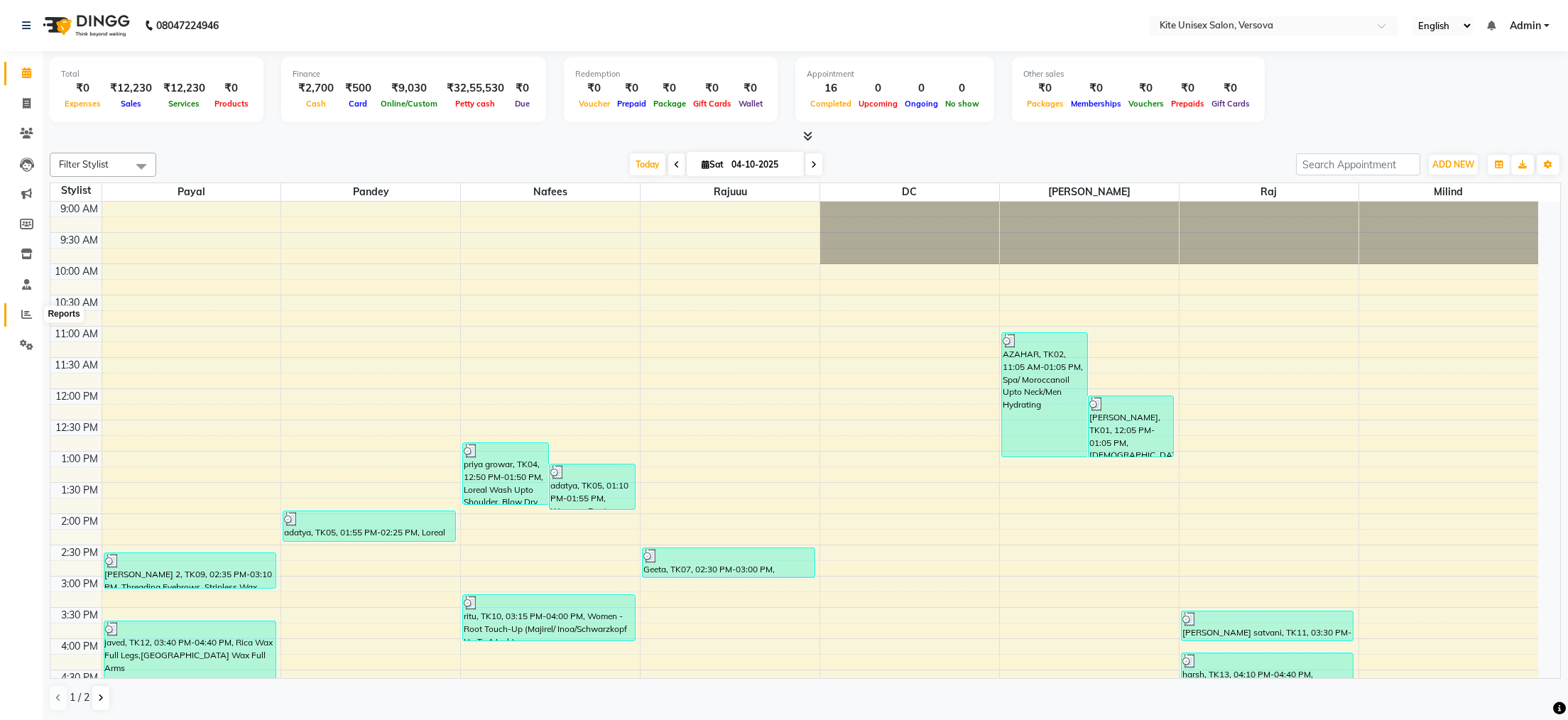
click at [26, 309] on icon at bounding box center [26, 314] width 11 height 11
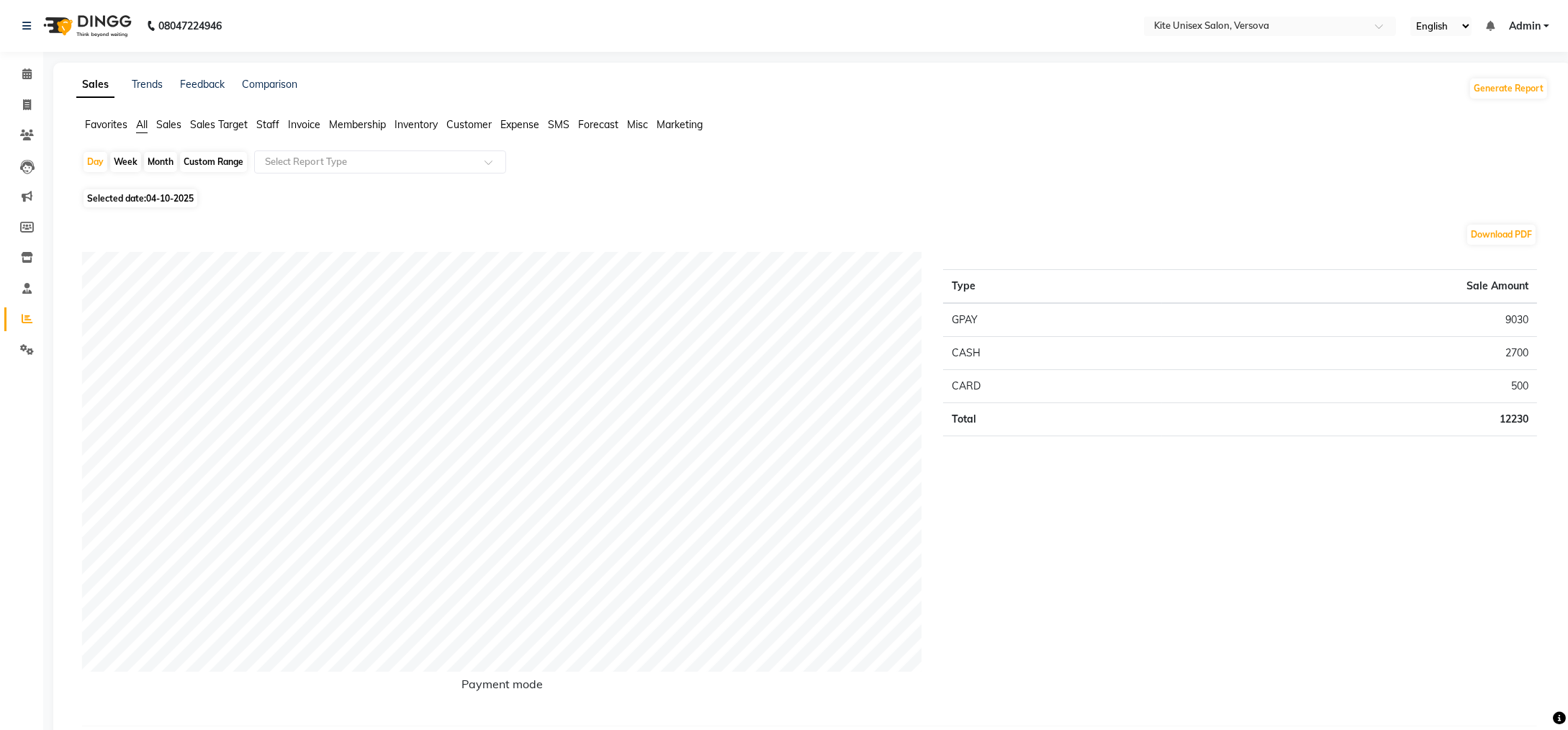
click at [155, 161] on div "Month" at bounding box center [160, 162] width 33 height 20
select select "10"
select select "2025"
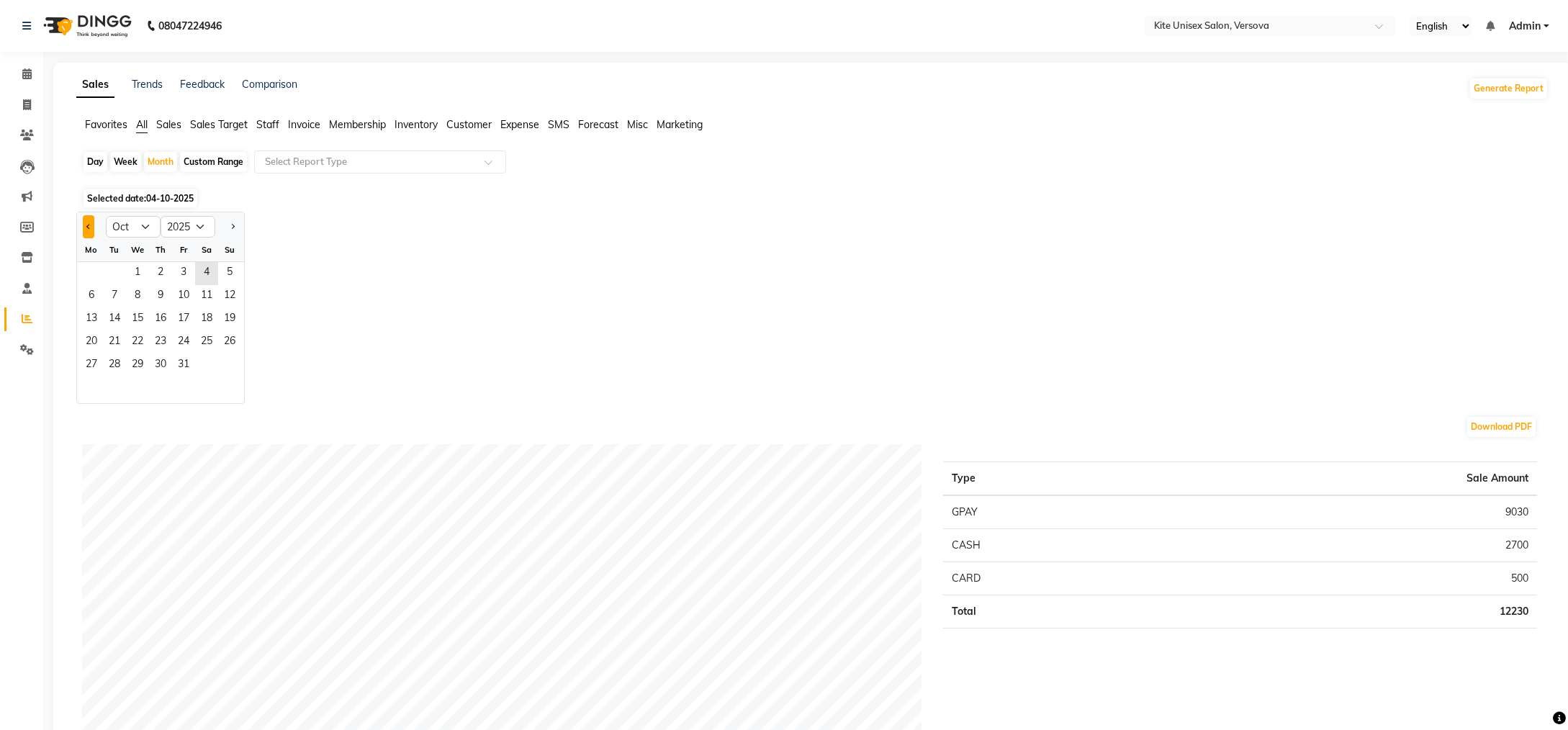
click at [88, 224] on span "Previous month" at bounding box center [89, 225] width 5 height 5
select select "9"
click at [90, 270] on span "1" at bounding box center [91, 273] width 23 height 23
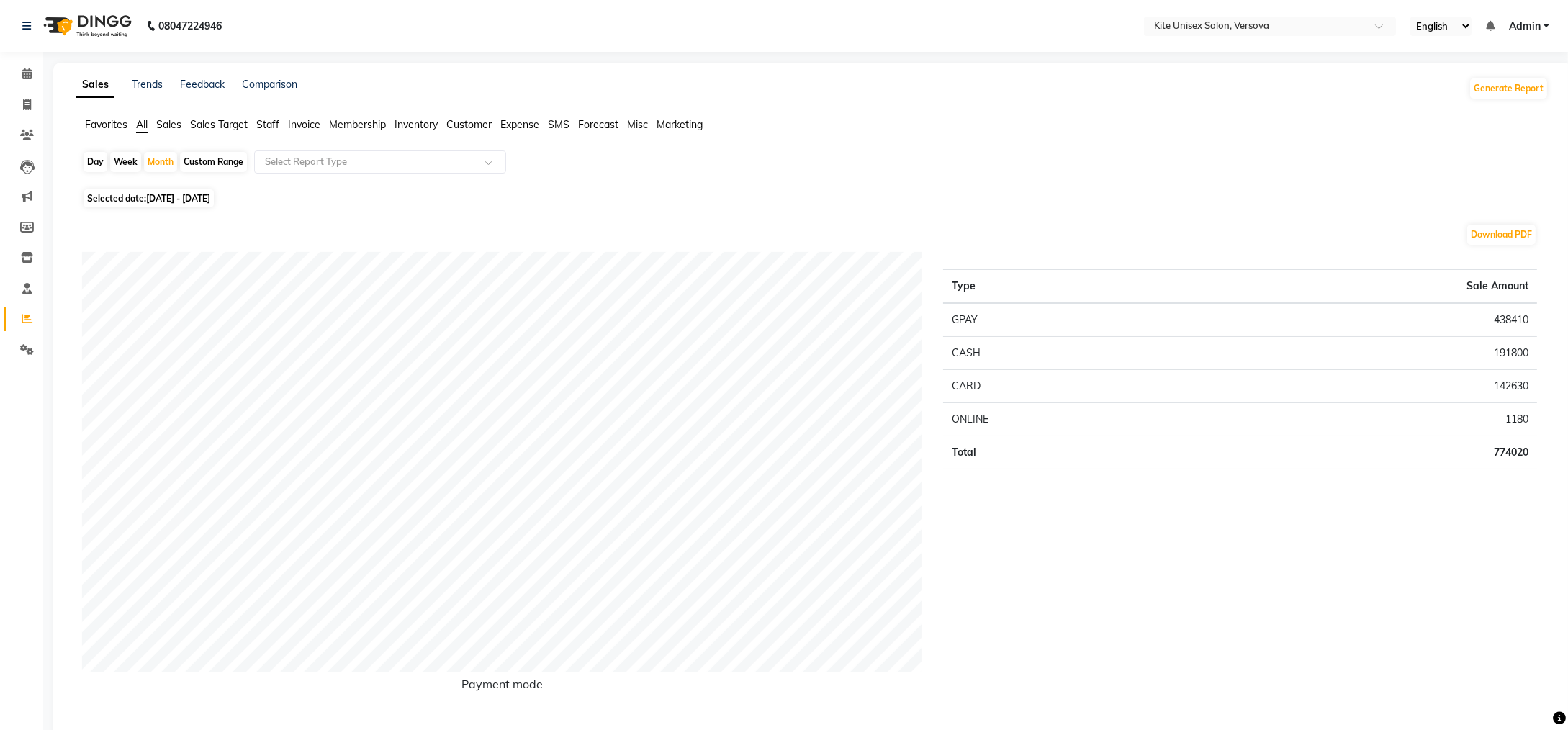
click at [273, 126] on span "Staff" at bounding box center [268, 124] width 23 height 13
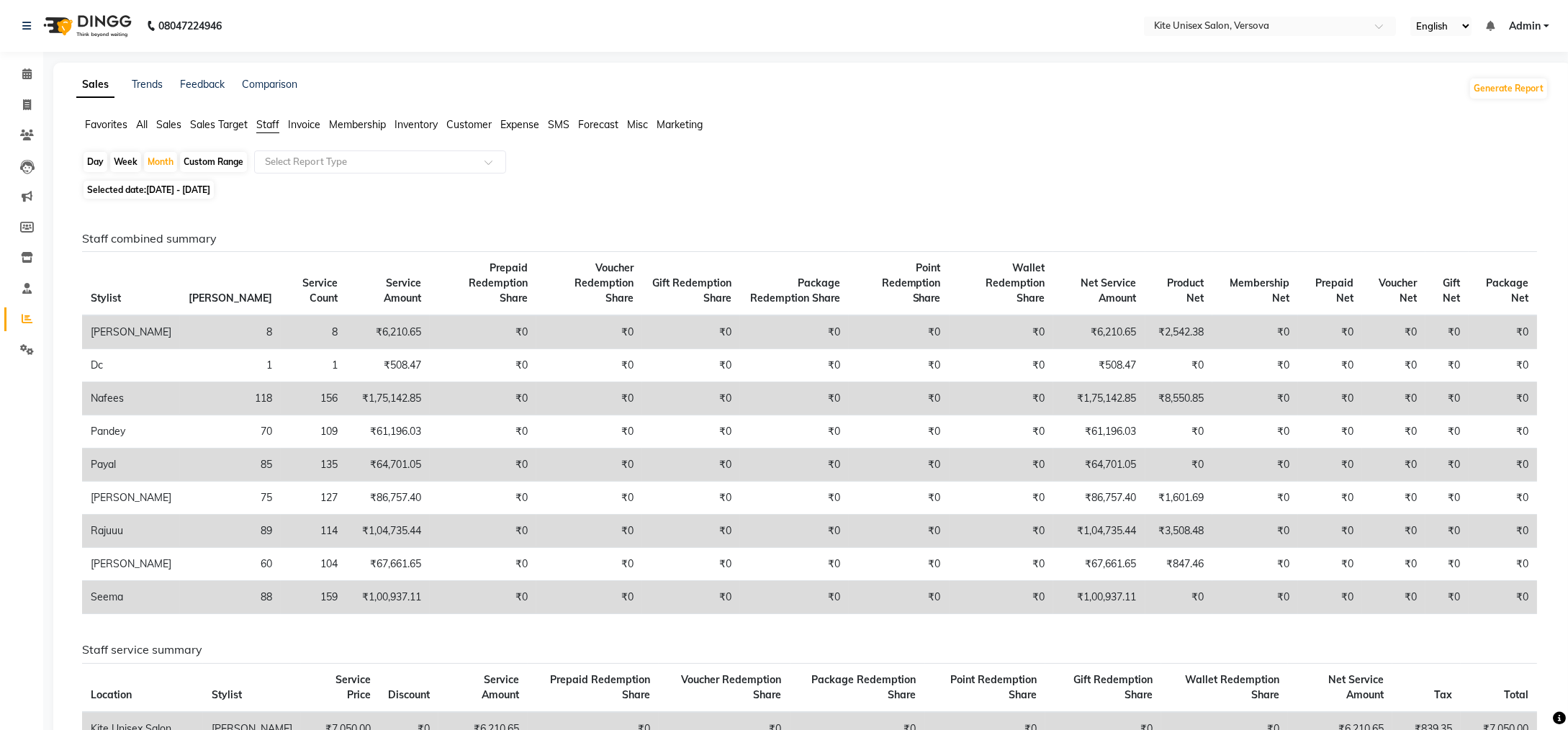
scroll to position [478, 0]
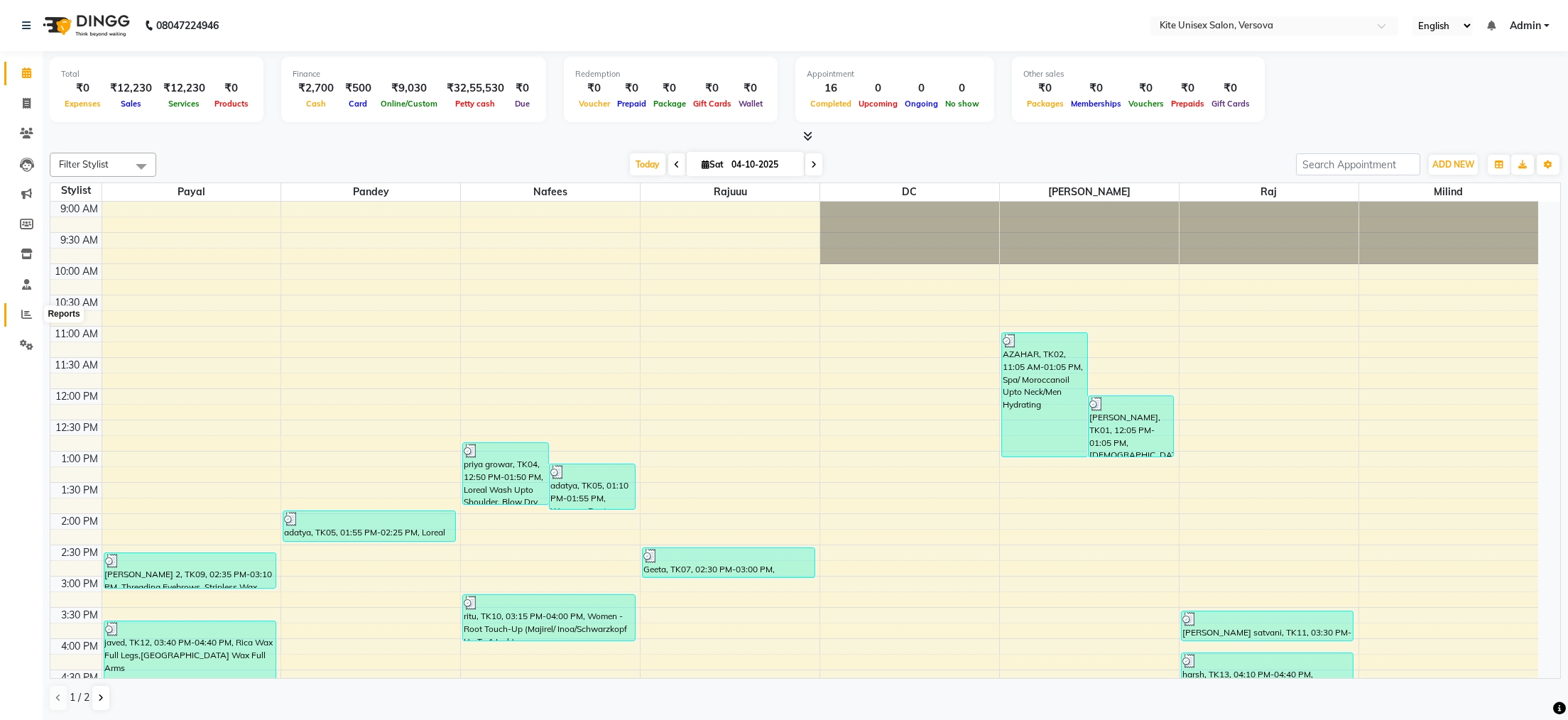
click at [23, 309] on icon at bounding box center [26, 314] width 11 height 11
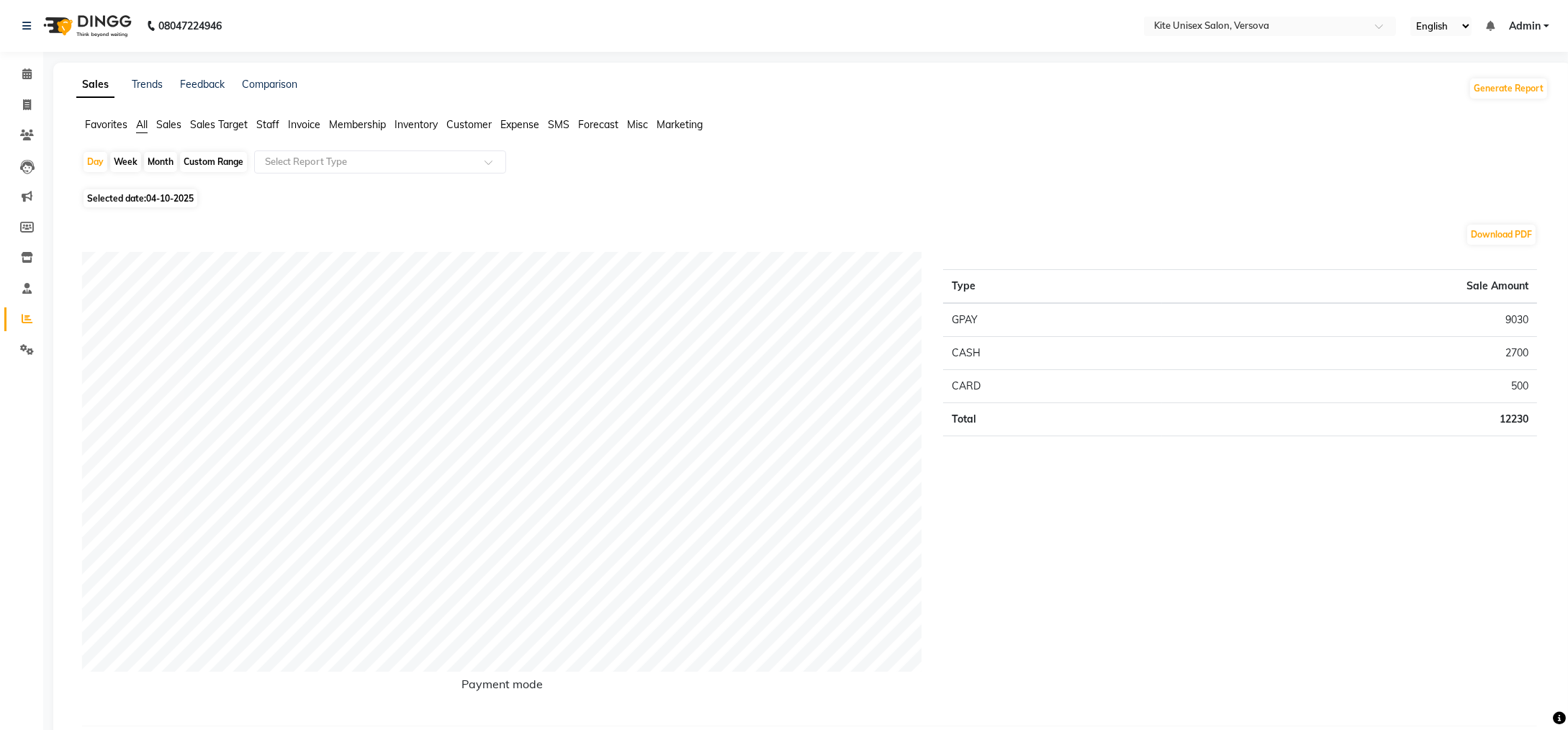
click at [162, 159] on div "Month" at bounding box center [160, 162] width 33 height 20
select select "10"
select select "2025"
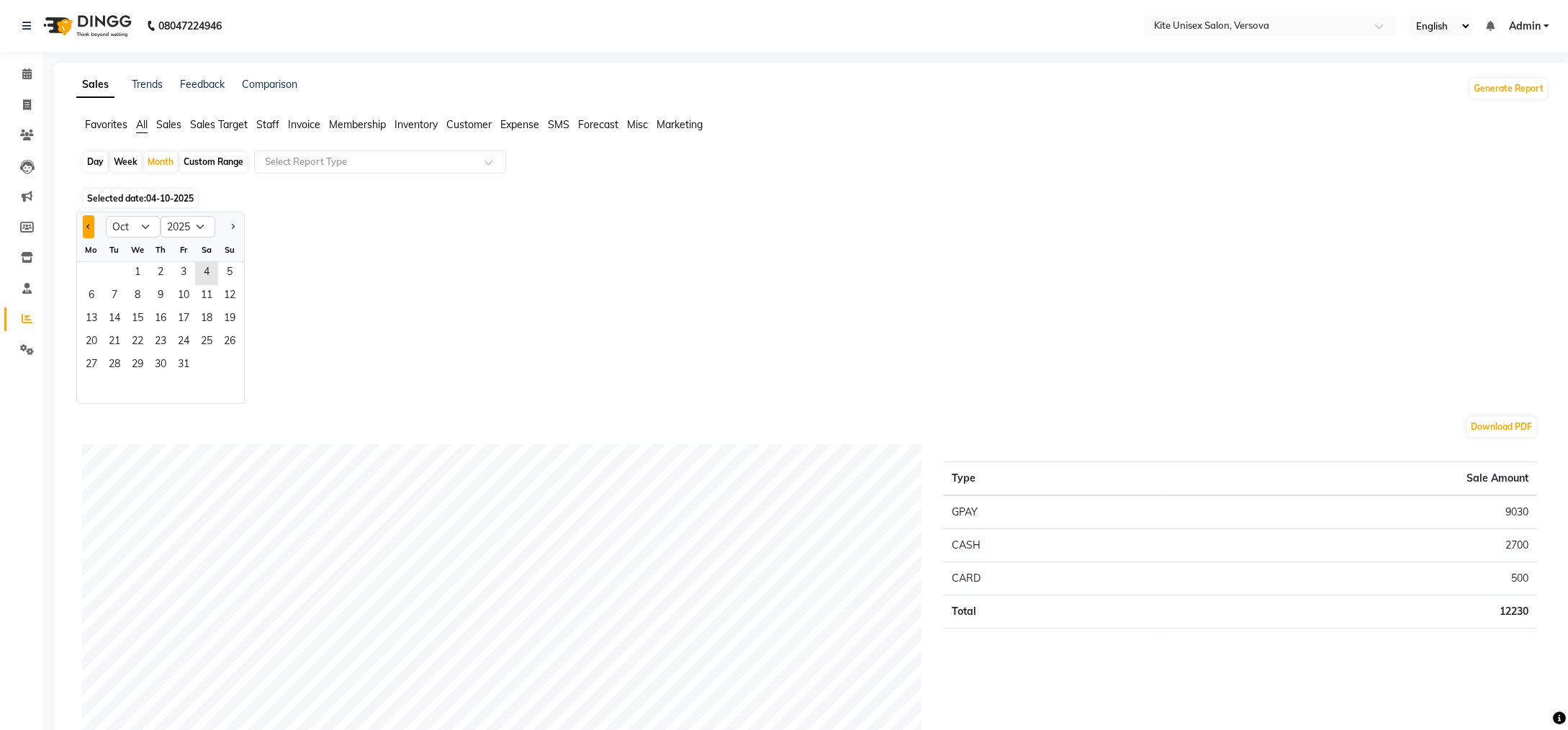
click at [92, 224] on button "Previous month" at bounding box center [88, 227] width 11 height 23
select select "8"
click at [189, 270] on span "1" at bounding box center [184, 273] width 23 height 23
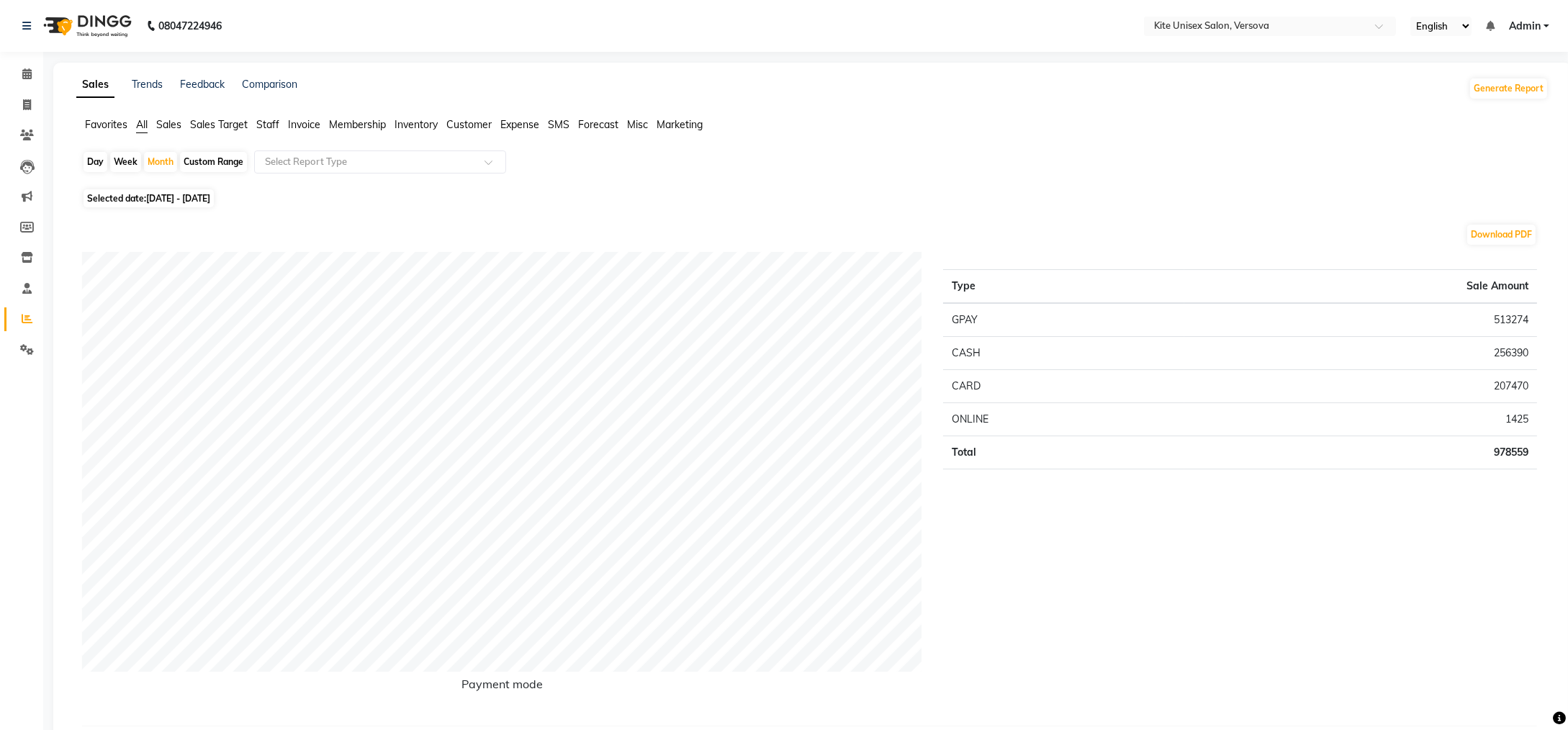
click at [267, 119] on span "Staff" at bounding box center [268, 124] width 23 height 13
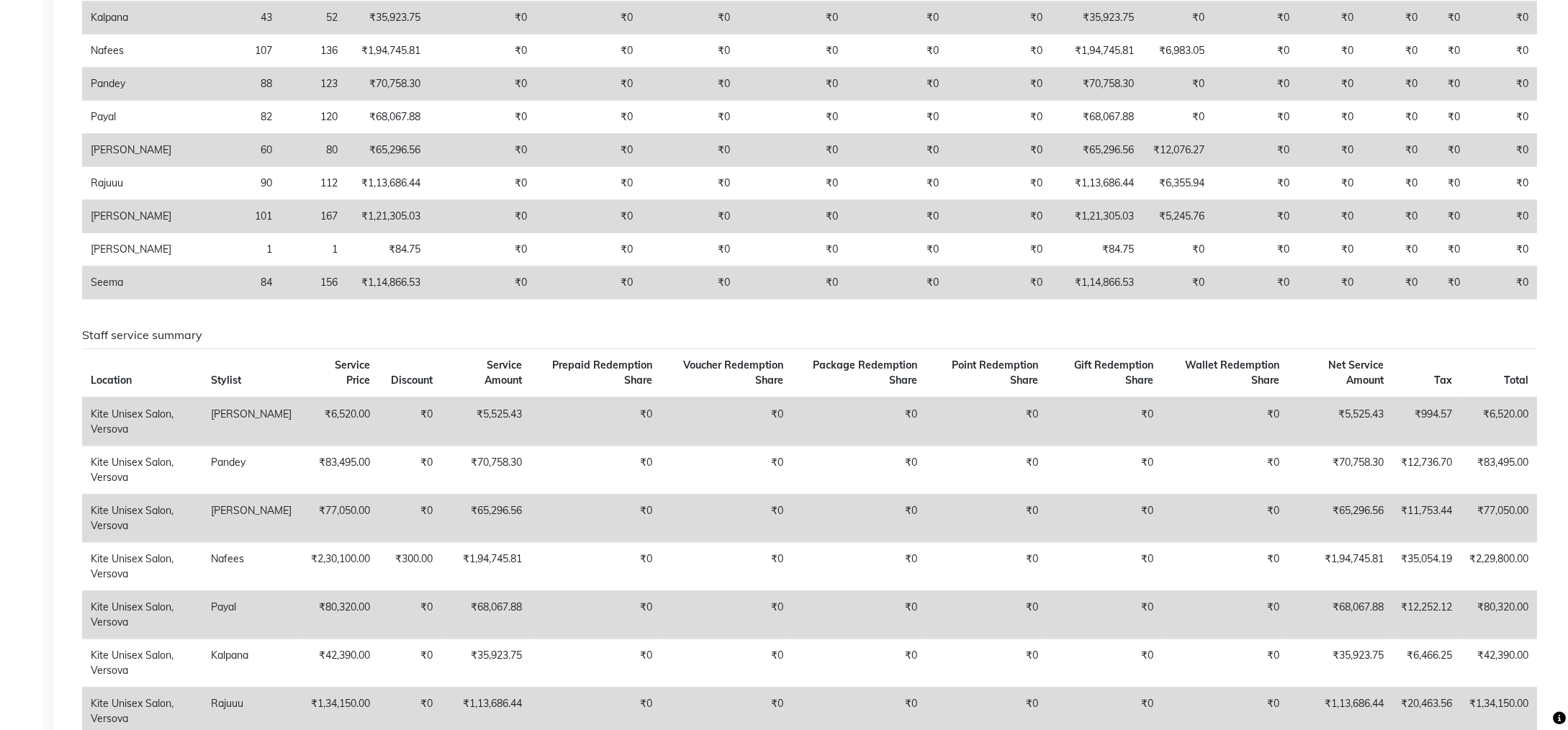
scroll to position [576, 0]
